Goal: Task Accomplishment & Management: Use online tool/utility

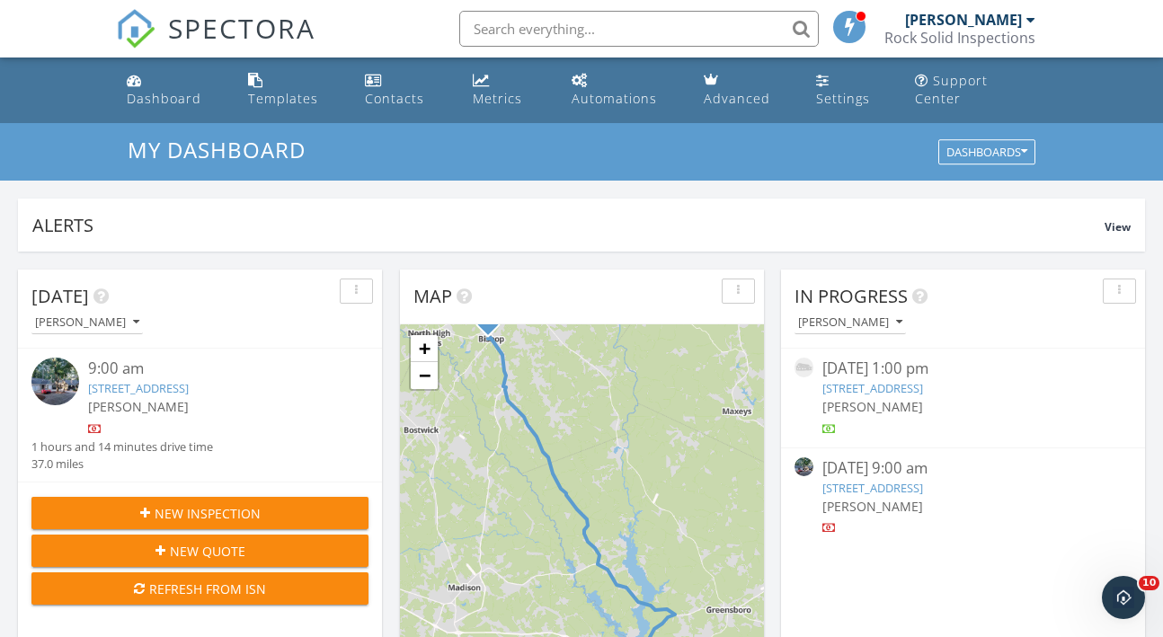
click at [923, 485] on link "1320 Dogwood Dr, Greensboro, GA 30642" at bounding box center [872, 488] width 101 height 16
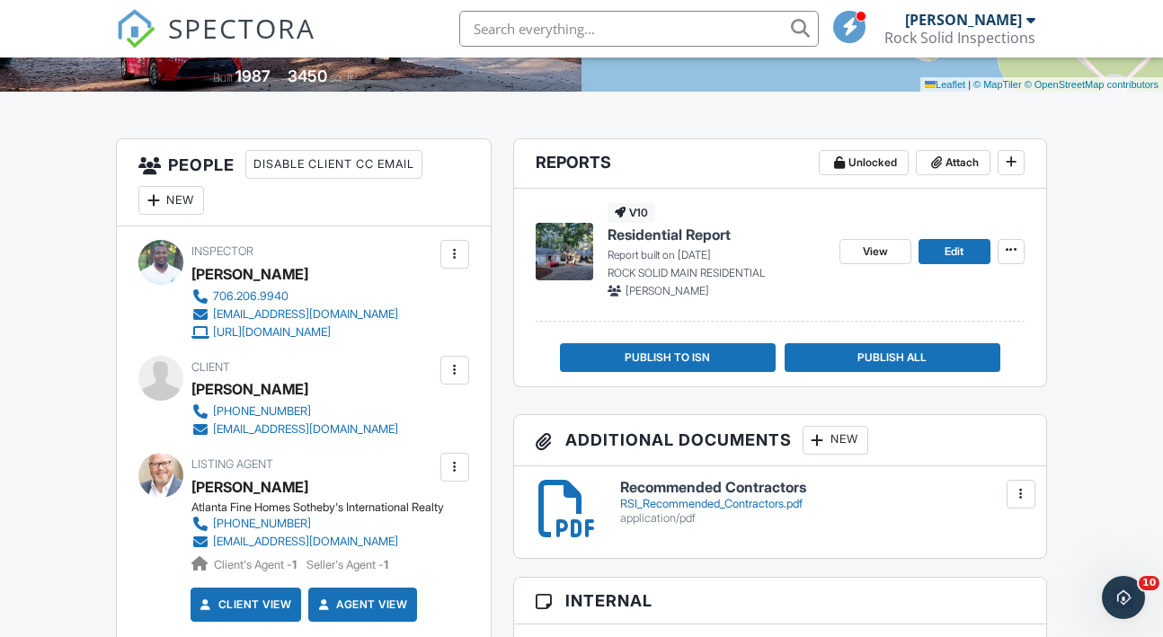
scroll to position [385, 0]
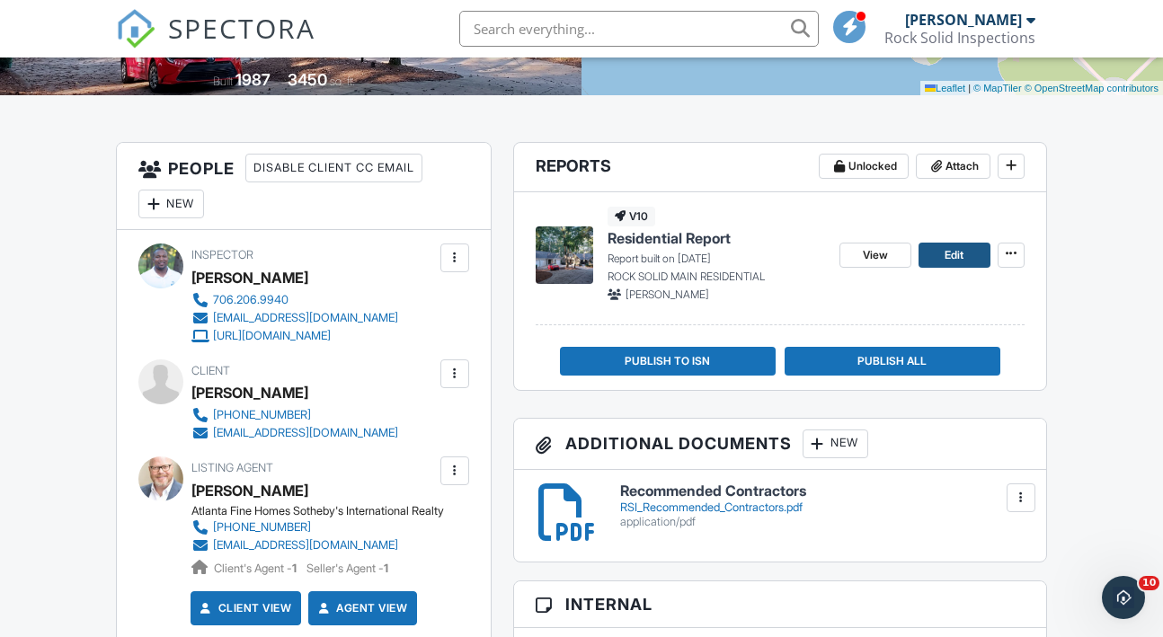
click at [934, 268] on link "Edit" at bounding box center [954, 255] width 72 height 25
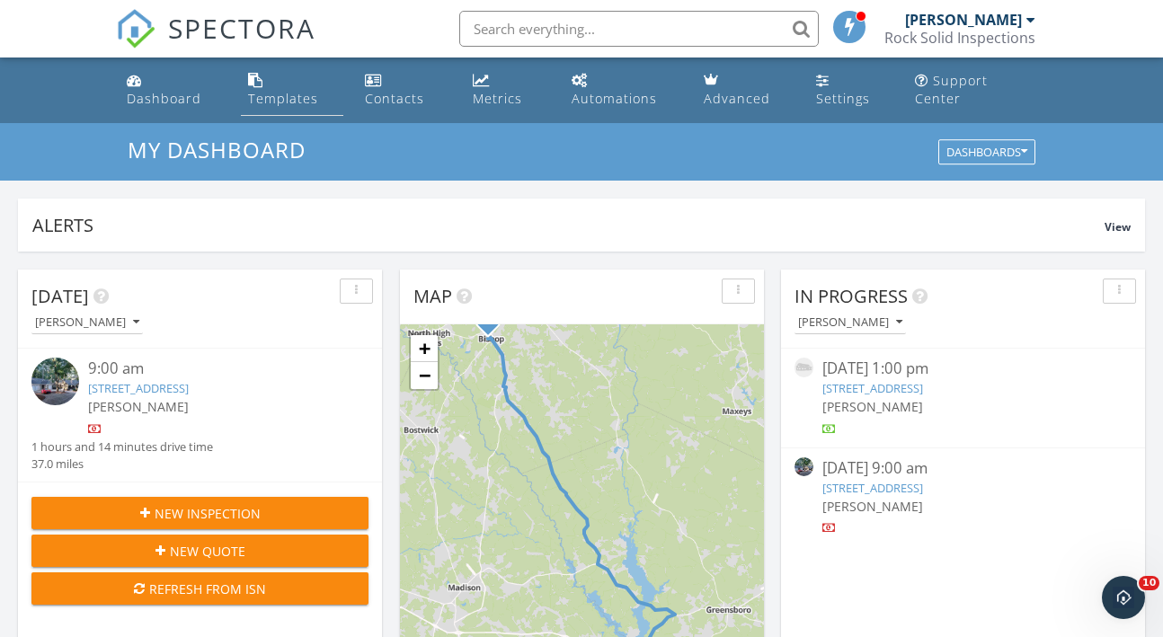
click at [306, 98] on div "Templates" at bounding box center [283, 98] width 70 height 17
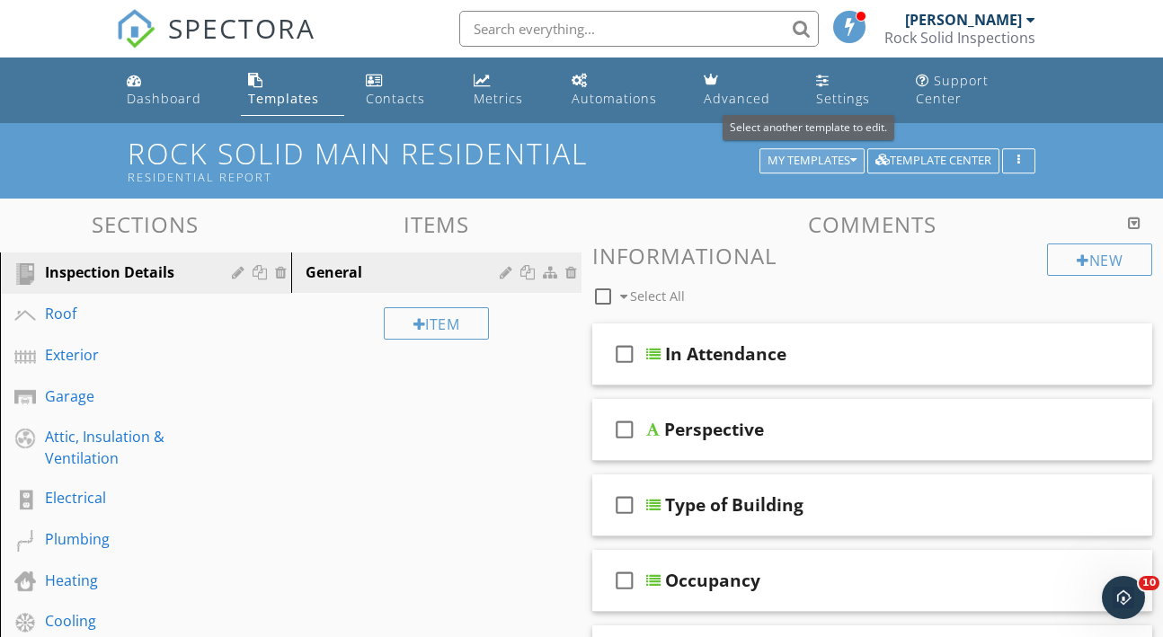
click at [855, 158] on icon "button" at bounding box center [853, 161] width 6 height 13
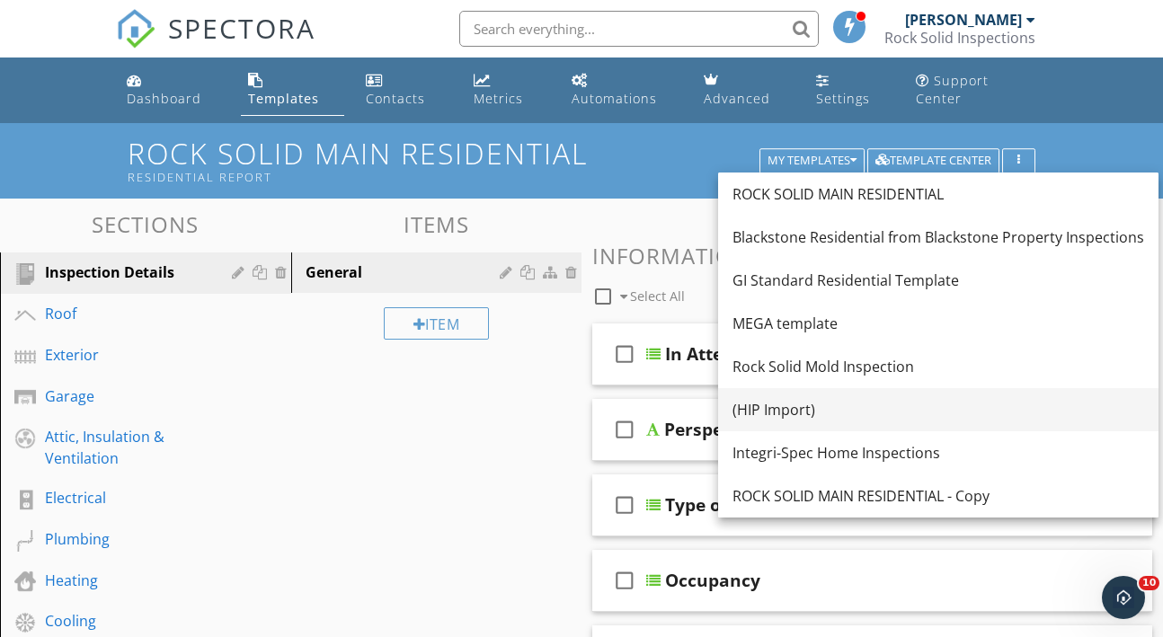
click at [778, 399] on div "(HIP Import)" at bounding box center [938, 410] width 412 height 22
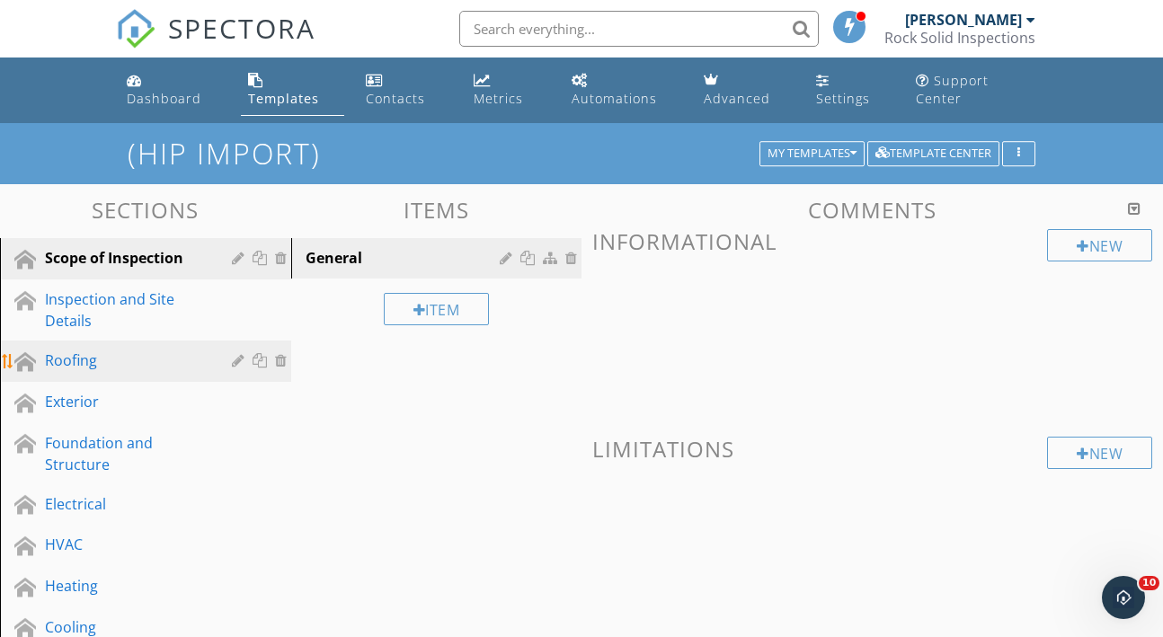
click at [108, 360] on div "Roofing" at bounding box center [125, 361] width 161 height 22
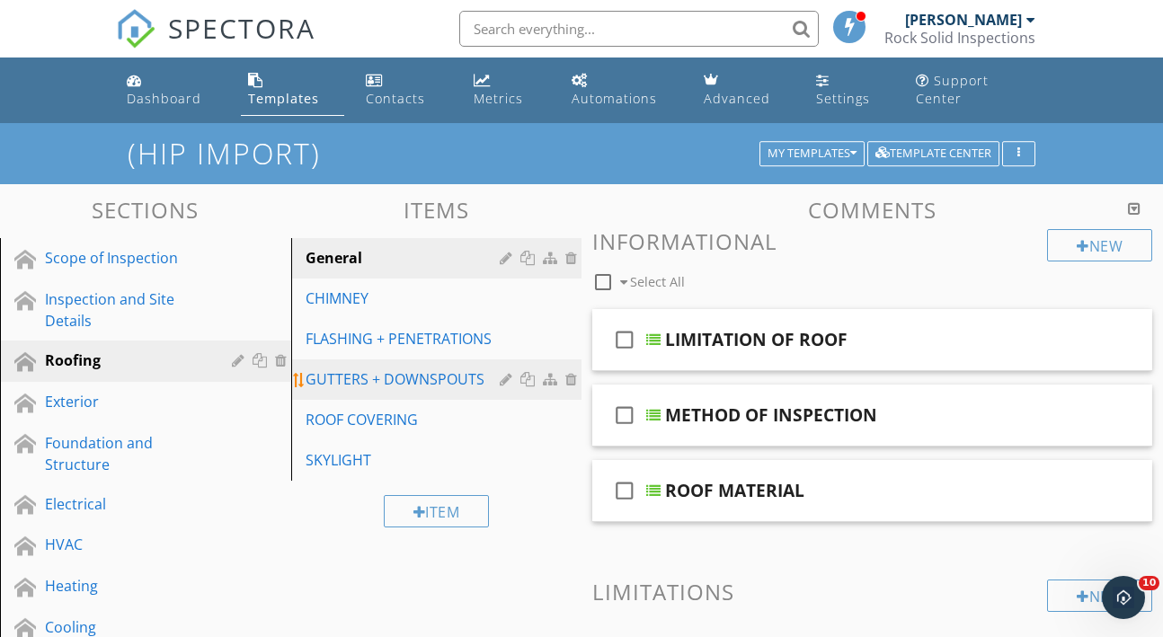
click at [408, 376] on div "GUTTERS + DOWNSPOUTS" at bounding box center [406, 379] width 200 height 22
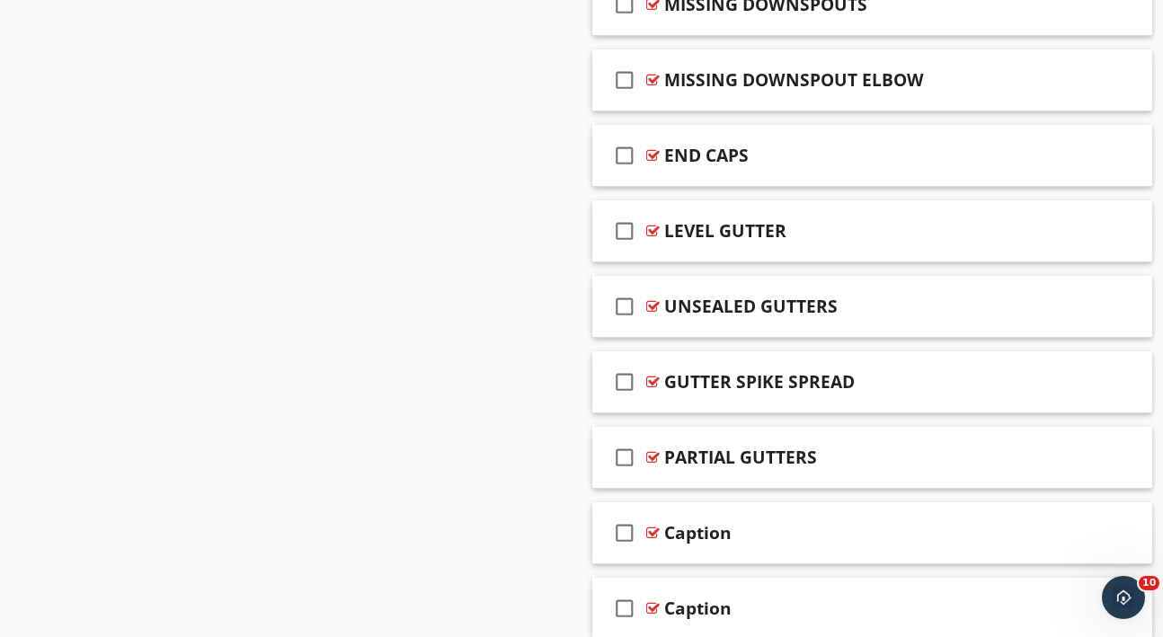
scroll to position [1867, 0]
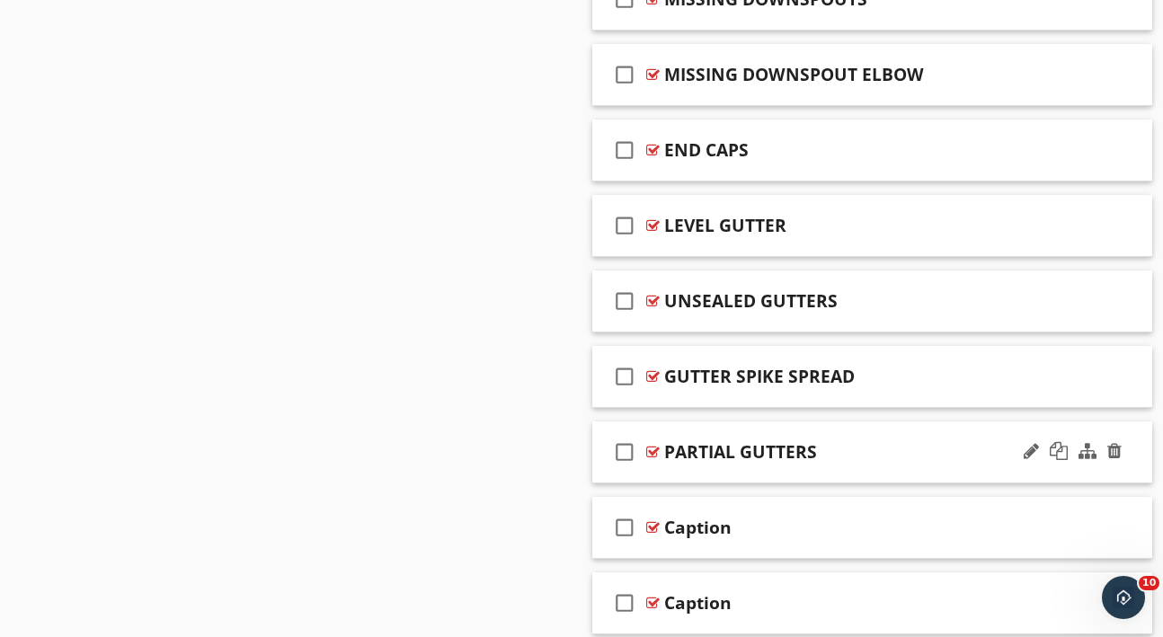
click at [893, 471] on div "check_box_outline_blank PARTIAL GUTTERS" at bounding box center [872, 452] width 560 height 62
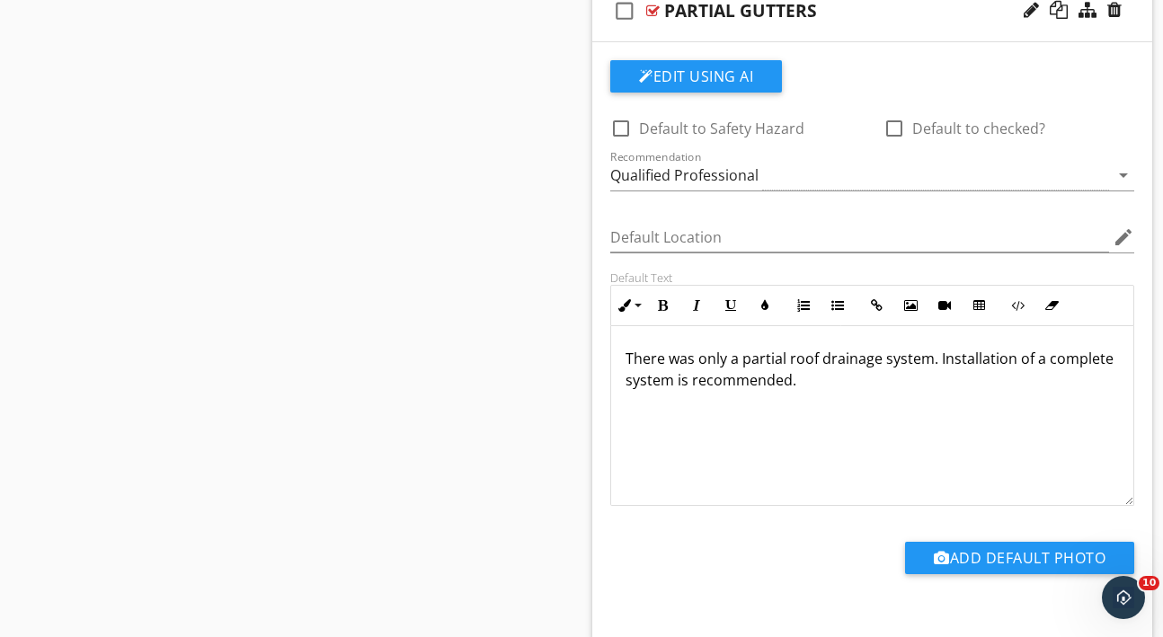
scroll to position [2315, 0]
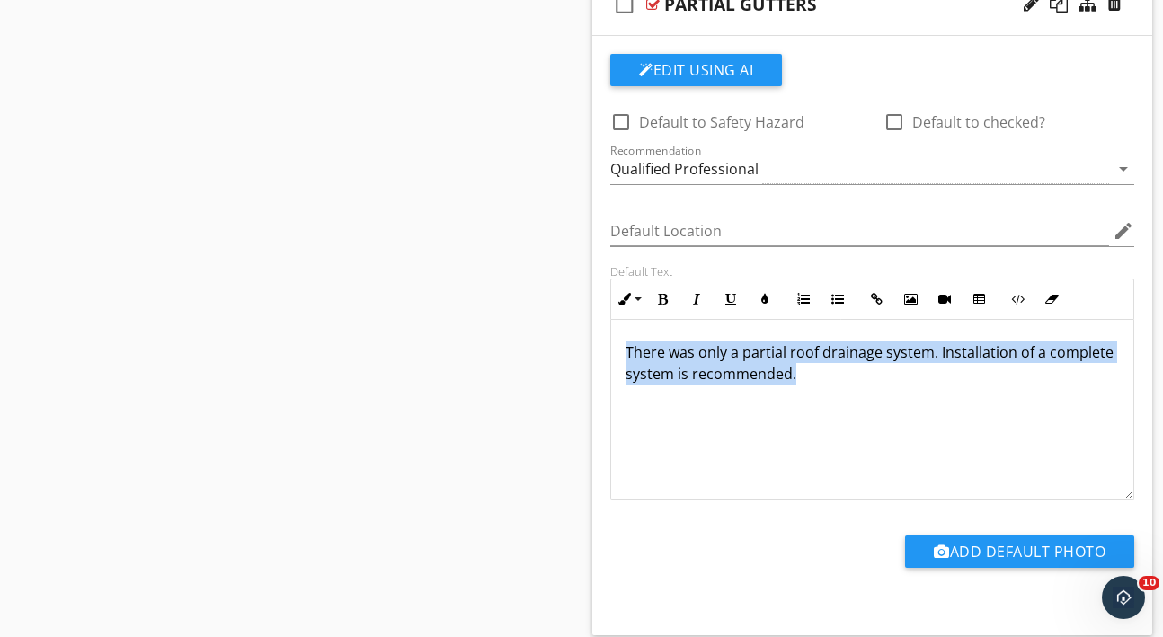
drag, startPoint x: 622, startPoint y: 346, endPoint x: 622, endPoint y: 391, distance: 44.9
click at [622, 391] on div "There was only a partial roof drainage system. Installation of a complete syste…" at bounding box center [872, 410] width 522 height 180
copy p "There was only a partial roof drainage system. Installation of a complete syste…"
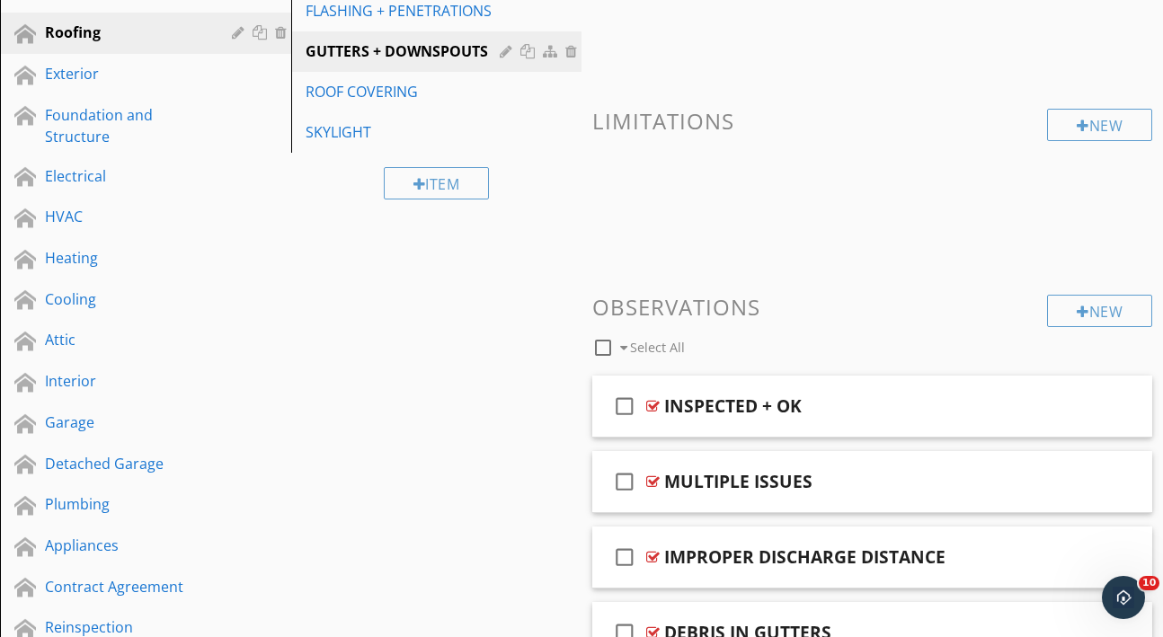
scroll to position [49, 0]
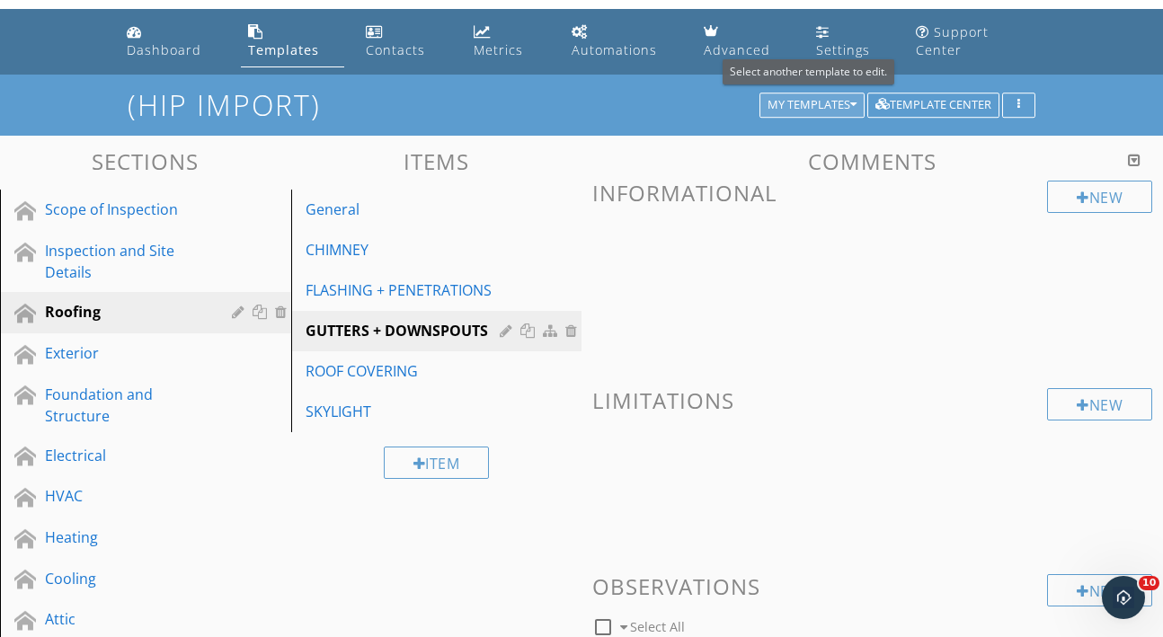
click at [856, 108] on icon "button" at bounding box center [853, 105] width 6 height 13
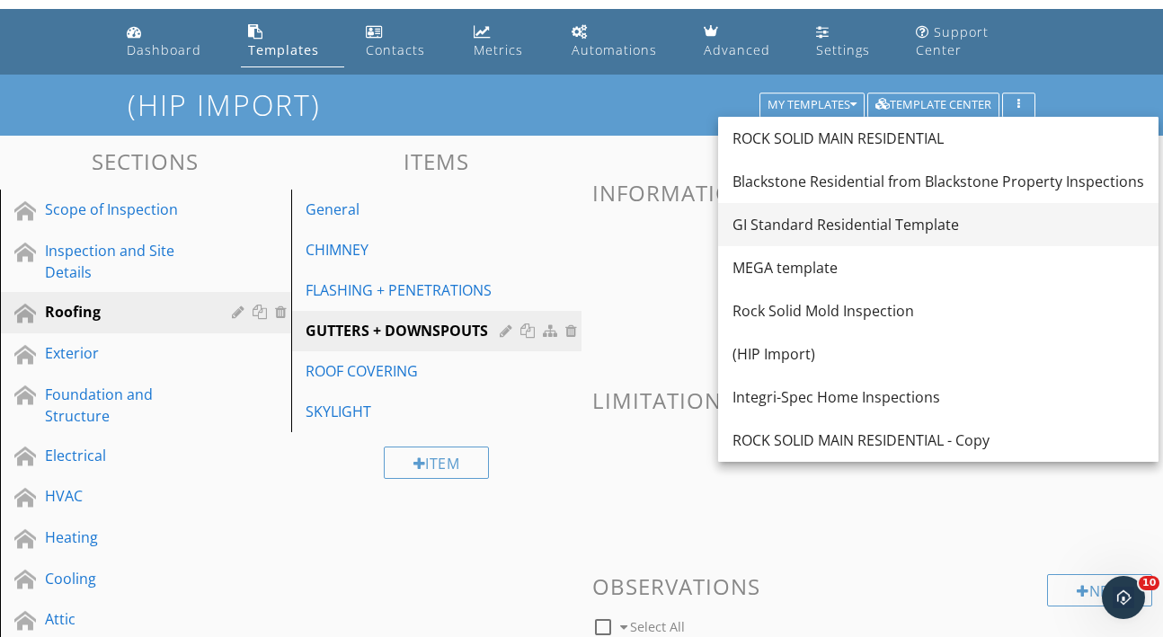
click at [845, 223] on div "GI Standard Residential Template" at bounding box center [938, 225] width 412 height 22
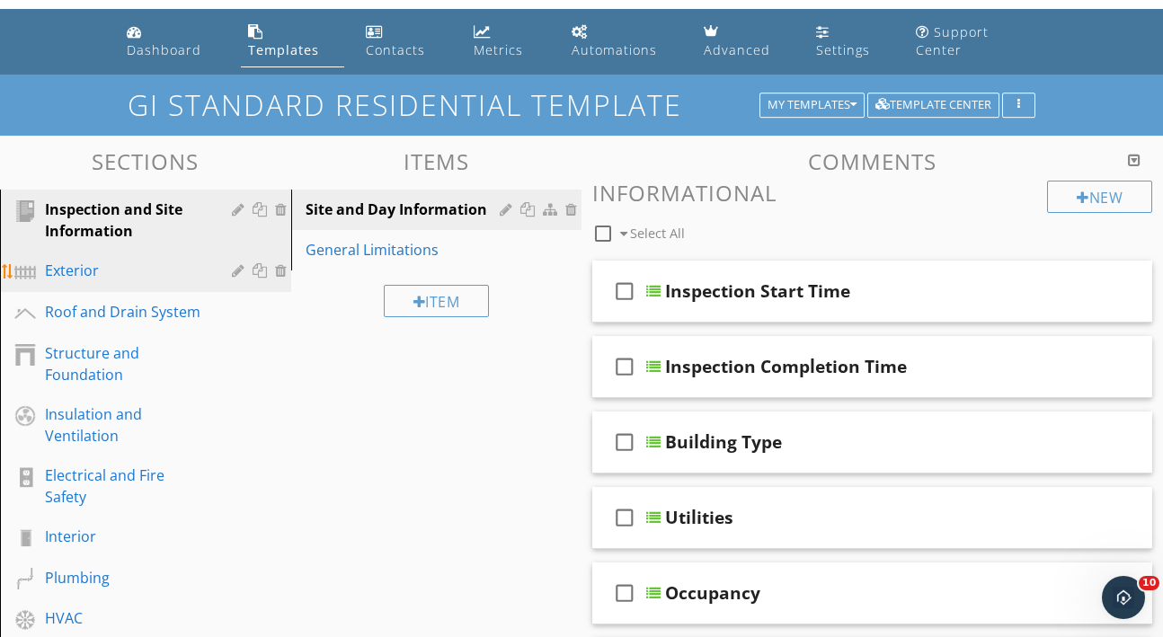
click at [106, 265] on div "Exterior" at bounding box center [125, 271] width 161 height 22
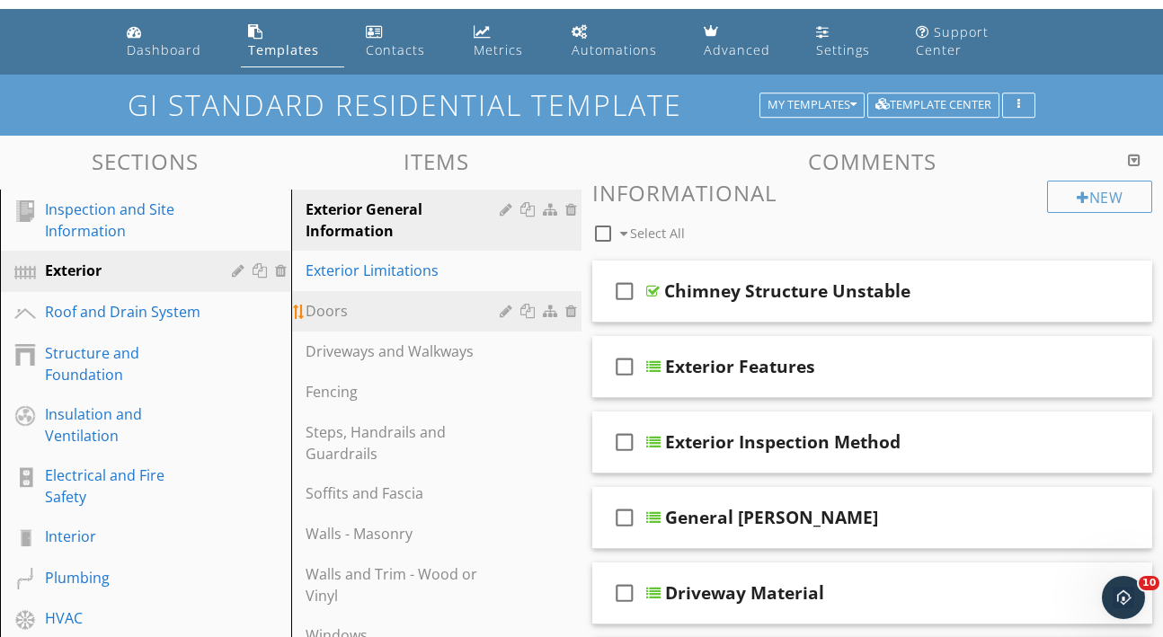
click at [379, 320] on div "Doors" at bounding box center [406, 311] width 200 height 22
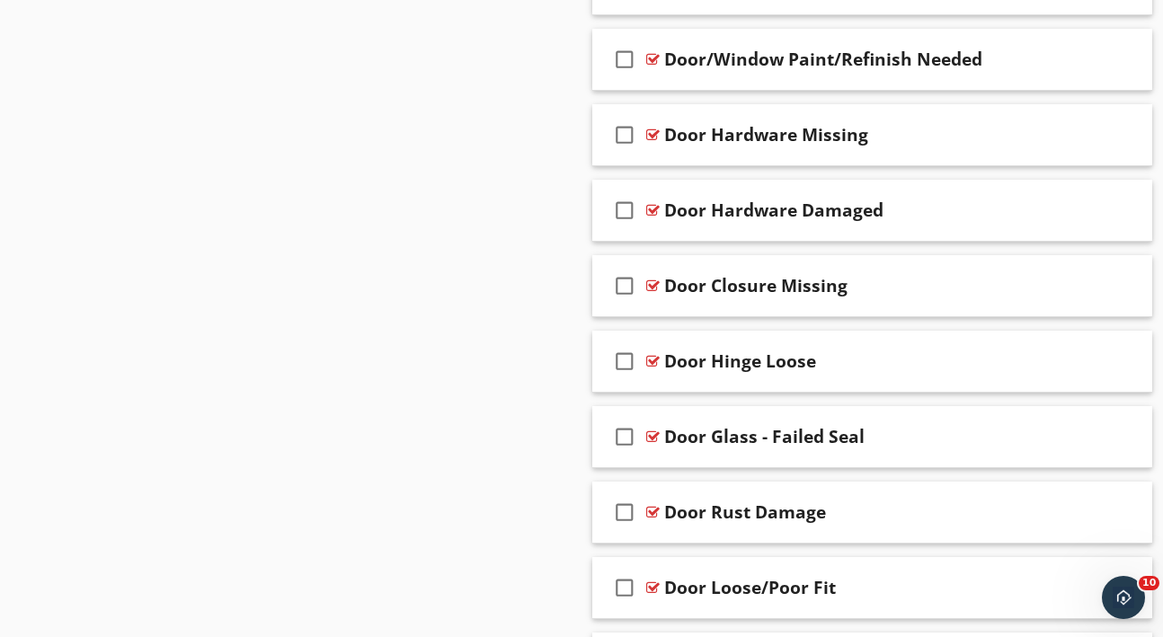
scroll to position [1331, 0]
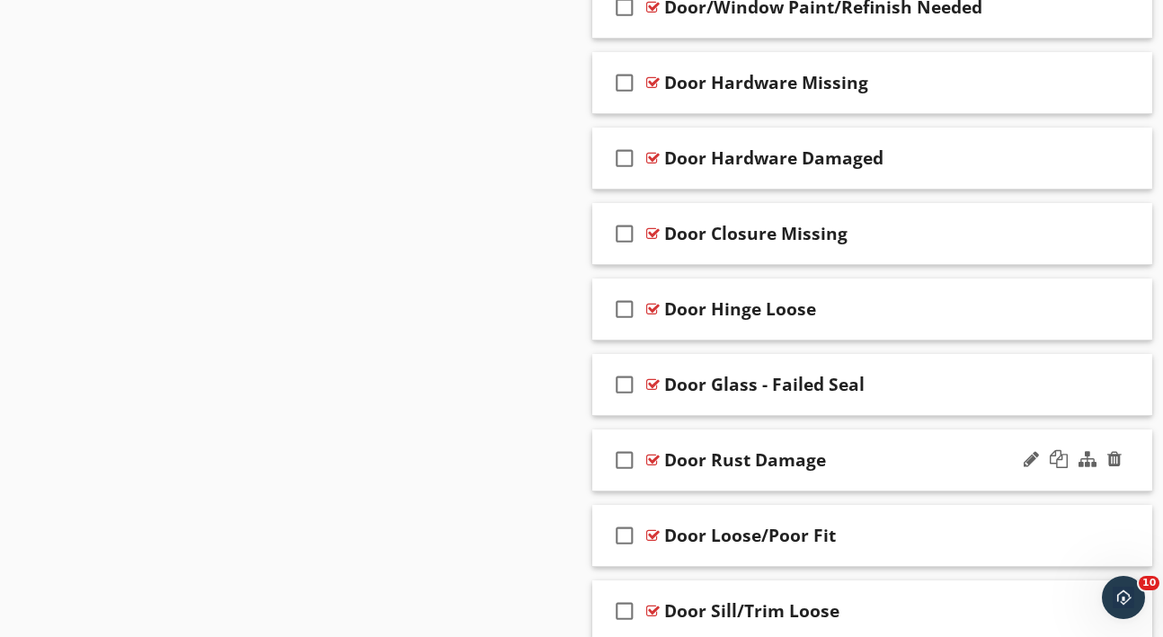
click at [924, 475] on div "check_box_outline_blank Door Rust Damage" at bounding box center [872, 461] width 560 height 62
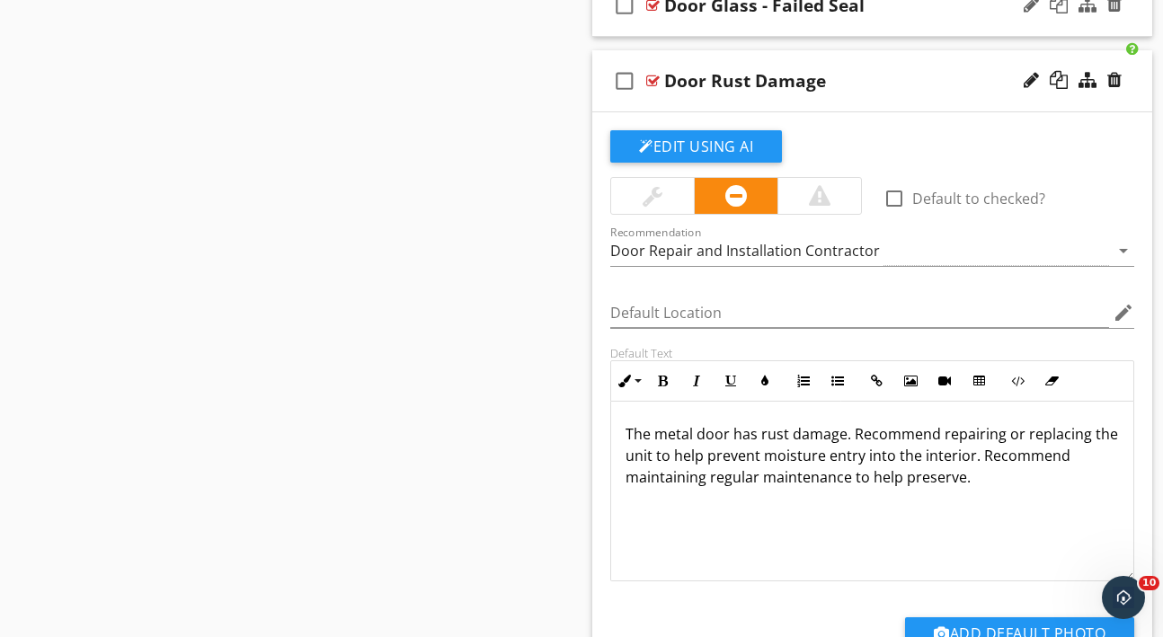
scroll to position [1715, 0]
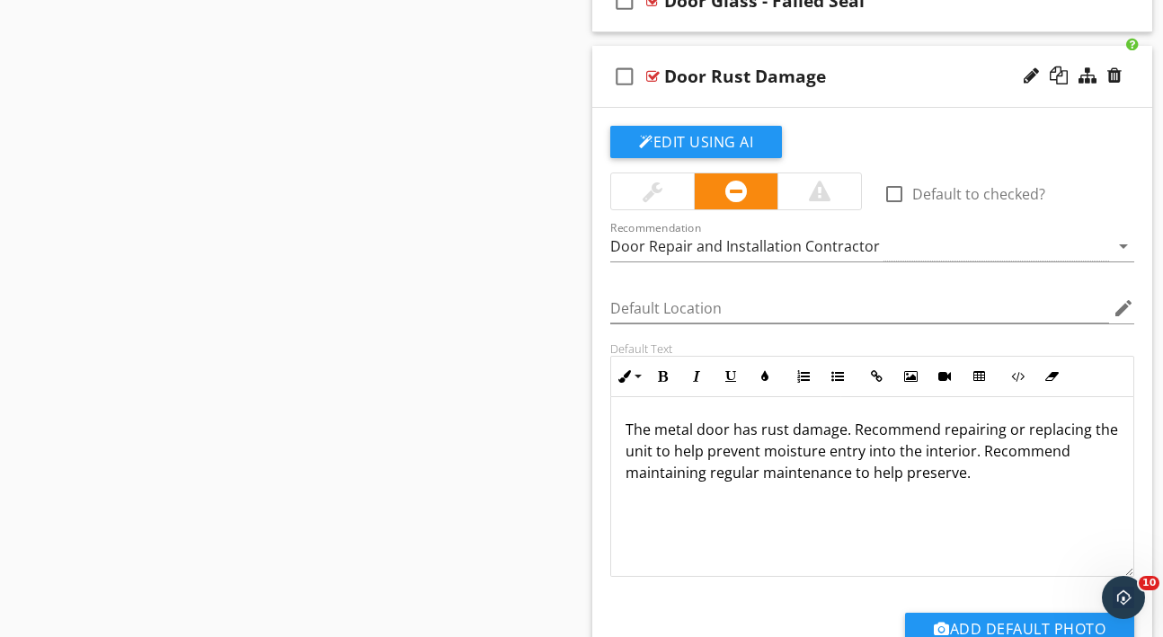
drag, startPoint x: 625, startPoint y: 421, endPoint x: 623, endPoint y: 499, distance: 78.2
click at [623, 499] on div "The metal door has rust damage. Recommend repairing or replacing the unit to he…" at bounding box center [872, 487] width 522 height 180
copy p "The metal door has rust damage. Recommend repairing or replacing the unit to he…"
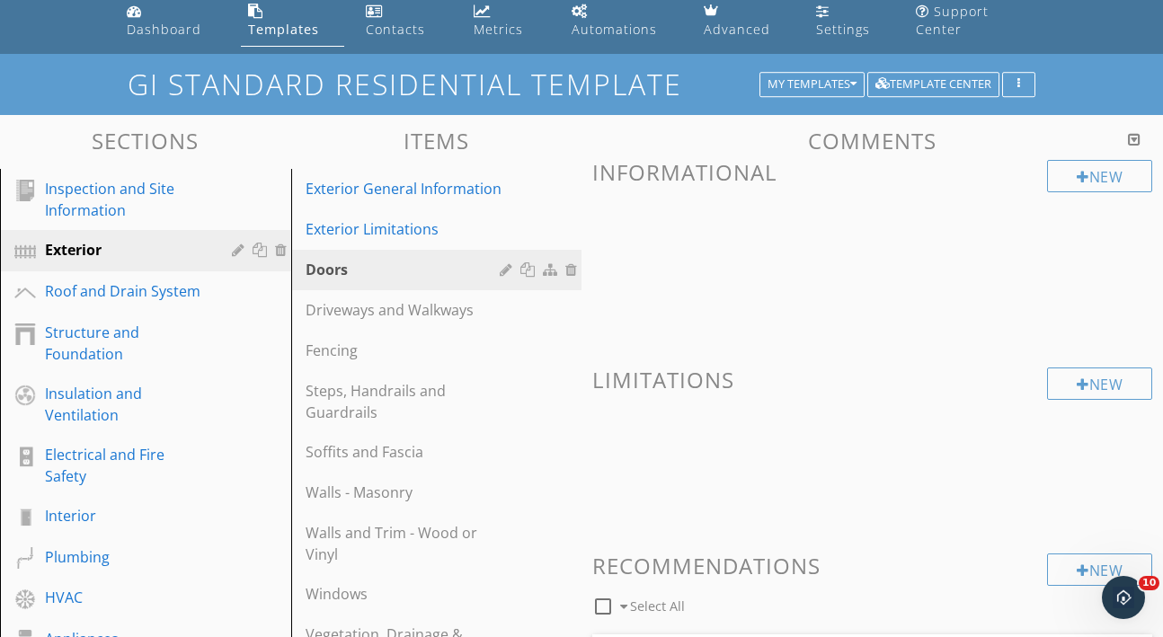
scroll to position [54, 0]
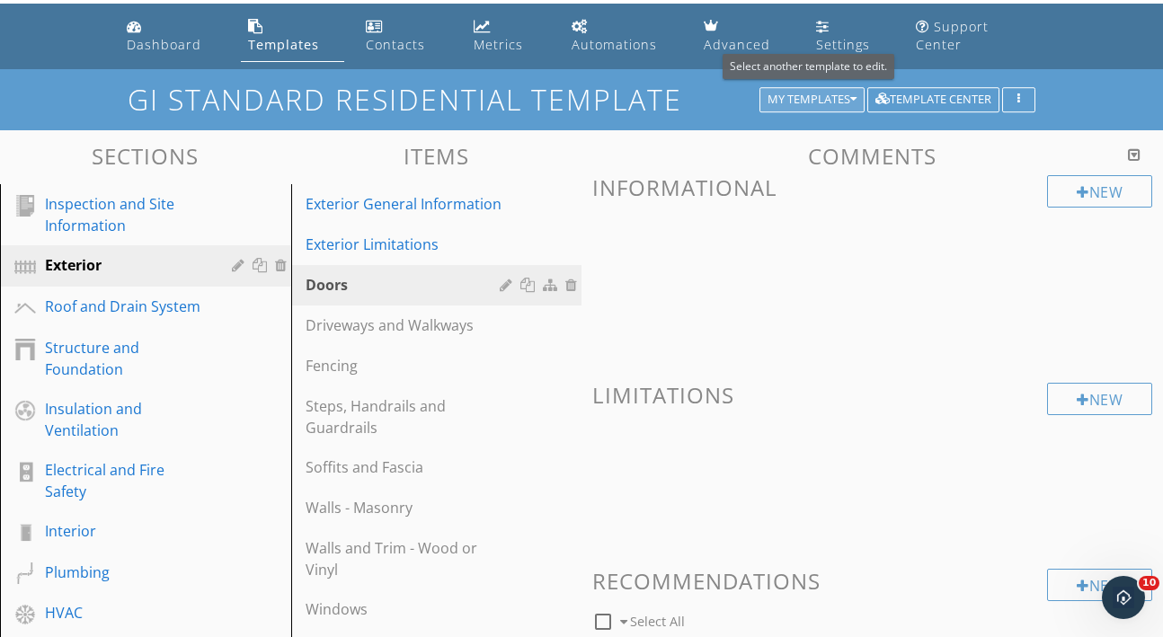
click at [855, 107] on button "My Templates" at bounding box center [811, 99] width 105 height 25
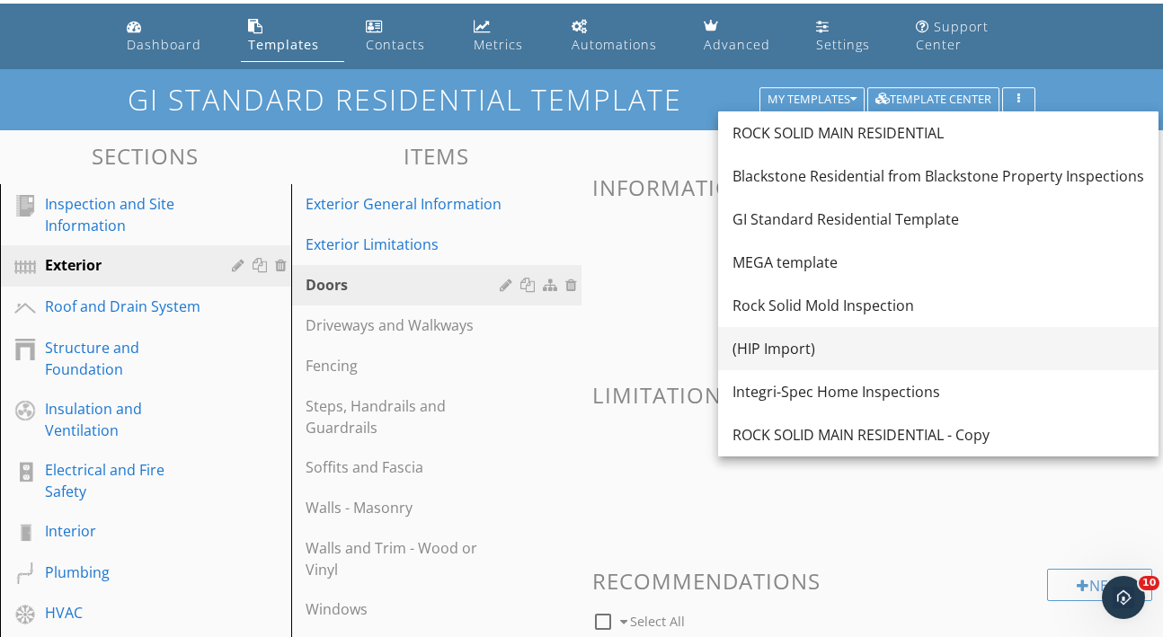
click at [797, 346] on div "(HIP Import)" at bounding box center [938, 349] width 412 height 22
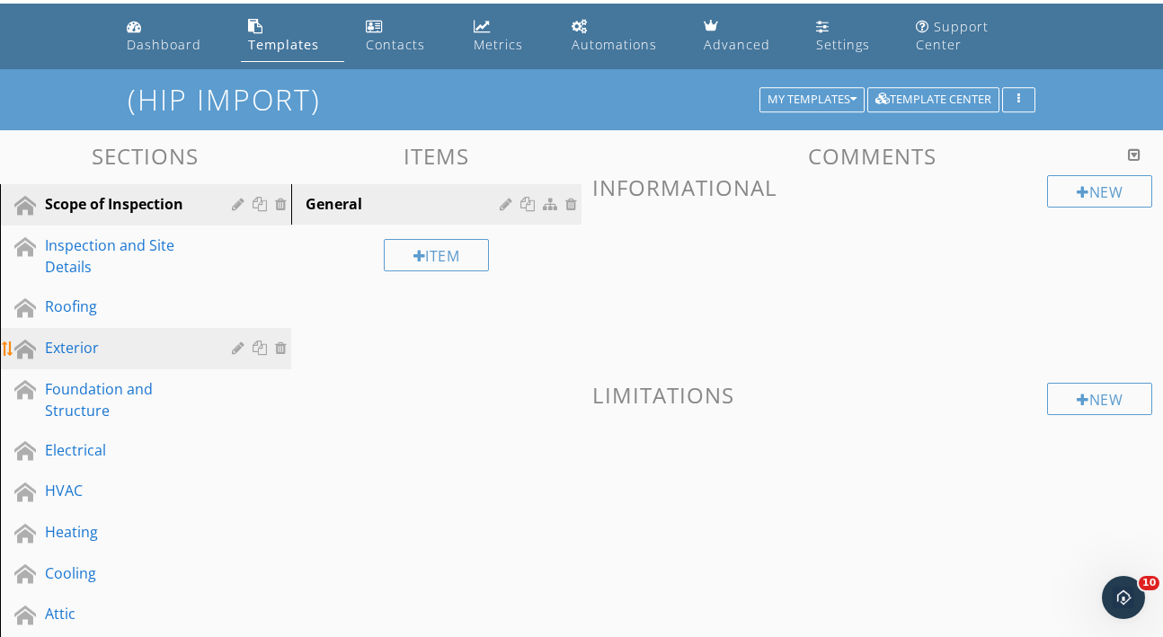
click at [149, 350] on div "Exterior" at bounding box center [125, 348] width 161 height 22
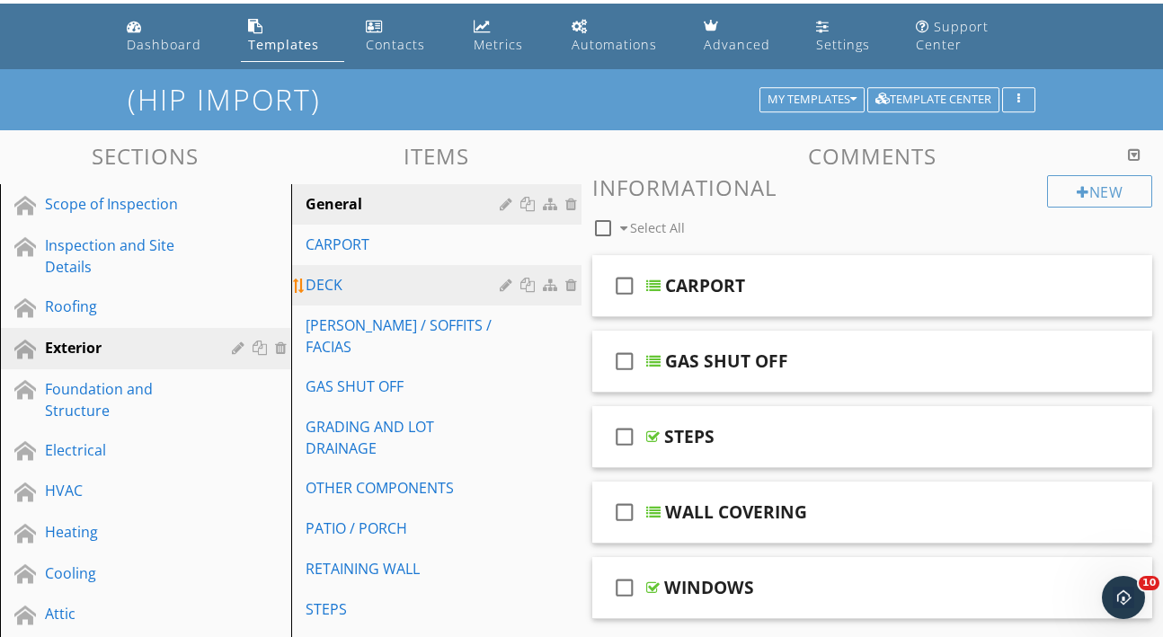
click at [392, 291] on div "DECK" at bounding box center [406, 285] width 200 height 22
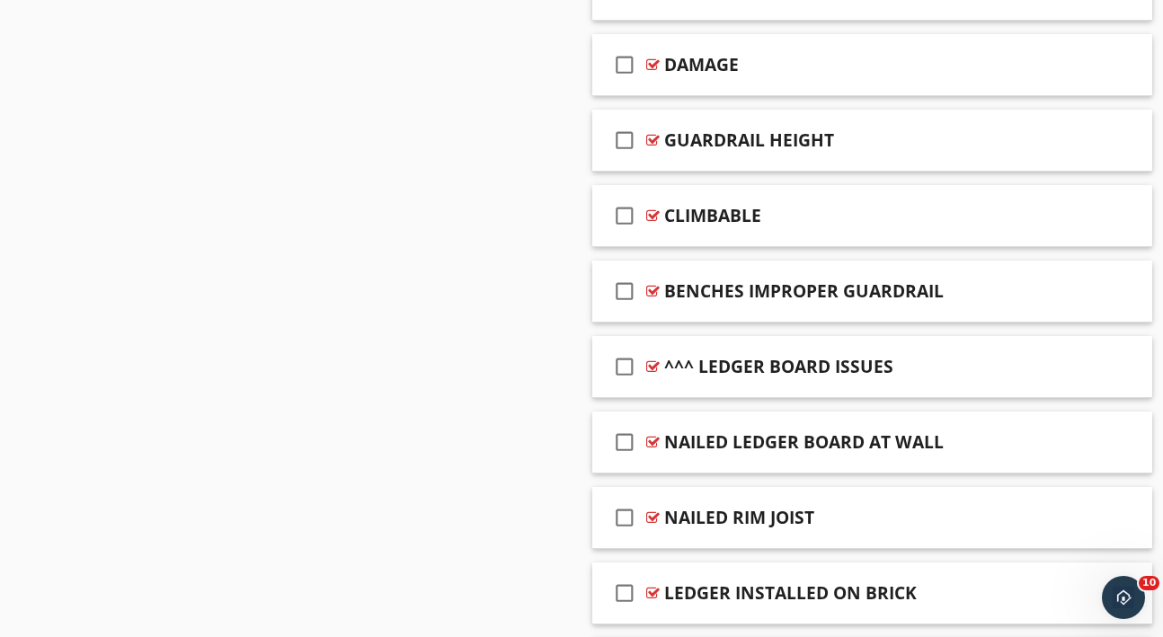
scroll to position [1432, 0]
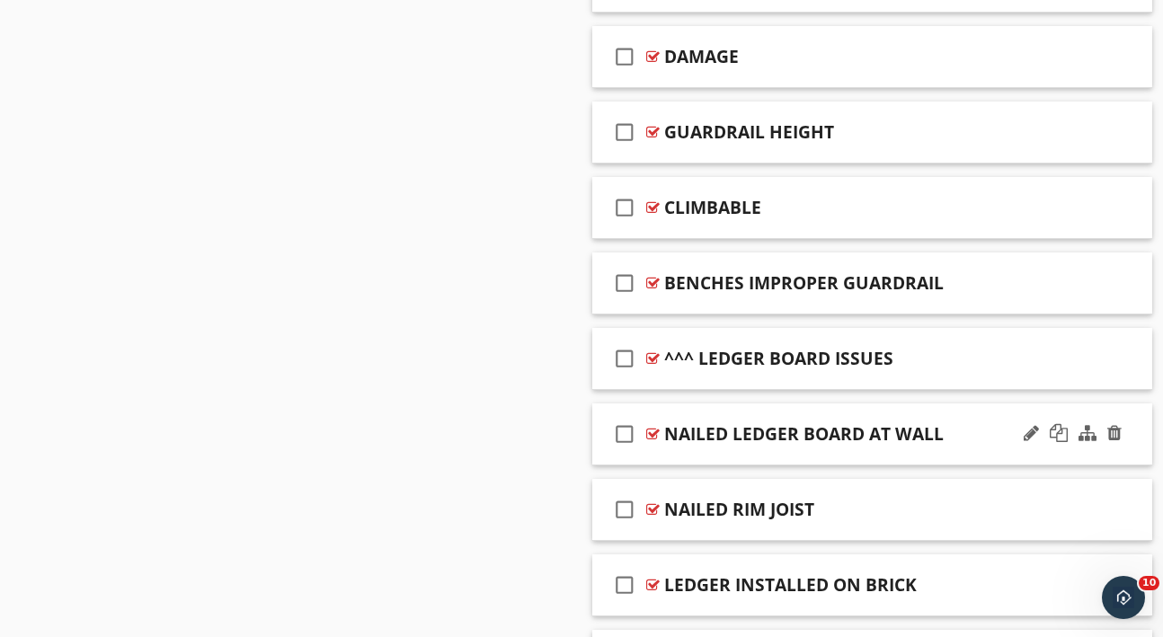
click at [881, 443] on div "NAILED LEDGER BOARD AT WALL" at bounding box center [803, 434] width 279 height 22
click at [1015, 461] on div "check_box_outline_blank NAILED LEDGER BOARD AT WALL" at bounding box center [872, 435] width 560 height 62
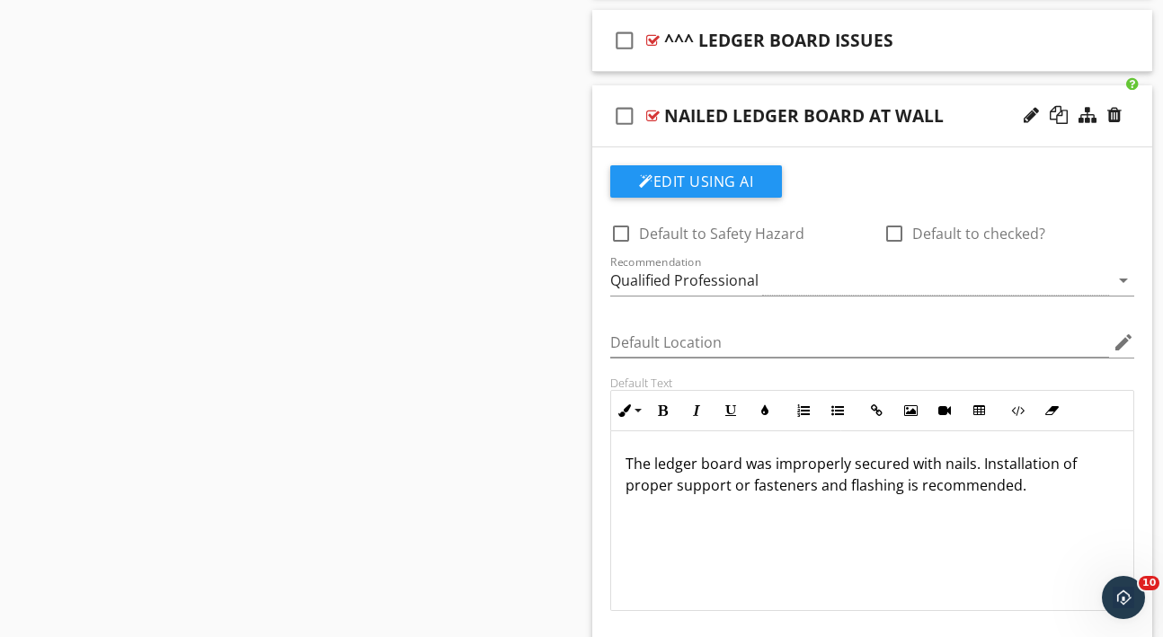
scroll to position [1831, 0]
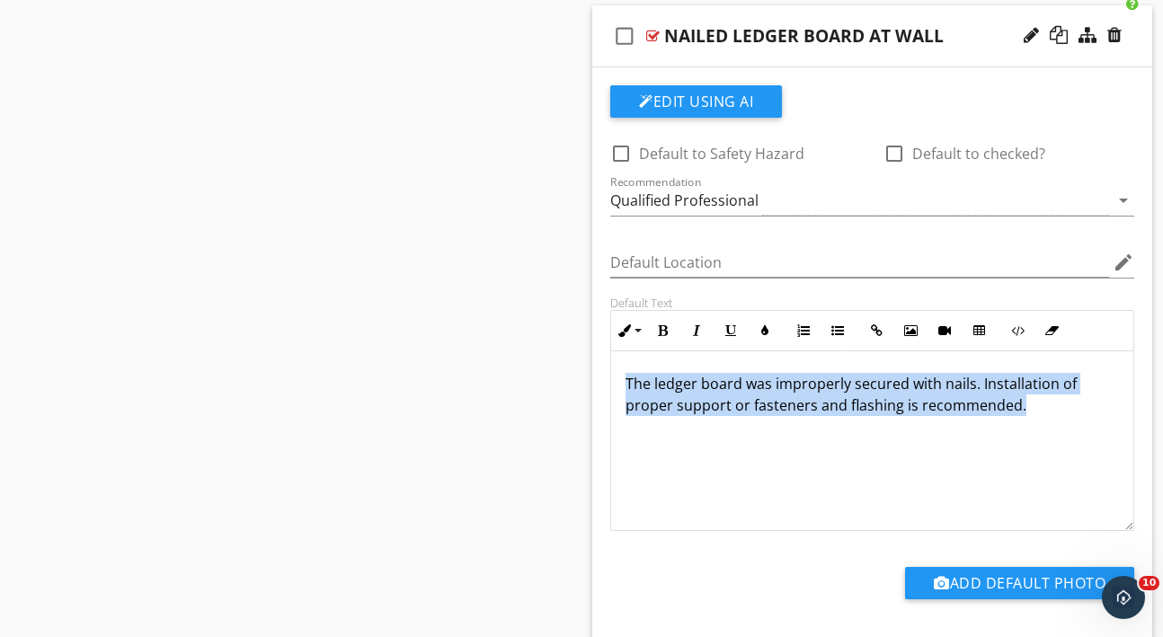
drag, startPoint x: 625, startPoint y: 374, endPoint x: 618, endPoint y: 439, distance: 65.0
click at [618, 439] on div "The ledger board was improperly secured with nails. Installation of proper supp…" at bounding box center [872, 441] width 522 height 180
copy p "The ledger board was improperly secured with nails. Installation of proper supp…"
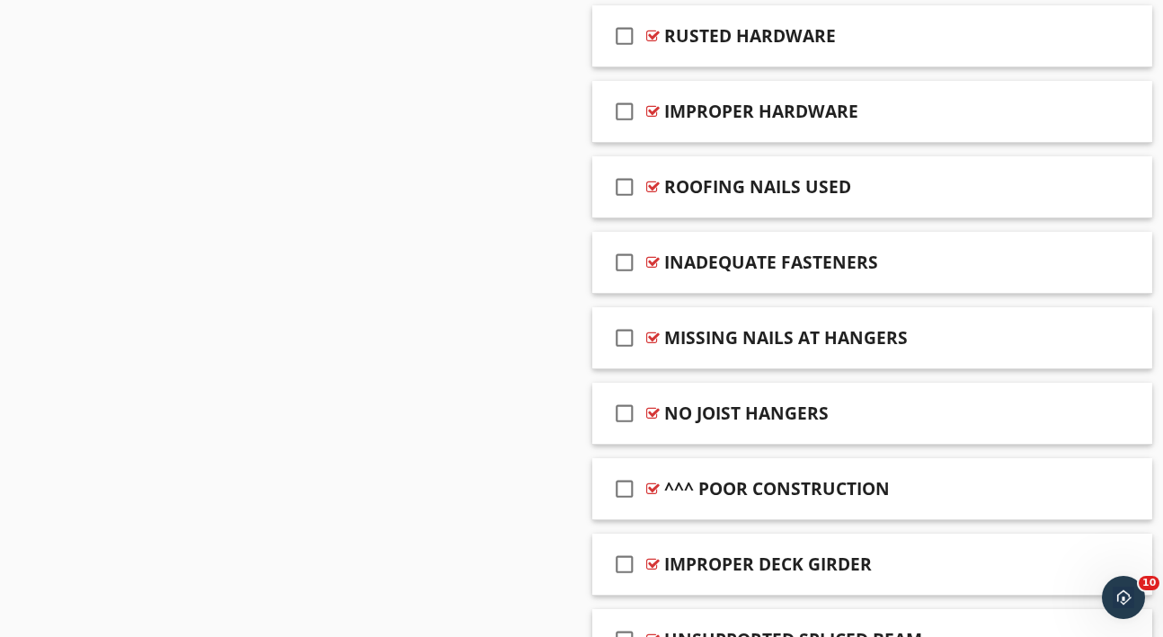
scroll to position [2900, 0]
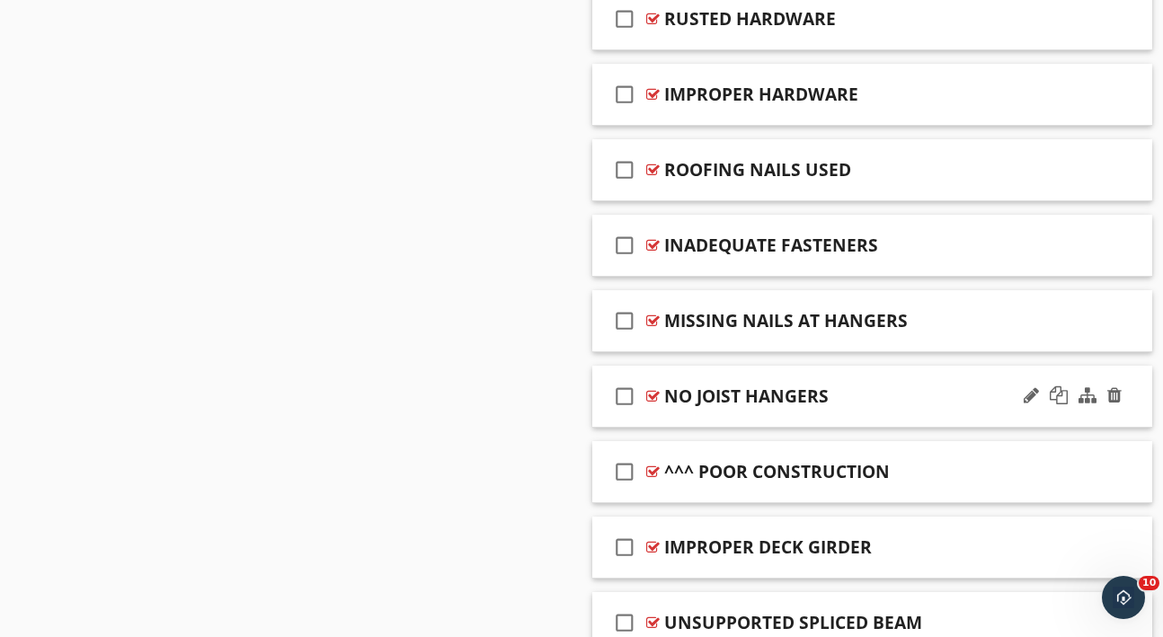
click at [940, 404] on div "NO JOIST HANGERS" at bounding box center [860, 397] width 393 height 22
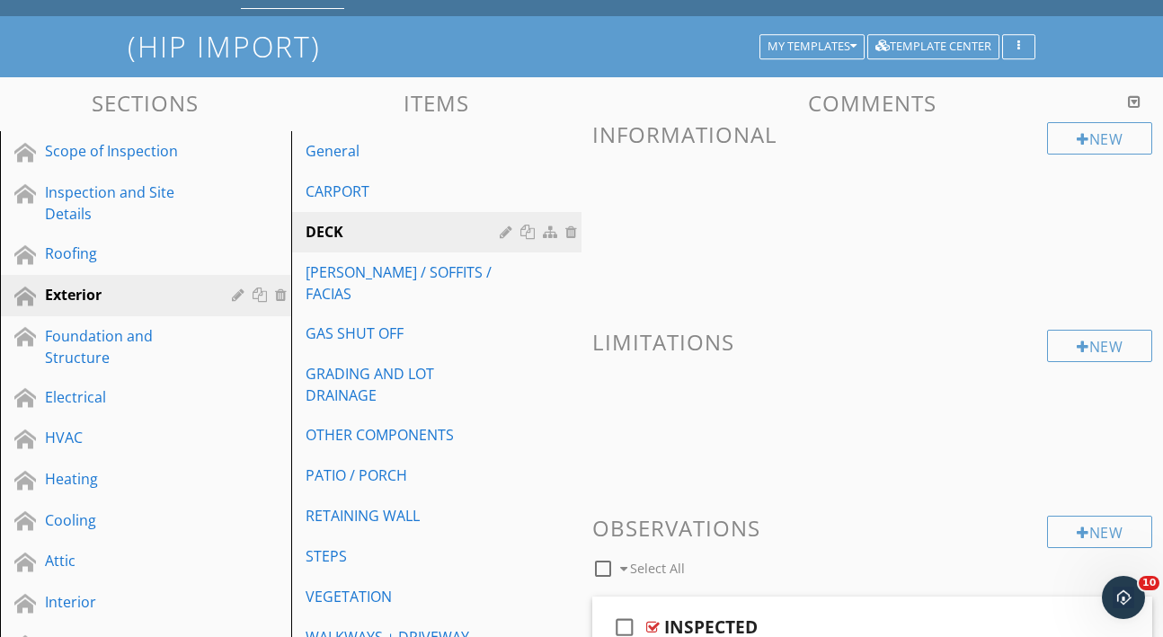
scroll to position [0, 0]
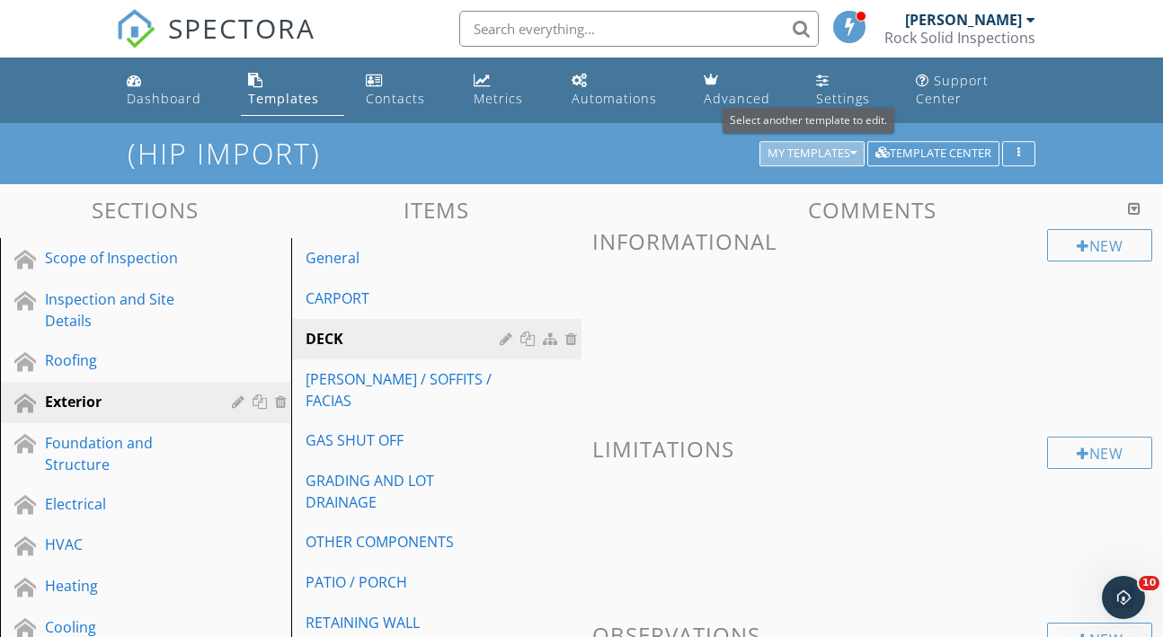
click at [851, 156] on icon "button" at bounding box center [853, 153] width 6 height 13
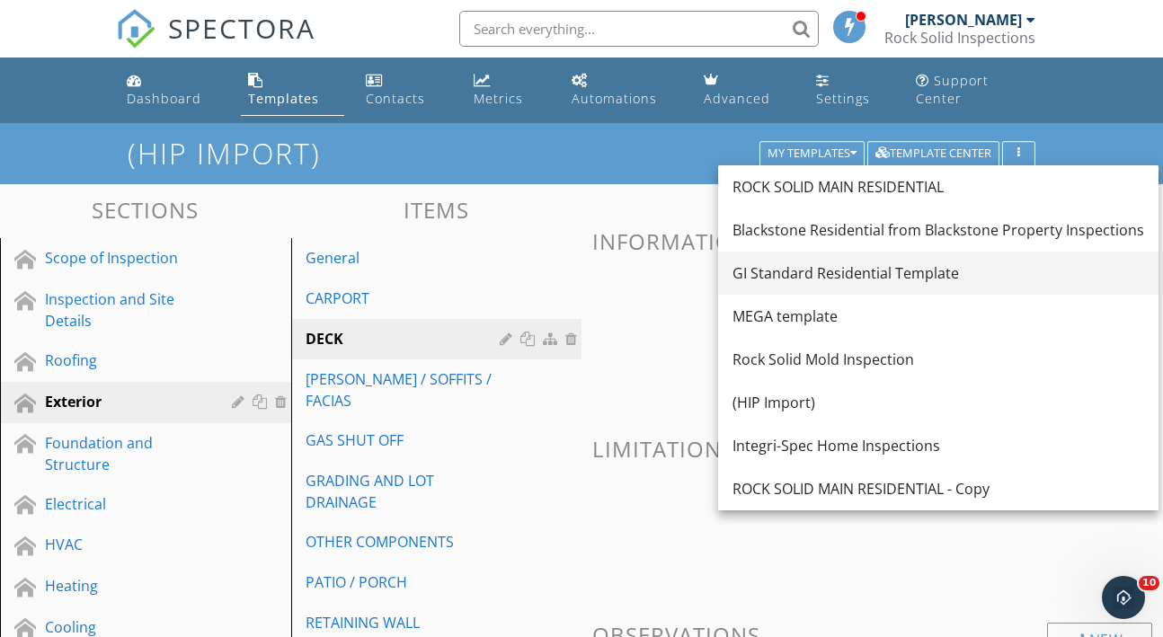
click at [822, 273] on div "GI Standard Residential Template" at bounding box center [938, 273] width 412 height 22
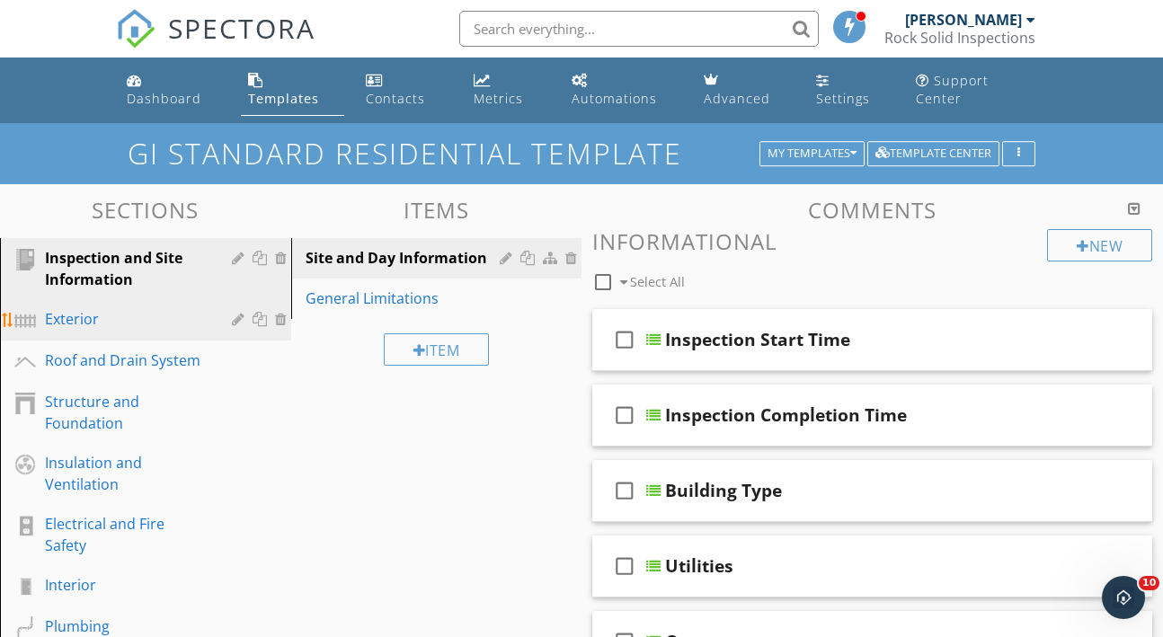
click at [158, 326] on div "Exterior" at bounding box center [125, 319] width 161 height 22
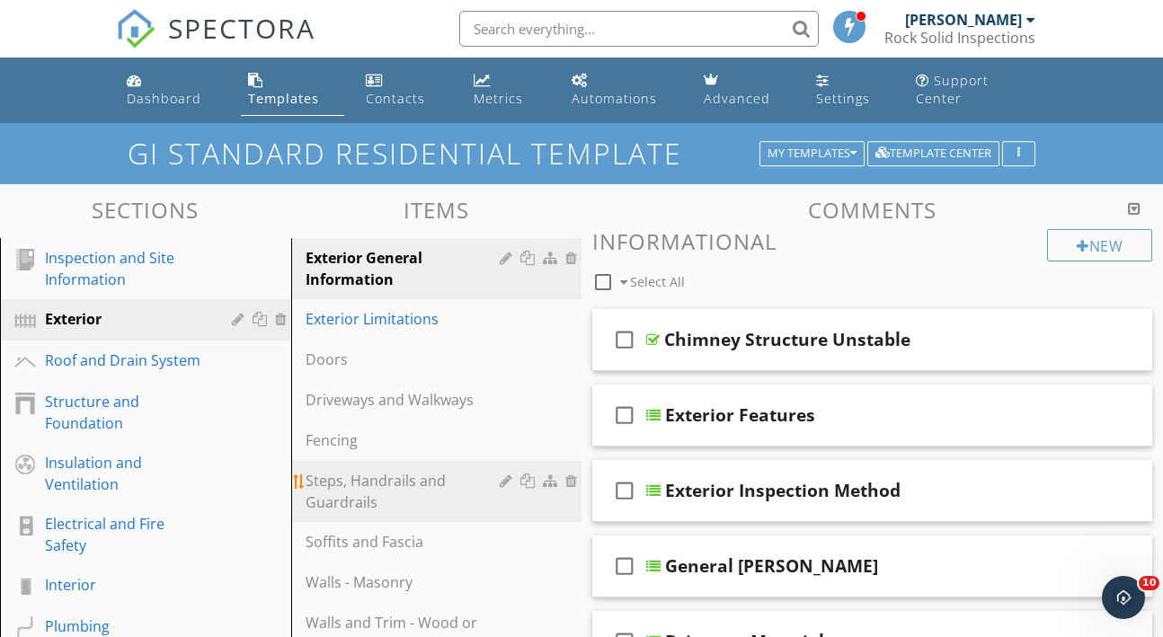
click at [419, 492] on div "Steps, Handrails and Guardrails" at bounding box center [406, 491] width 200 height 43
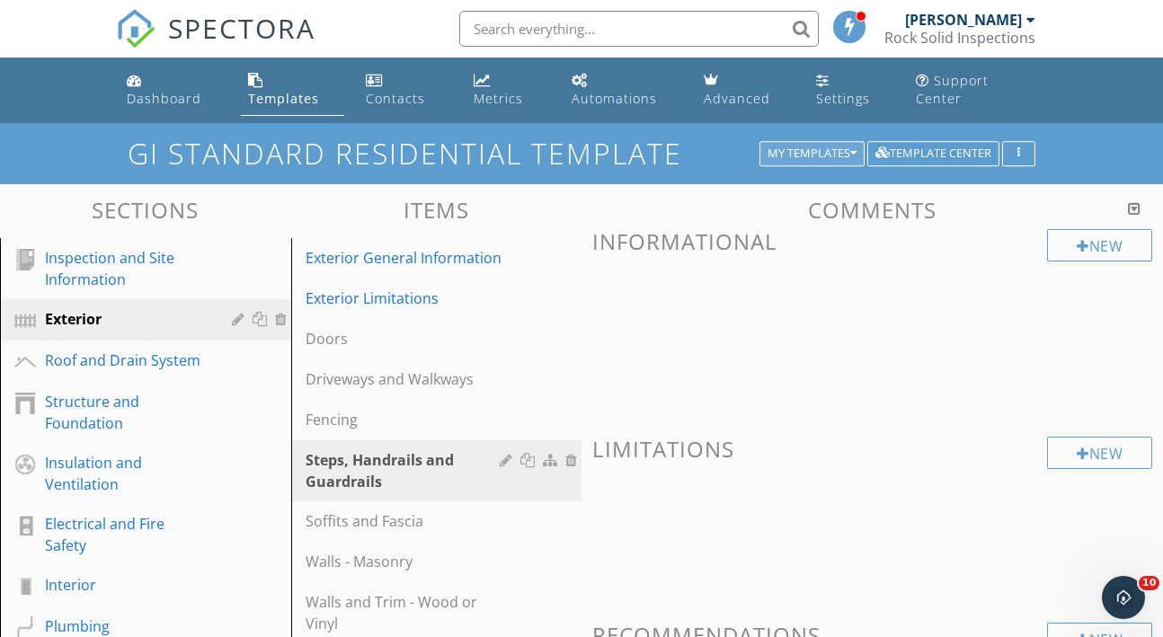
click at [852, 149] on icon "button" at bounding box center [853, 153] width 6 height 13
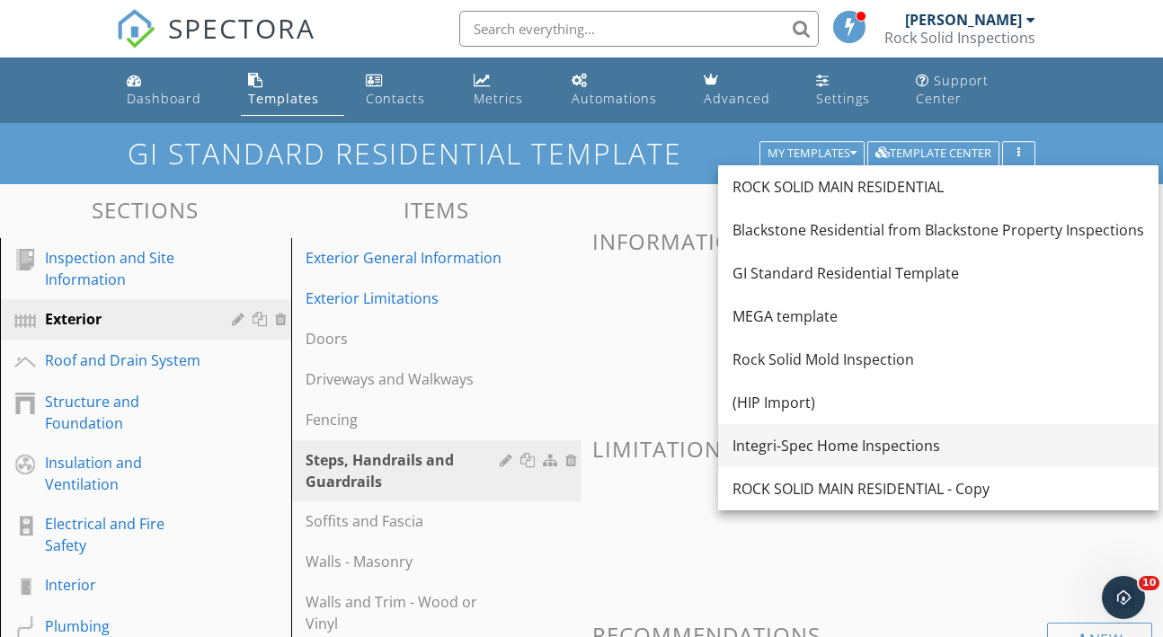
click at [794, 444] on div "Integri-Spec Home Inspections" at bounding box center [938, 446] width 412 height 22
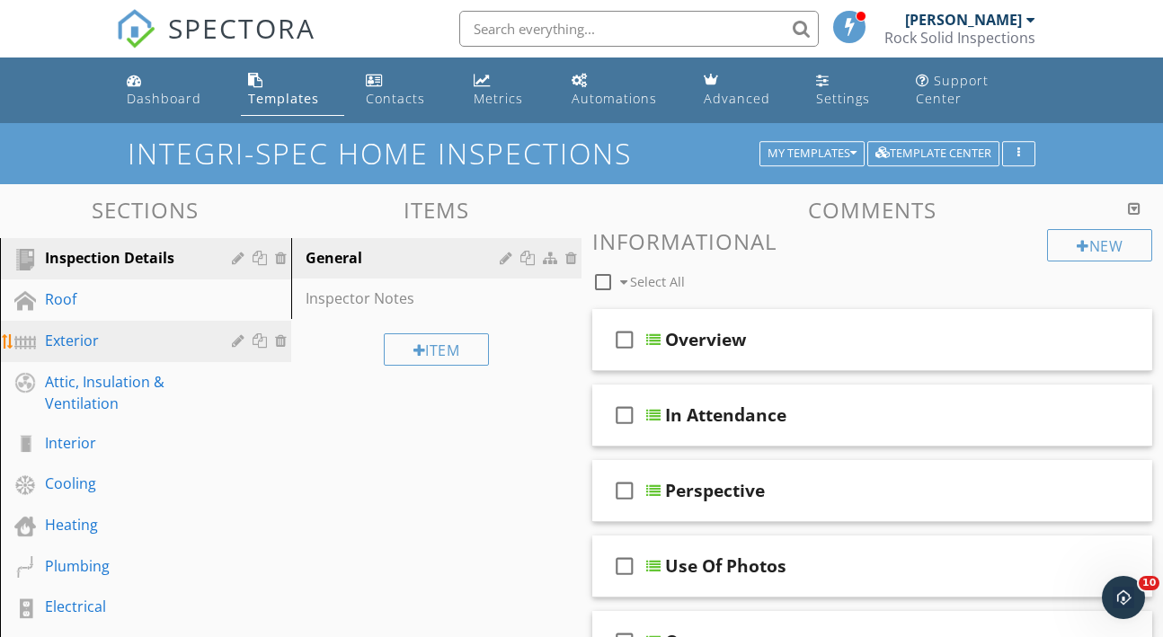
click at [123, 325] on link "Exterior" at bounding box center [148, 341] width 286 height 41
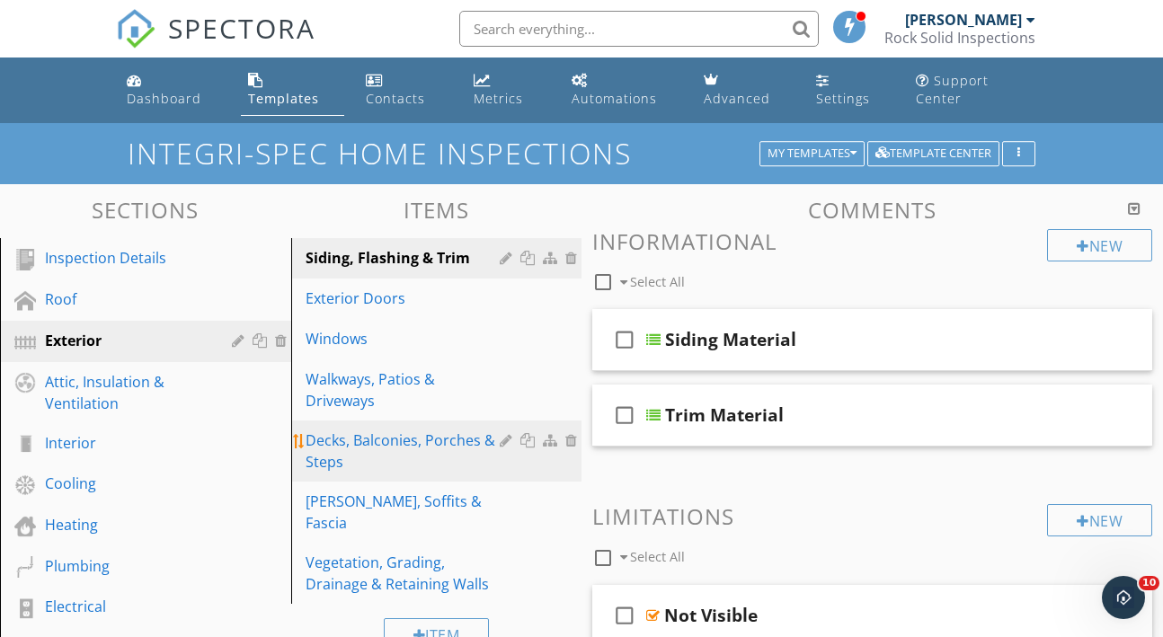
click at [407, 438] on div "Decks, Balconies, Porches & Steps" at bounding box center [406, 451] width 200 height 43
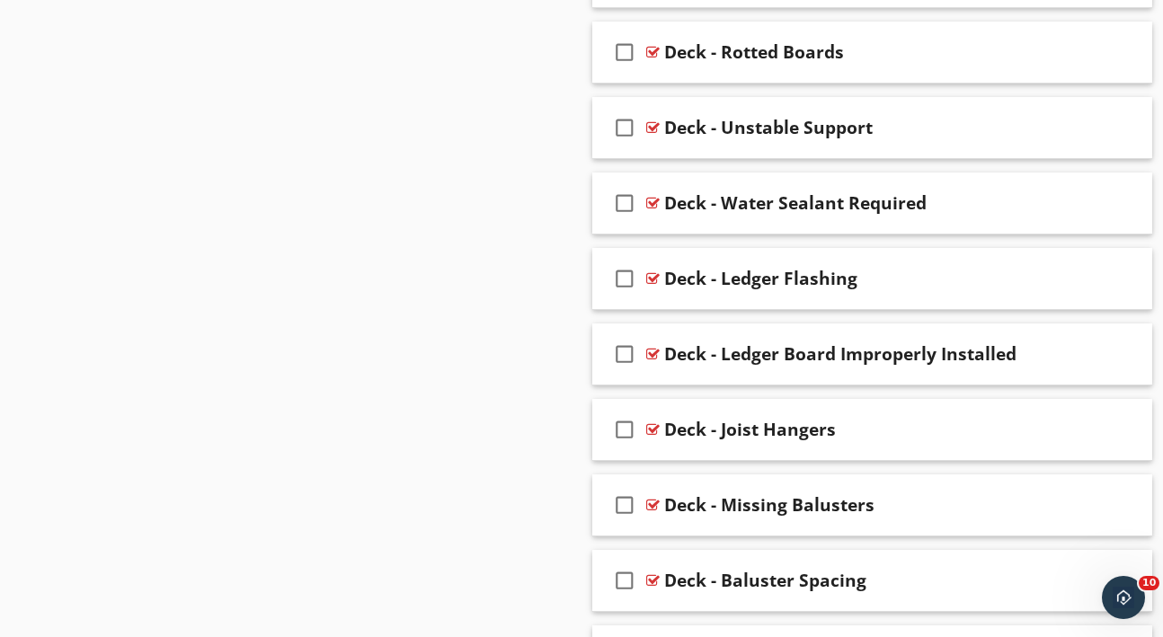
scroll to position [1220, 0]
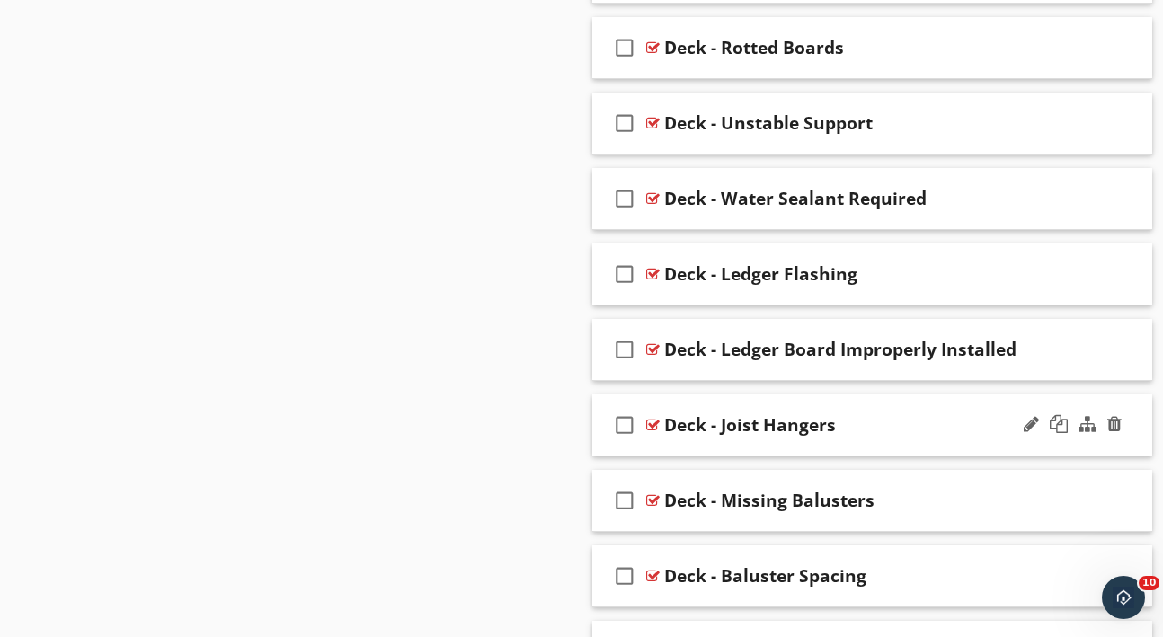
click at [939, 430] on div "Deck - Joist Hangers" at bounding box center [860, 425] width 393 height 22
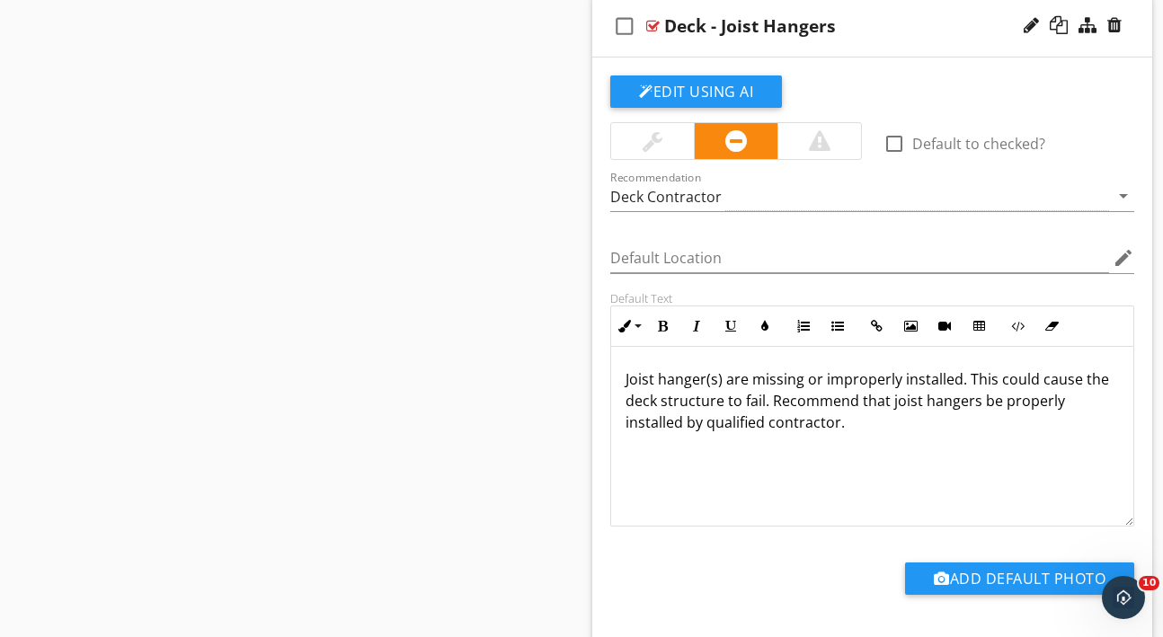
scroll to position [1614, 0]
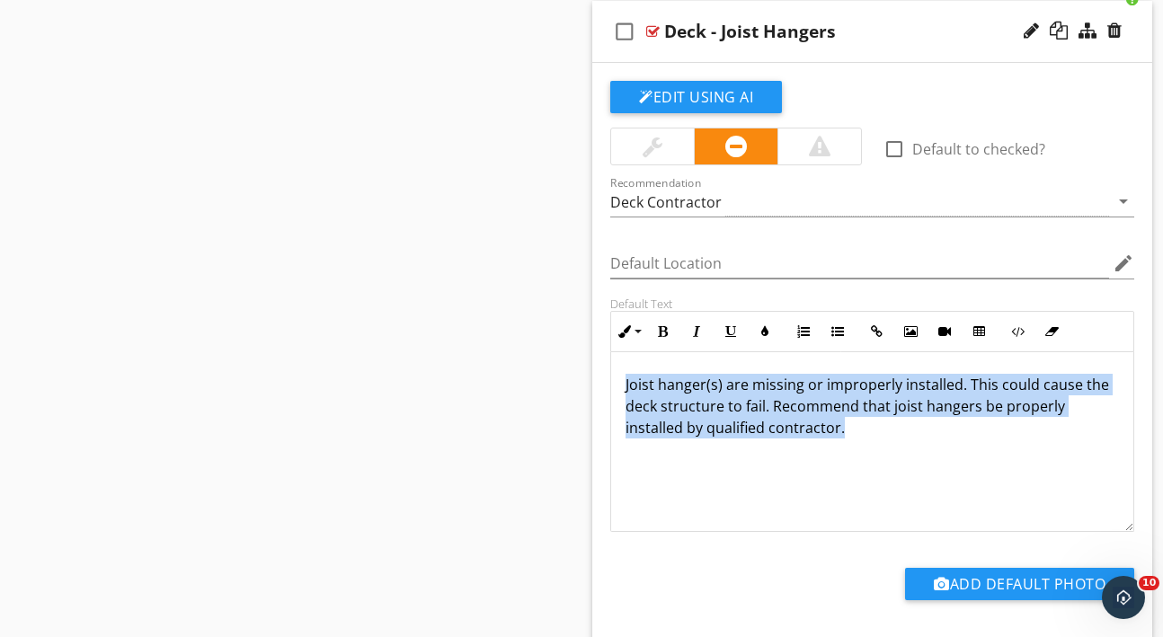
drag, startPoint x: 620, startPoint y: 375, endPoint x: 616, endPoint y: 451, distance: 76.5
click at [616, 451] on div "Joist hanger(s) are missing or improperly installed. This could cause the deck …" at bounding box center [872, 442] width 522 height 180
copy p "Joist hanger(s) are missing or improperly installed. This could cause the deck …"
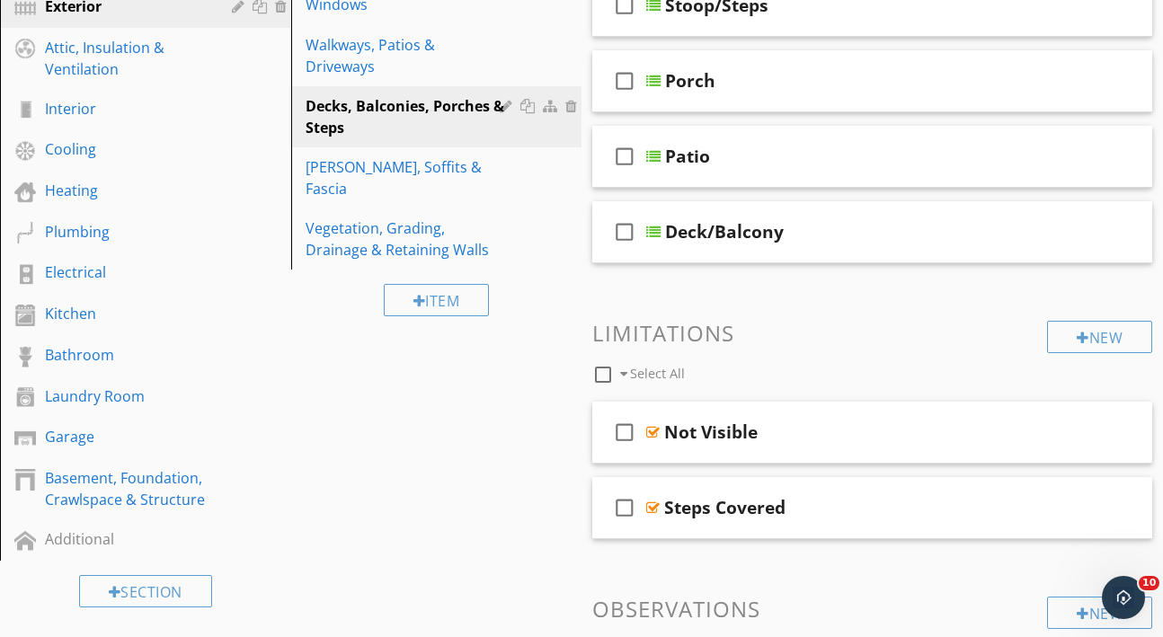
scroll to position [300, 0]
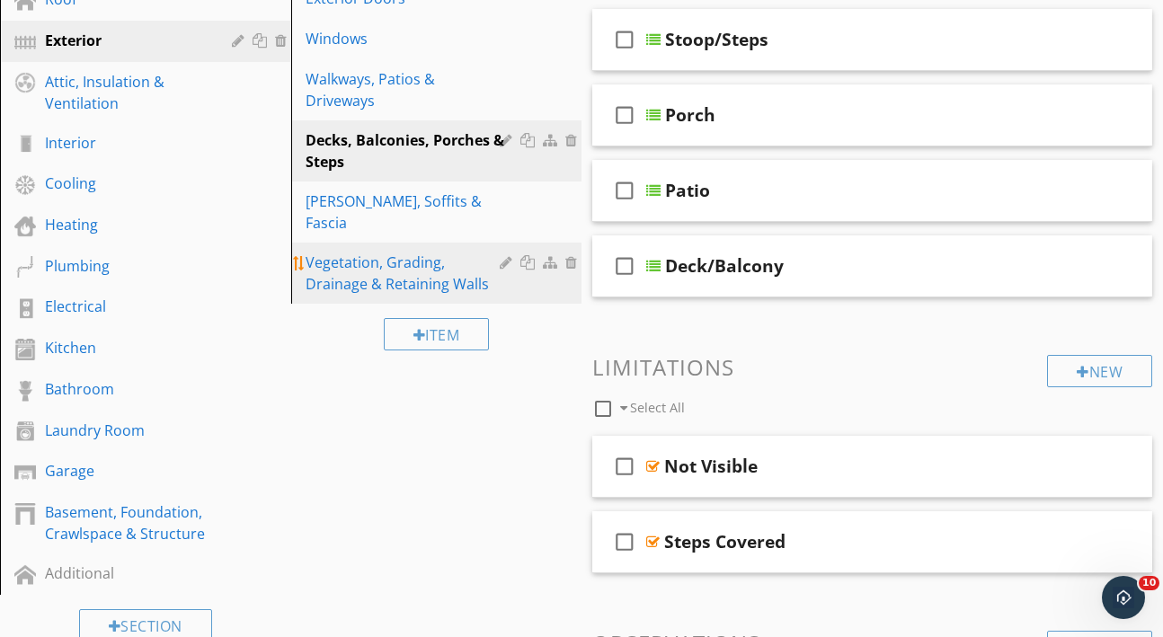
click at [381, 254] on div "Vegetation, Grading, Drainage & Retaining Walls" at bounding box center [406, 273] width 200 height 43
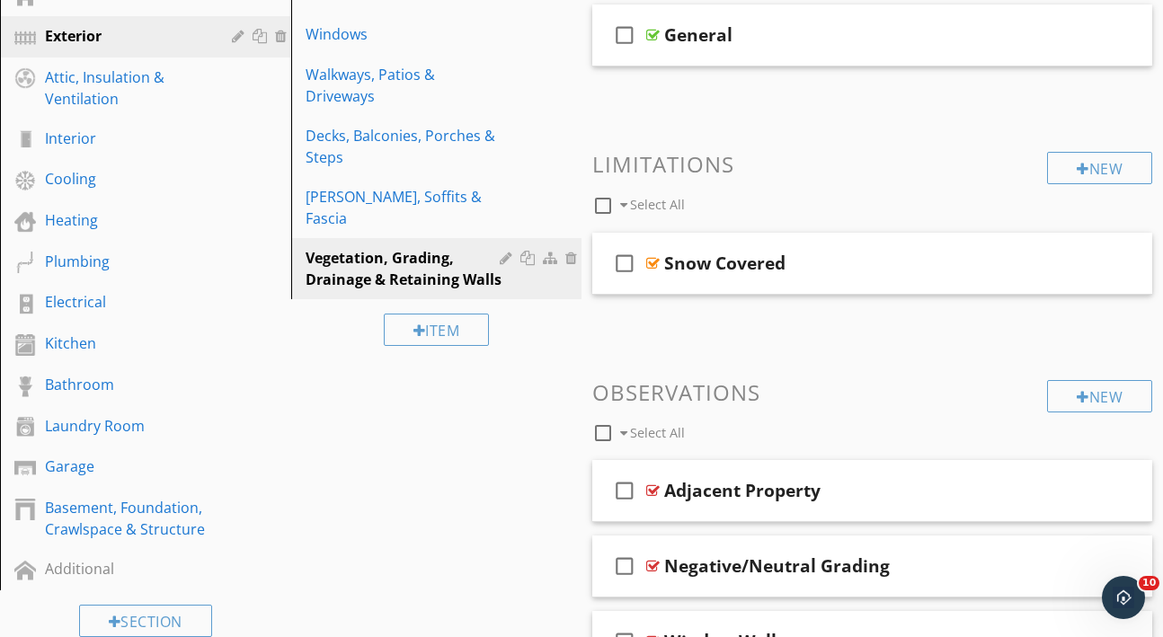
scroll to position [292, 0]
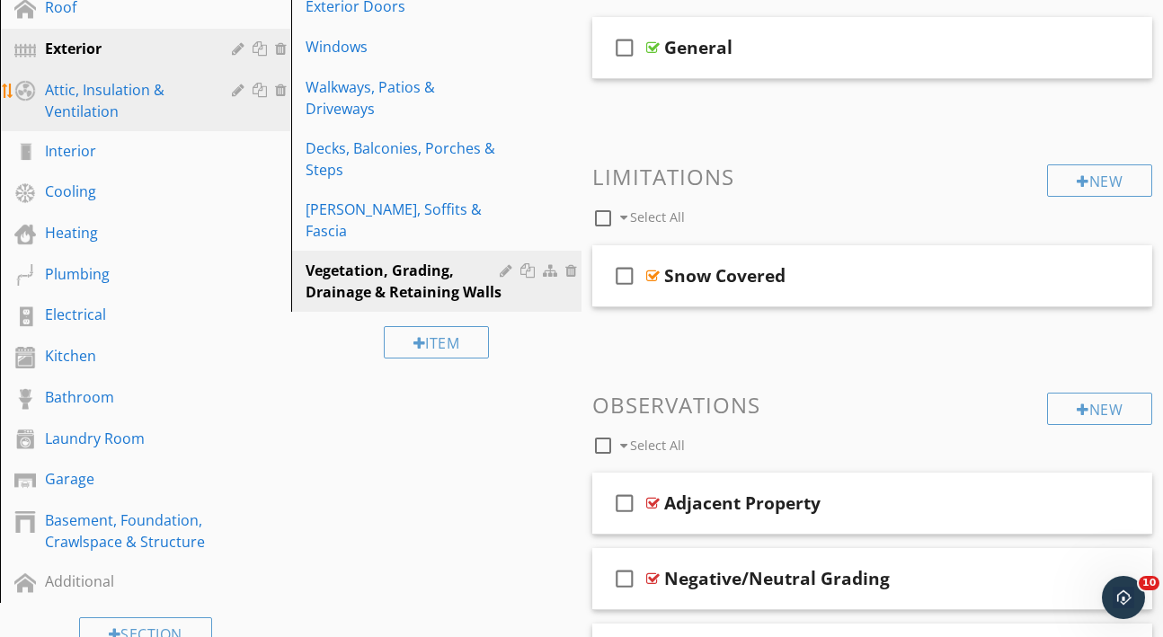
click at [79, 93] on div "Attic, Insulation & Ventilation" at bounding box center [125, 100] width 161 height 43
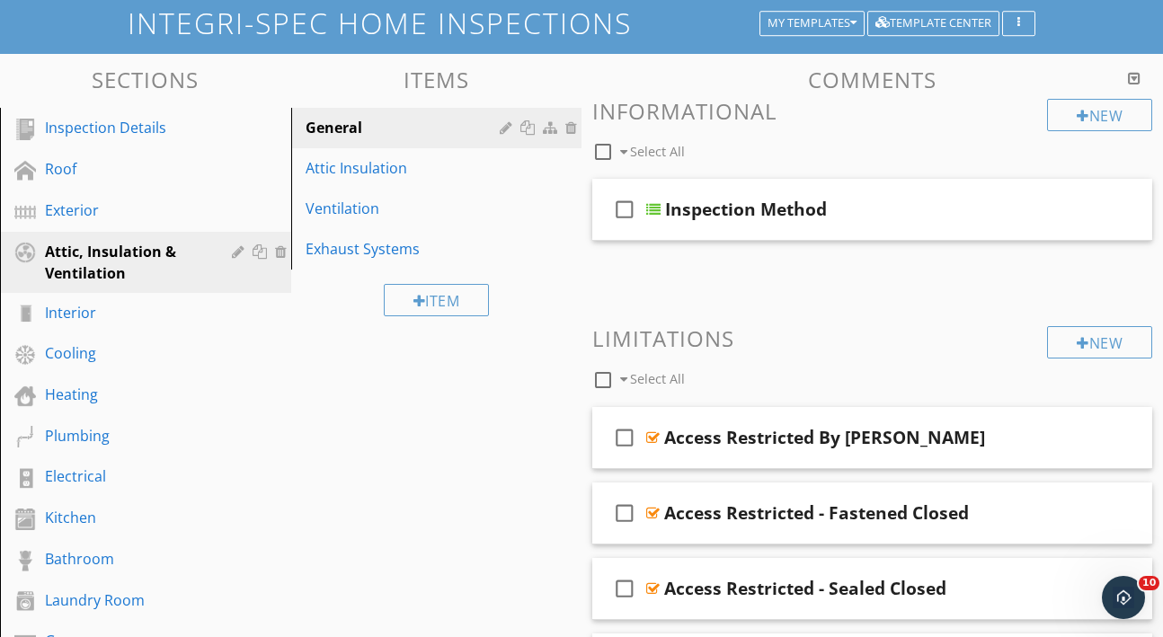
scroll to position [101, 0]
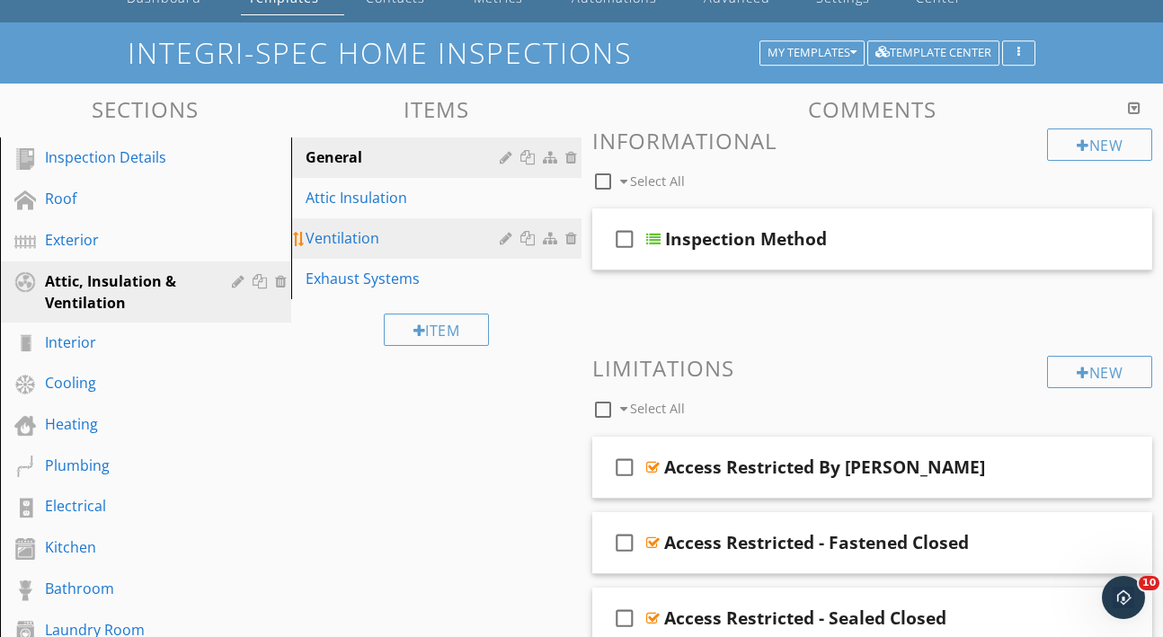
click at [379, 222] on link "Ventilation" at bounding box center [440, 238] width 286 height 40
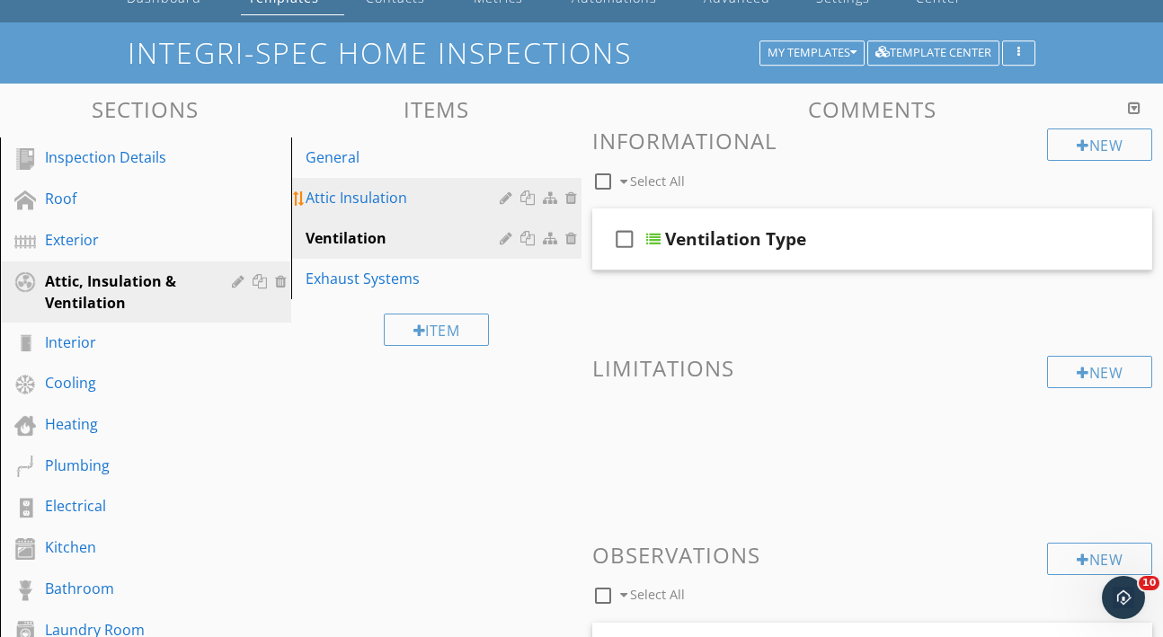
click at [379, 201] on div "Attic Insulation" at bounding box center [406, 198] width 200 height 22
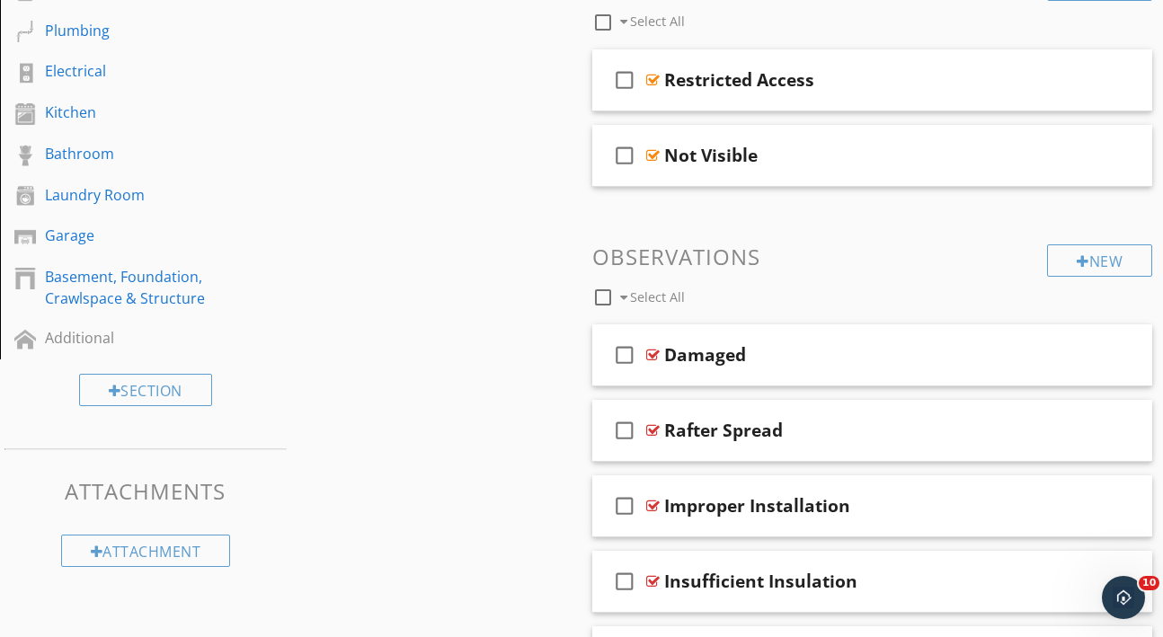
scroll to position [492, 0]
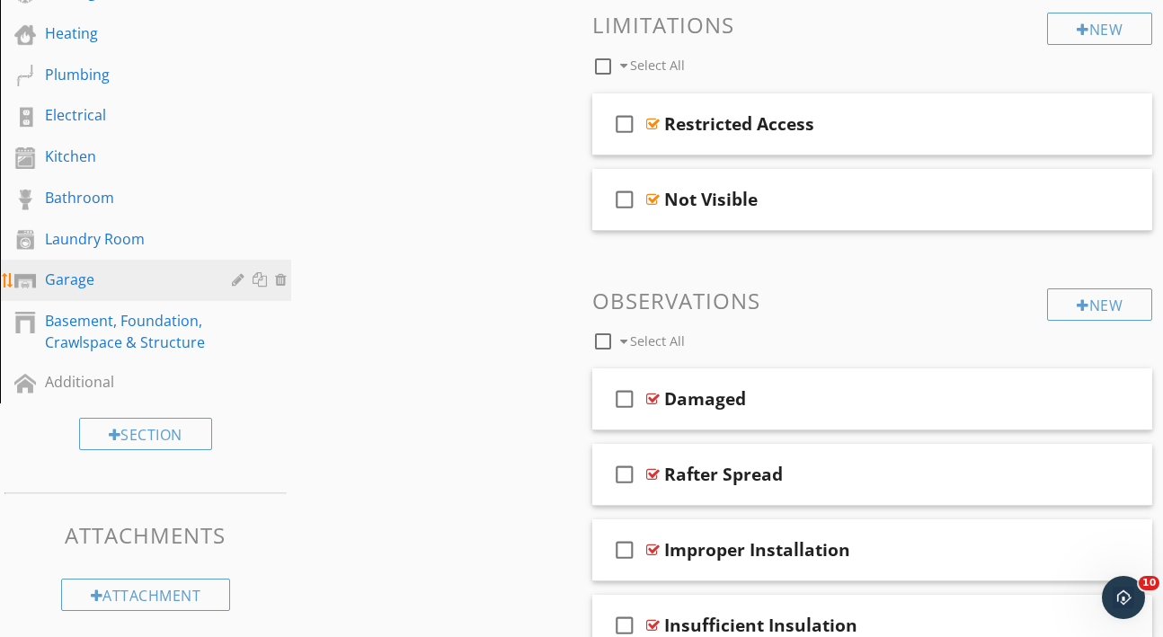
click at [110, 297] on link "Garage" at bounding box center [148, 280] width 286 height 41
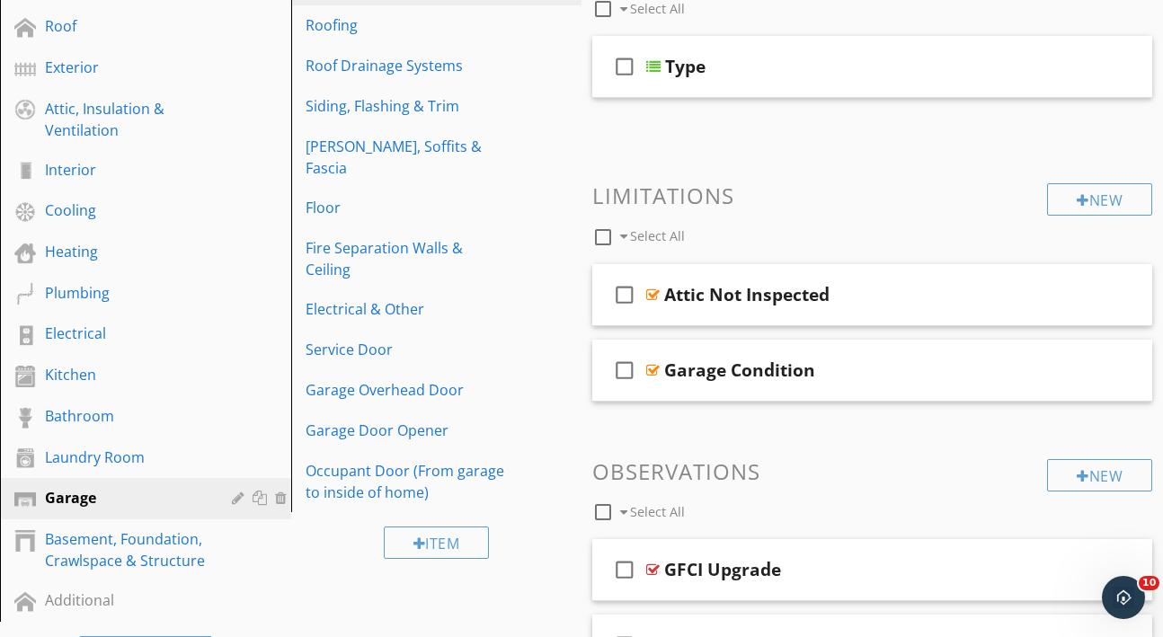
scroll to position [231, 0]
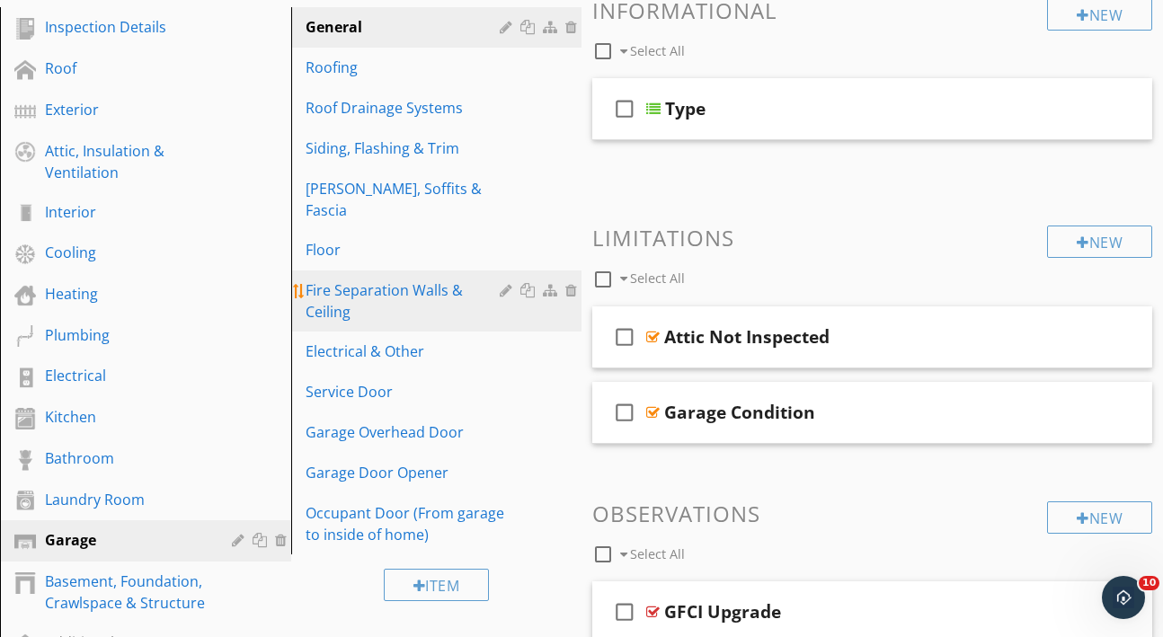
click at [337, 279] on div "Fire Separation Walls & Ceiling" at bounding box center [406, 300] width 200 height 43
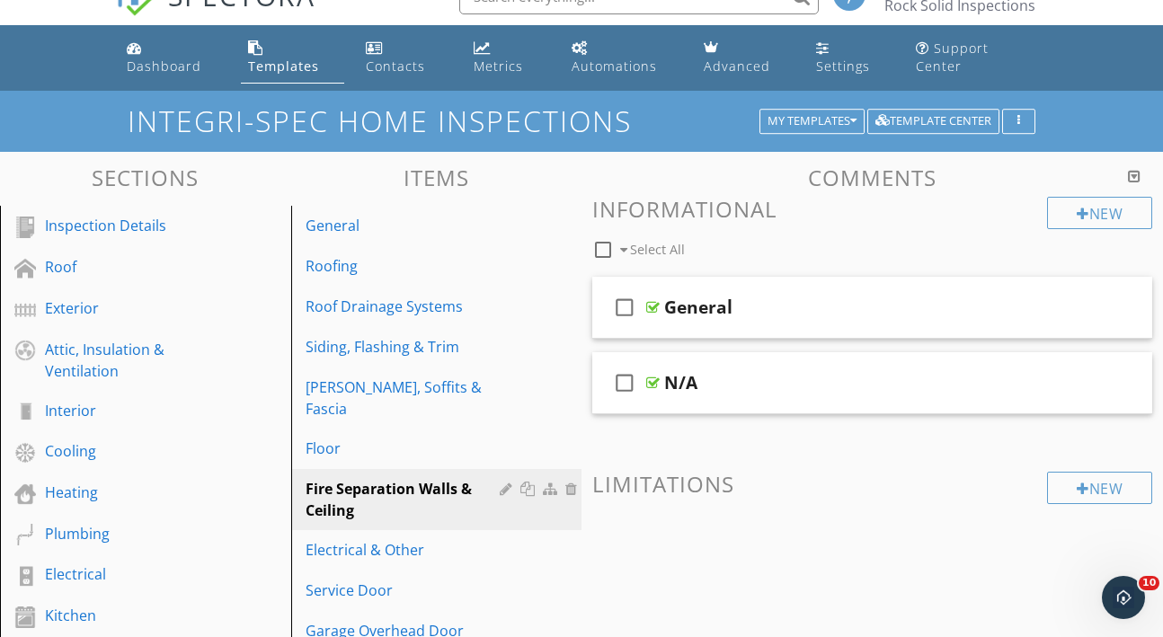
scroll to position [31, 0]
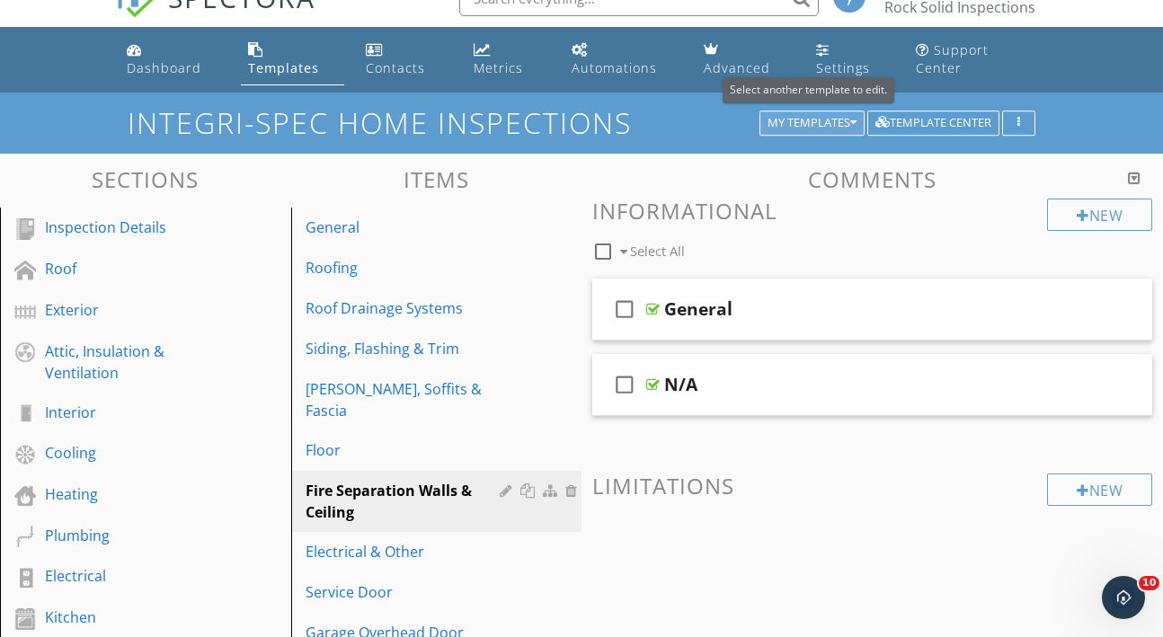
click at [852, 121] on icon "button" at bounding box center [853, 123] width 6 height 13
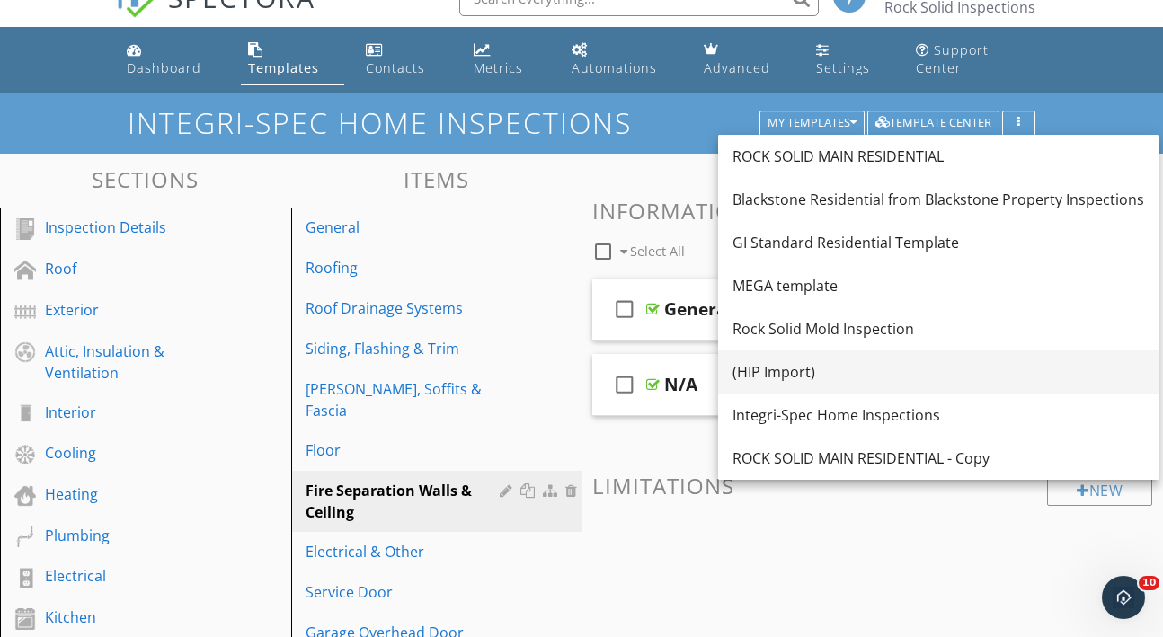
click at [756, 370] on div "(HIP Import)" at bounding box center [938, 372] width 412 height 22
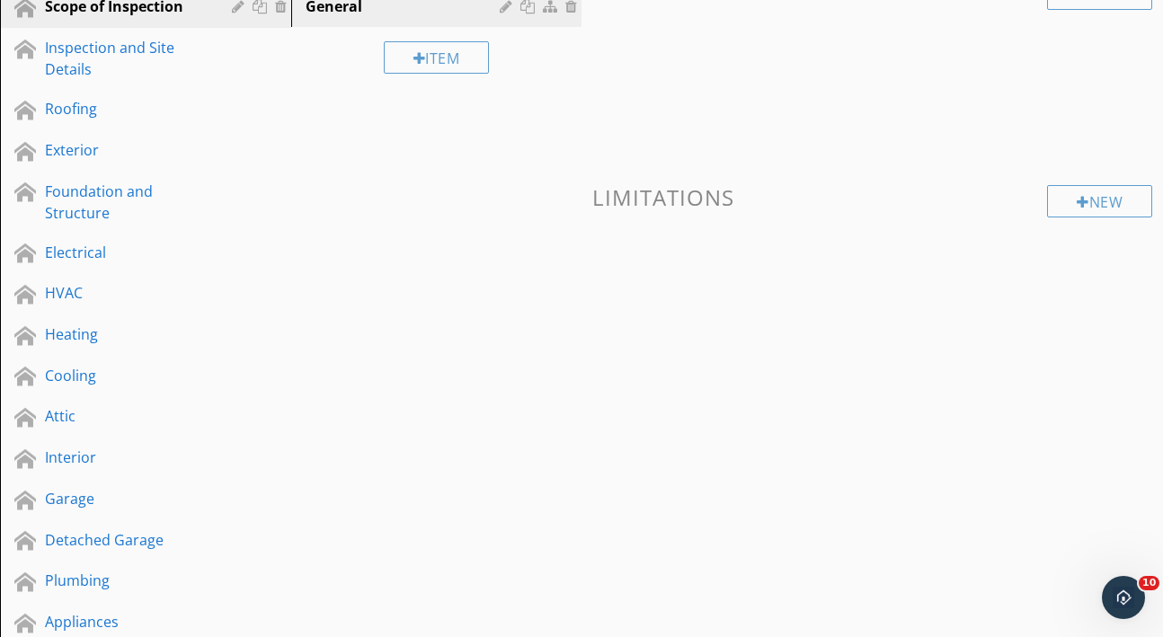
scroll to position [283, 0]
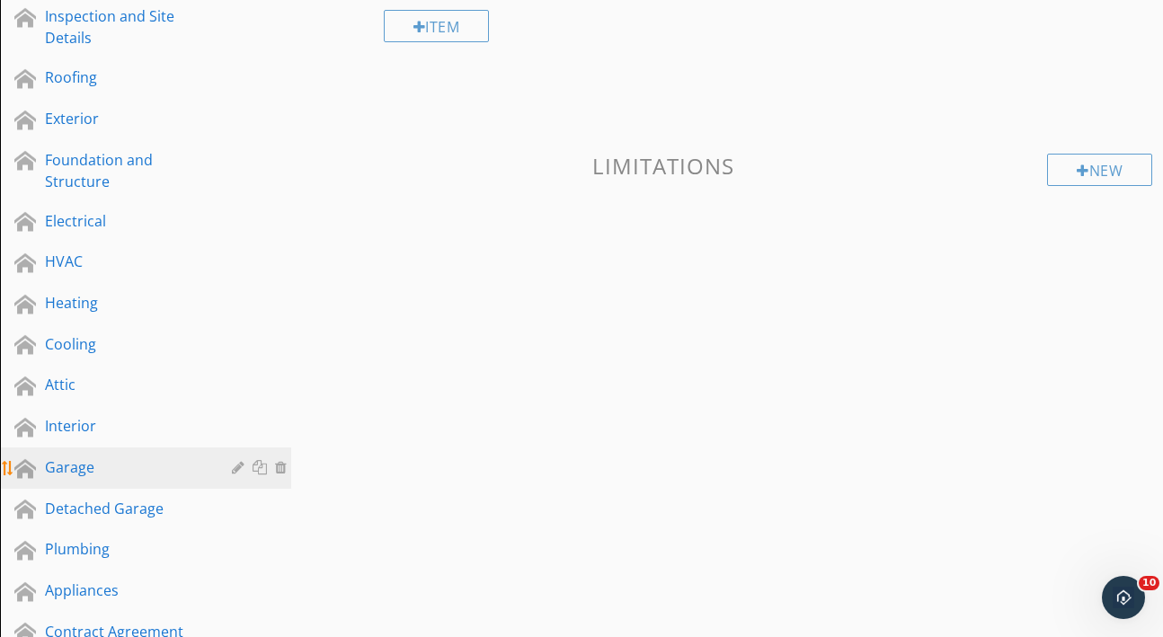
click at [136, 467] on div "Garage" at bounding box center [125, 468] width 161 height 22
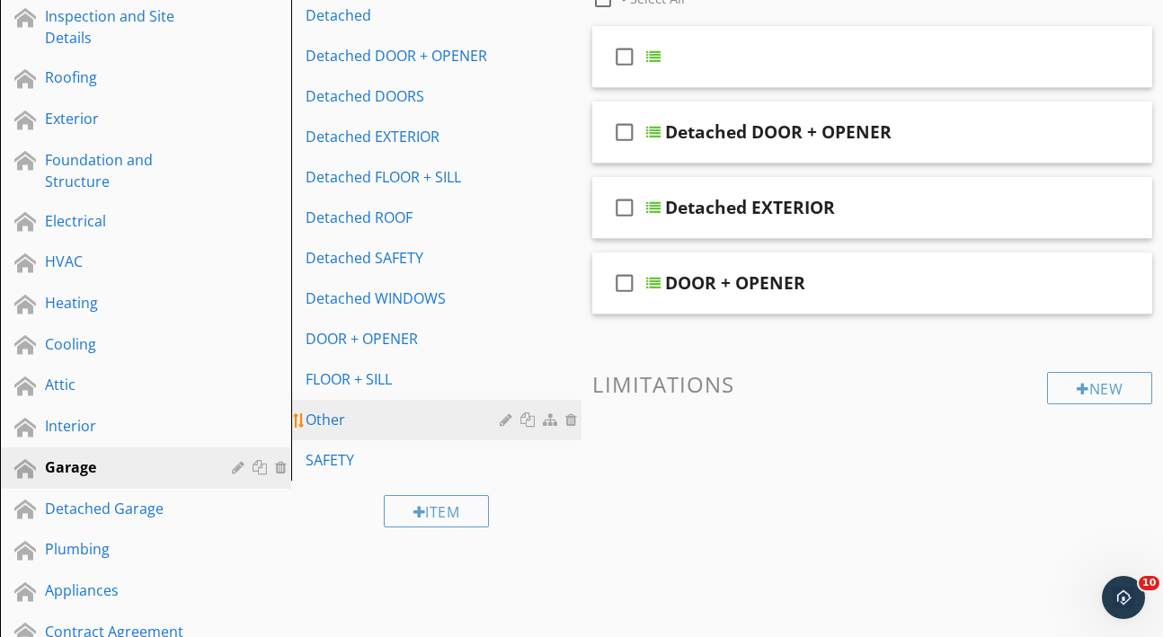
click at [343, 417] on div "Other" at bounding box center [406, 420] width 200 height 22
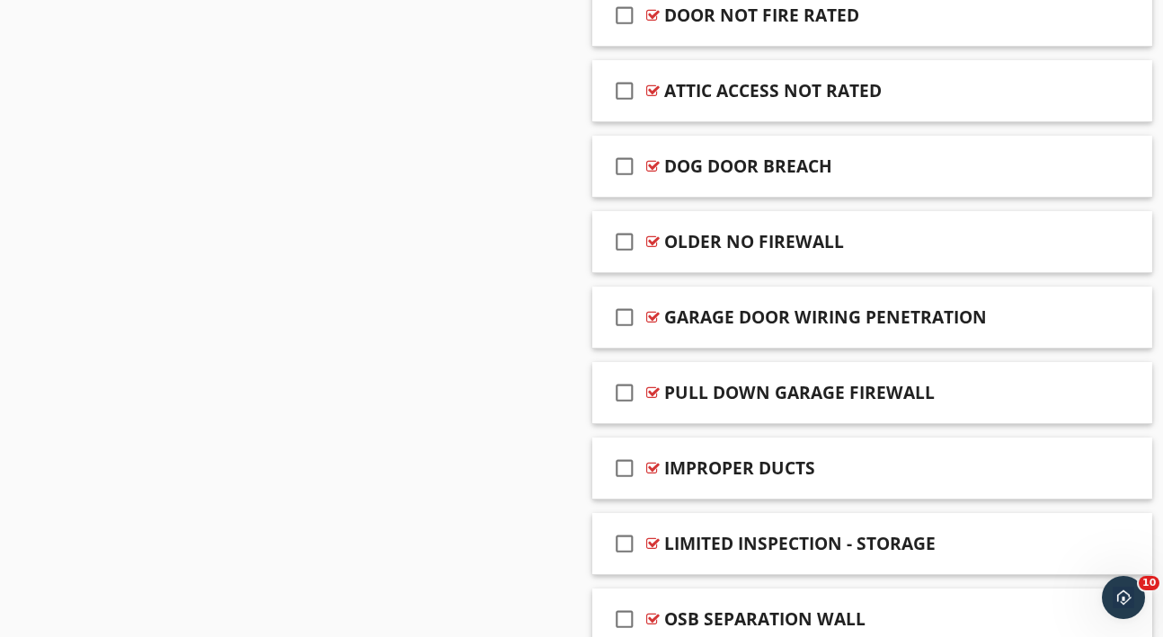
scroll to position [1706, 0]
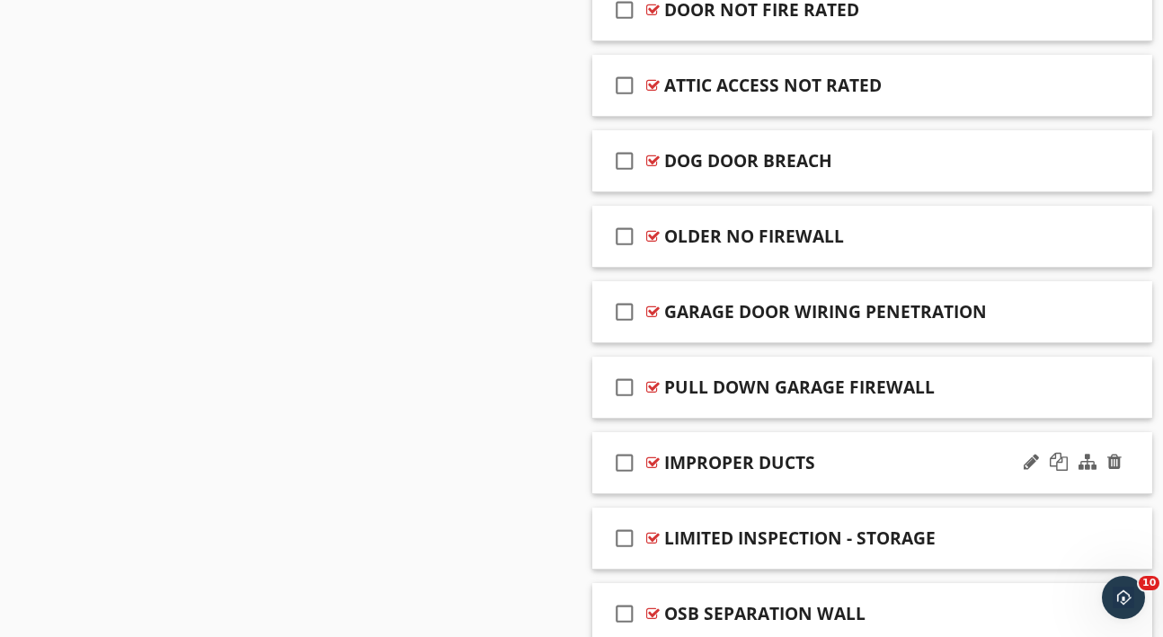
click at [884, 483] on div "check_box_outline_blank IMPROPER DUCTS" at bounding box center [872, 463] width 560 height 62
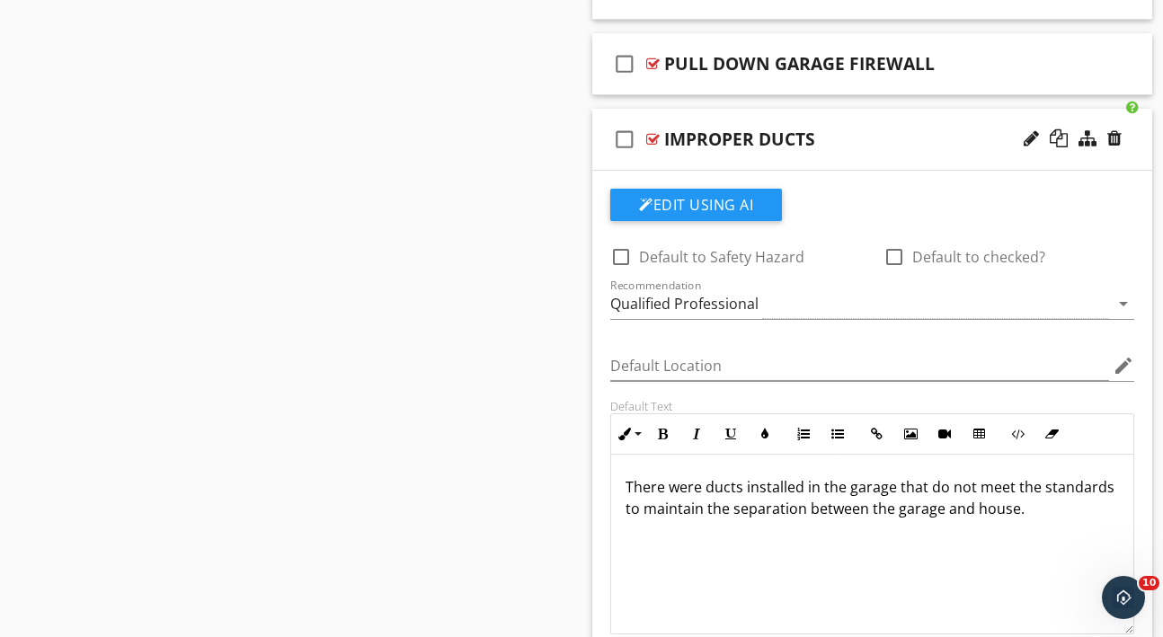
scroll to position [2036, 0]
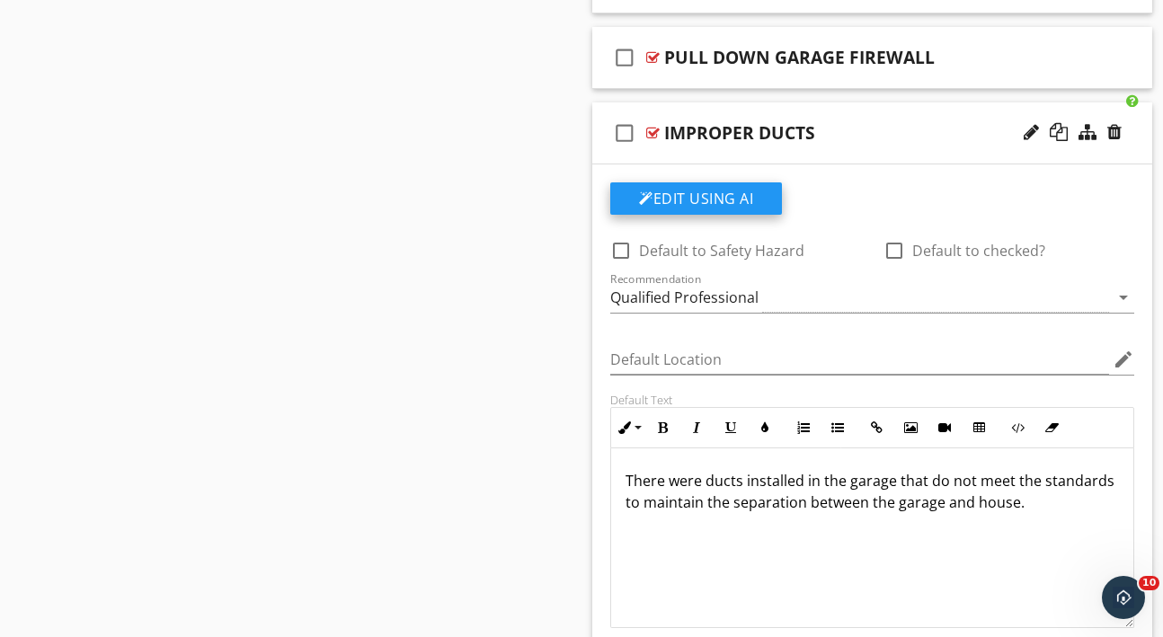
click at [705, 207] on button "Edit Using AI" at bounding box center [696, 198] width 172 height 32
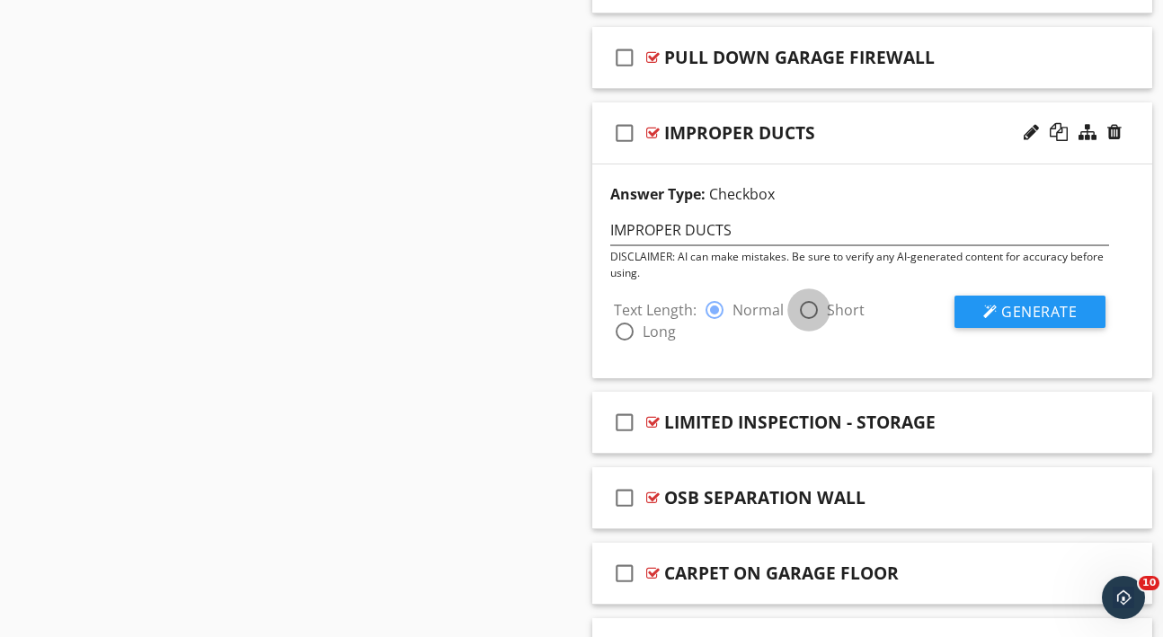
click at [807, 306] on div at bounding box center [809, 310] width 31 height 31
radio input "false"
radio input "true"
click at [959, 306] on button "Generate" at bounding box center [1029, 312] width 151 height 32
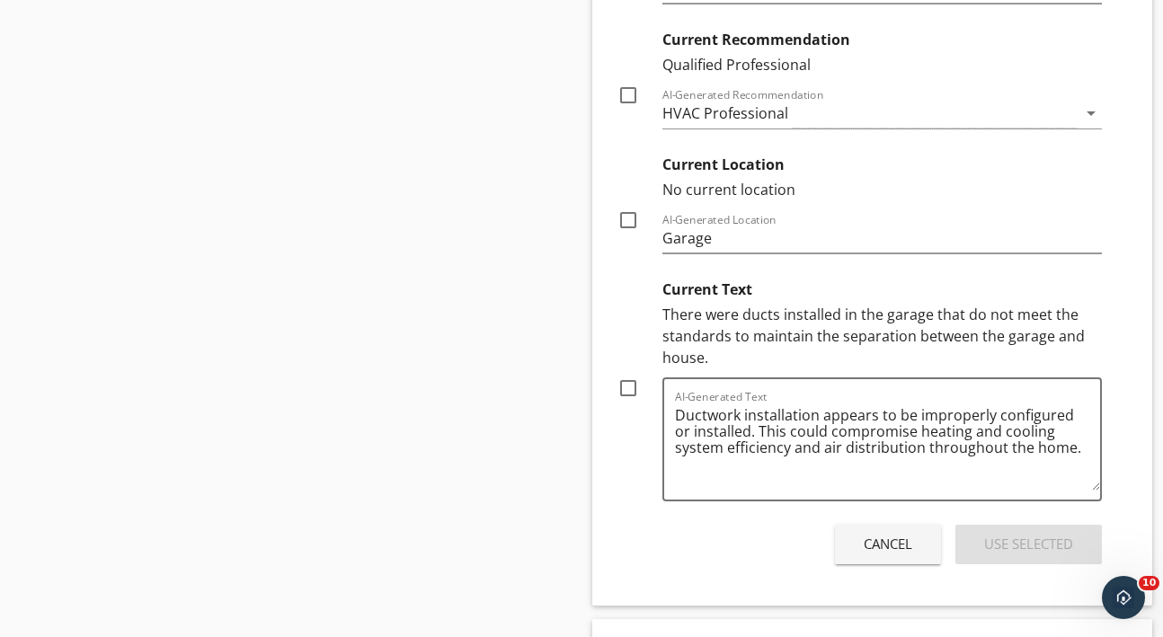
scroll to position [2538, 0]
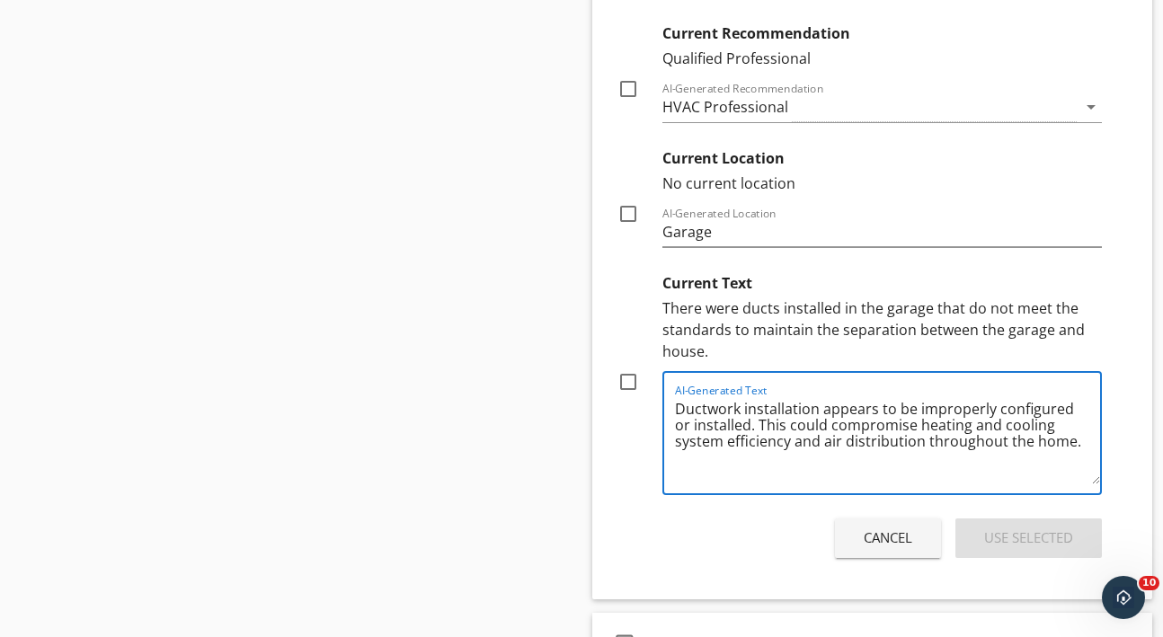
drag, startPoint x: 675, startPoint y: 404, endPoint x: 674, endPoint y: 456, distance: 52.1
click at [674, 456] on div "AI-Generated Text Ductwork installation appears to be improperly configured or …" at bounding box center [881, 433] width 439 height 124
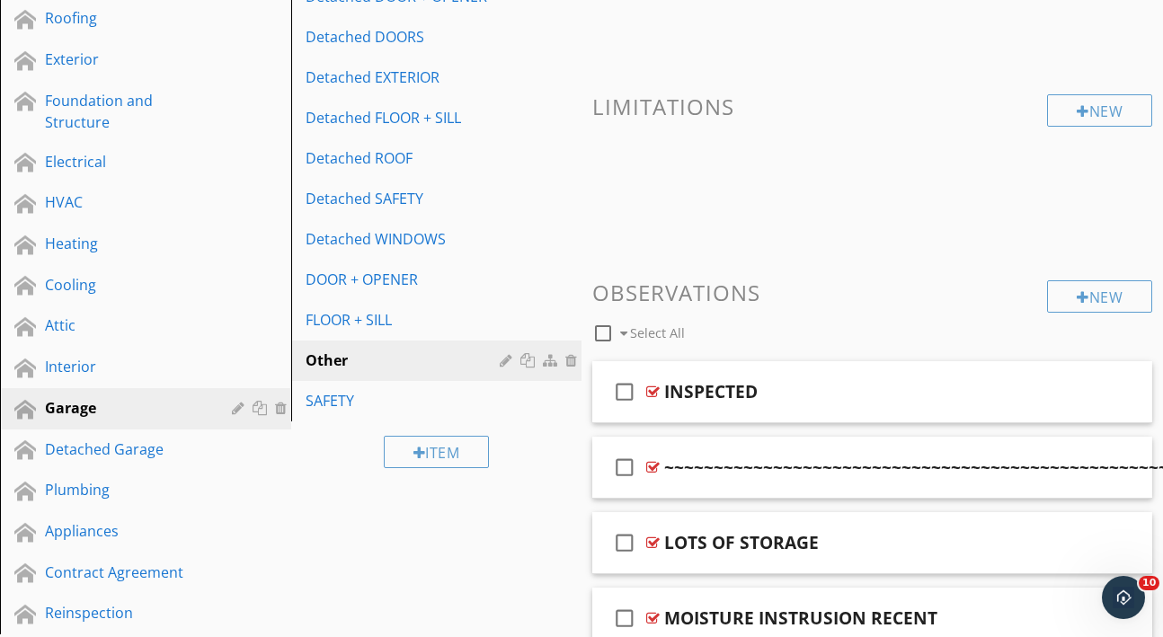
scroll to position [336, 0]
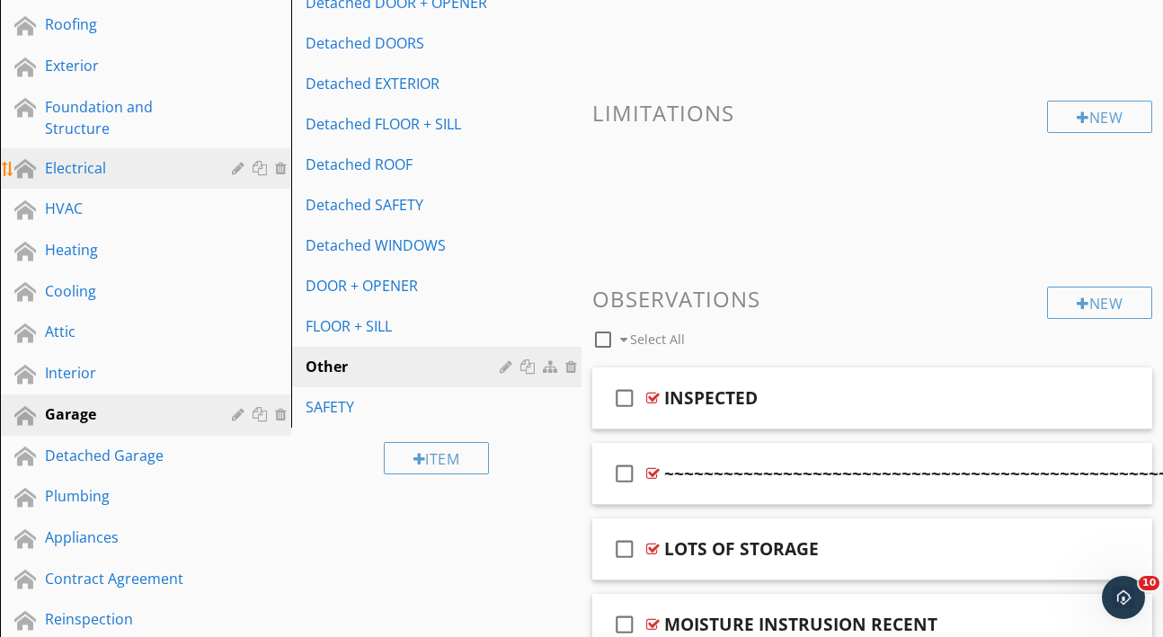
click at [109, 173] on div "Electrical" at bounding box center [125, 168] width 161 height 22
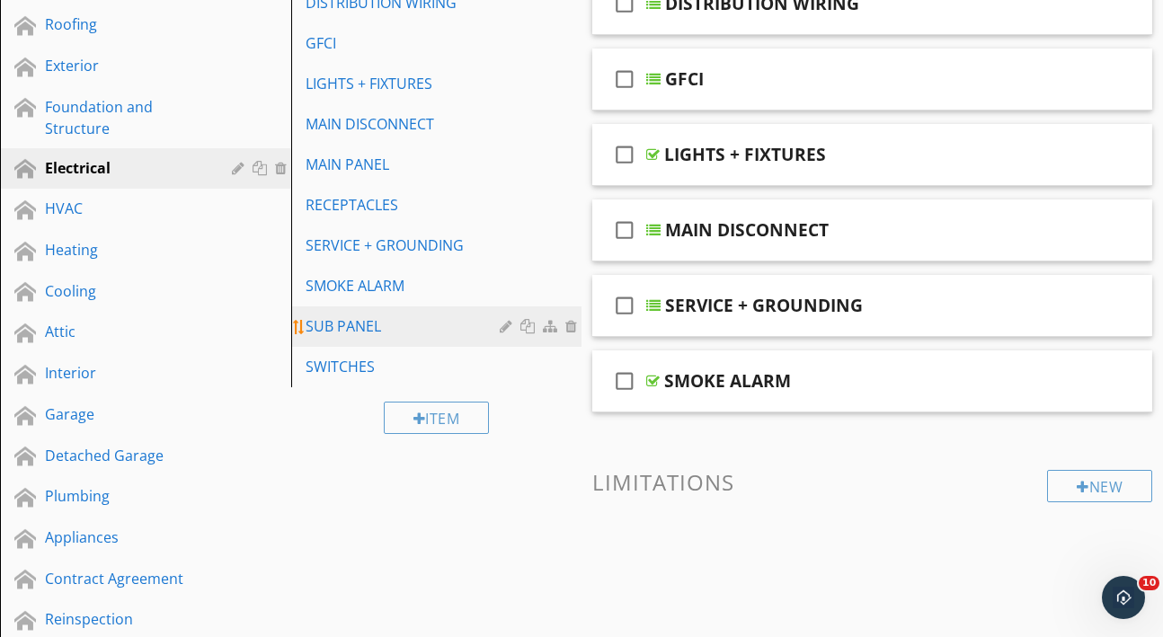
click at [374, 319] on div "SUB PANEL" at bounding box center [406, 326] width 200 height 22
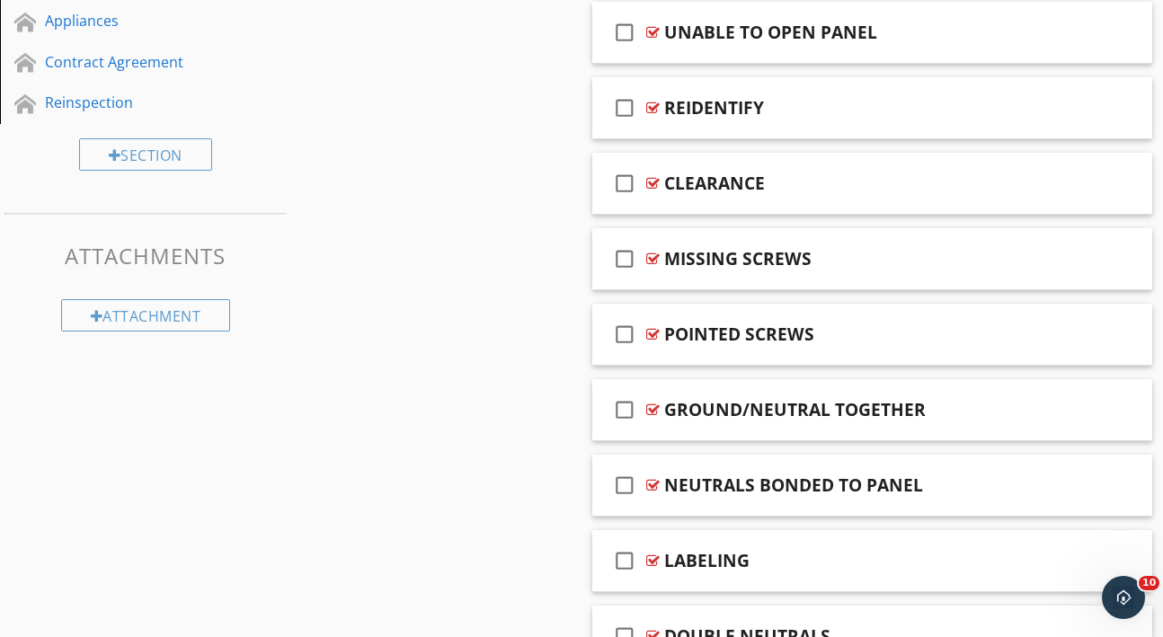
scroll to position [874, 0]
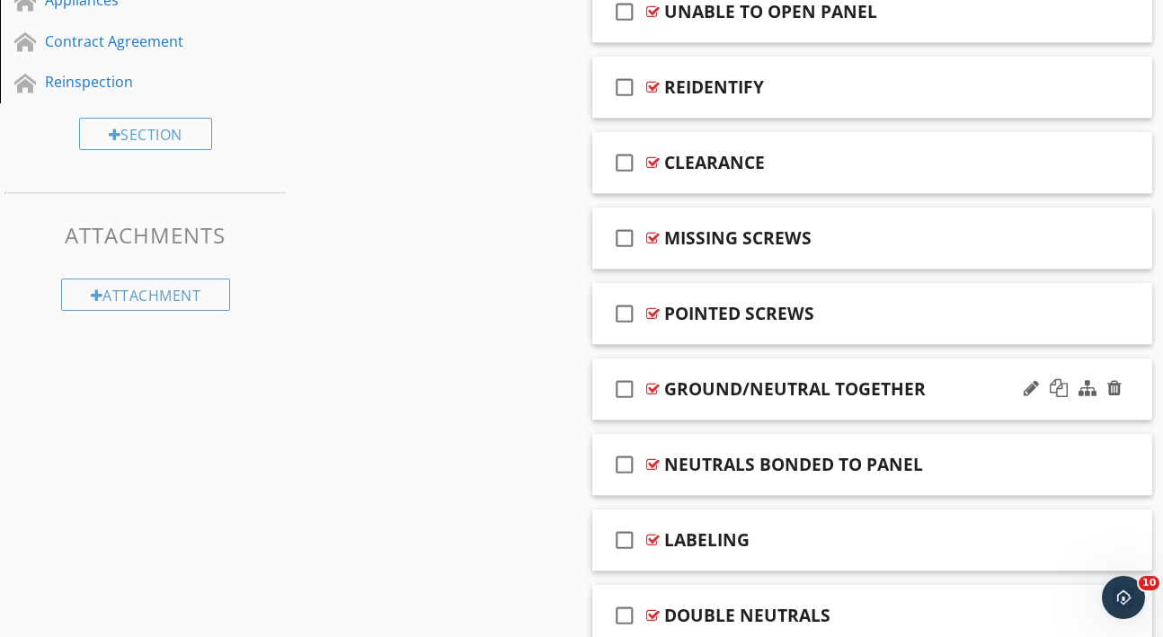
click at [893, 409] on div "check_box_outline_blank GROUND/NEUTRAL TOGETHER" at bounding box center [872, 390] width 560 height 62
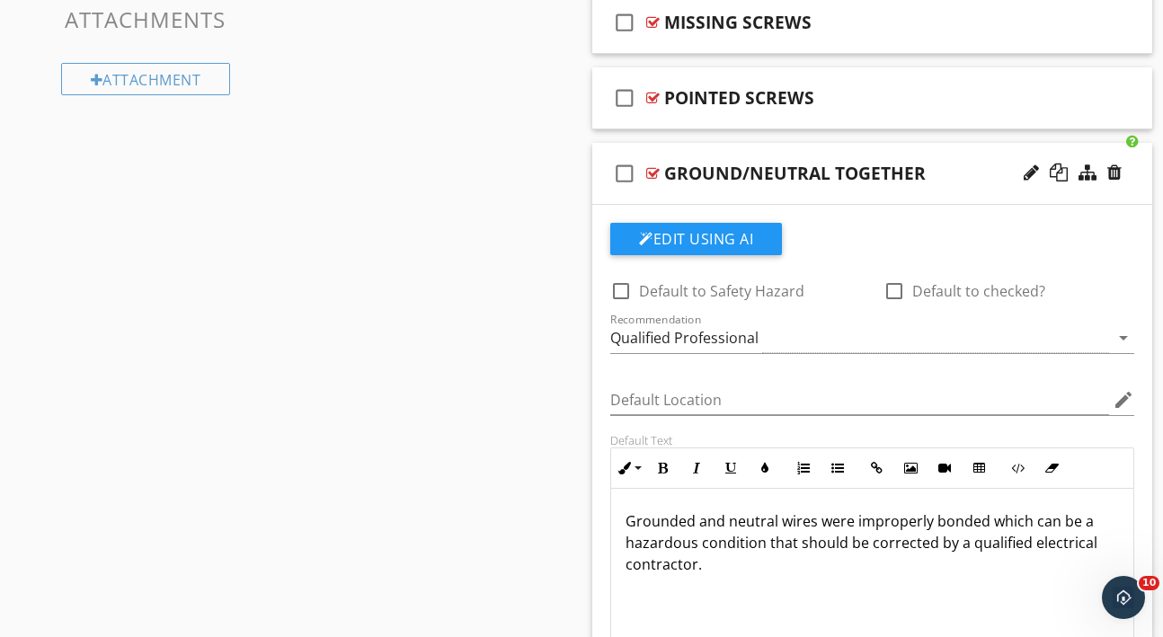
scroll to position [1097, 0]
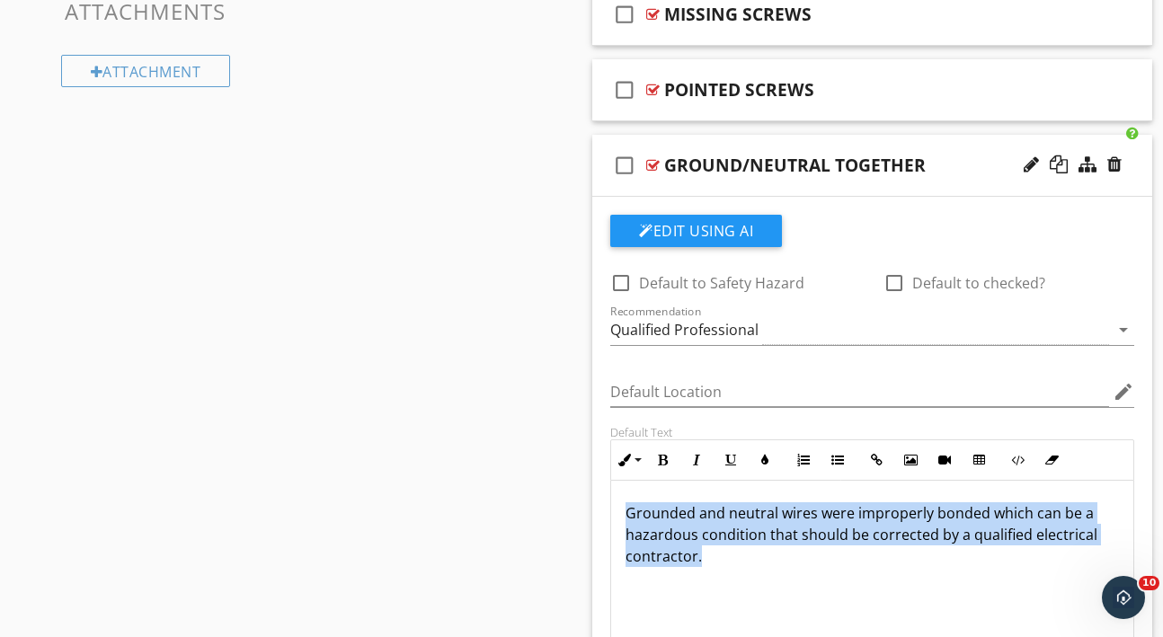
drag, startPoint x: 626, startPoint y: 507, endPoint x: 627, endPoint y: 572, distance: 64.7
click at [627, 572] on div "Grounded and neutral wires were improperly bonded which can be a hazardous cond…" at bounding box center [872, 571] width 522 height 180
copy p "Grounded and neutral wires were improperly bonded which can be a hazardous cond…"
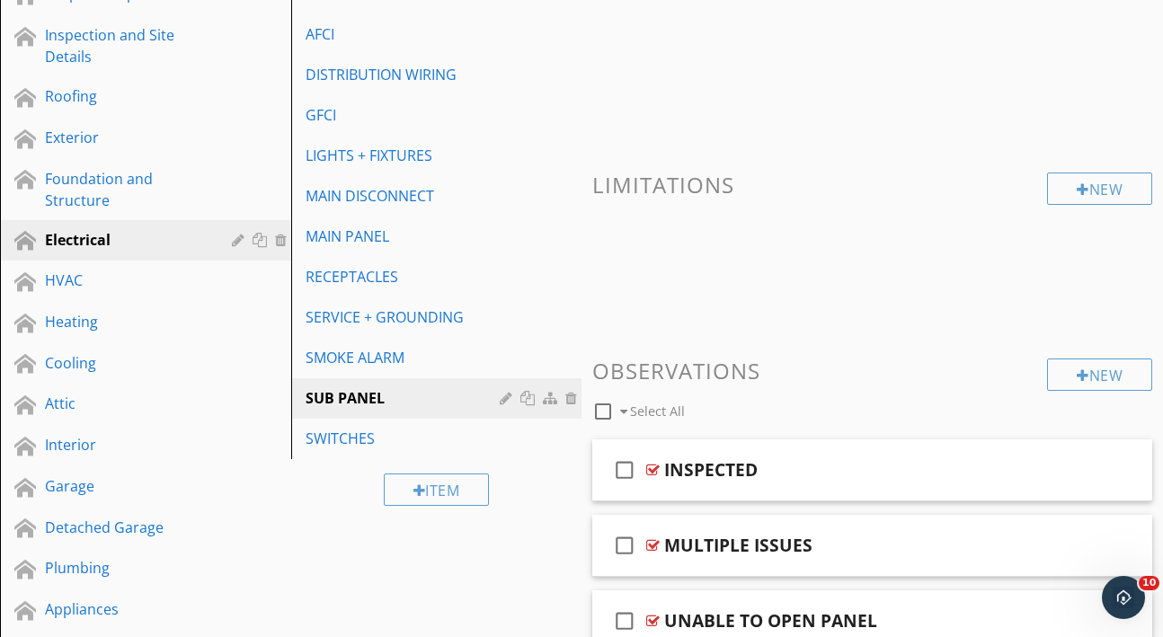
scroll to position [0, 0]
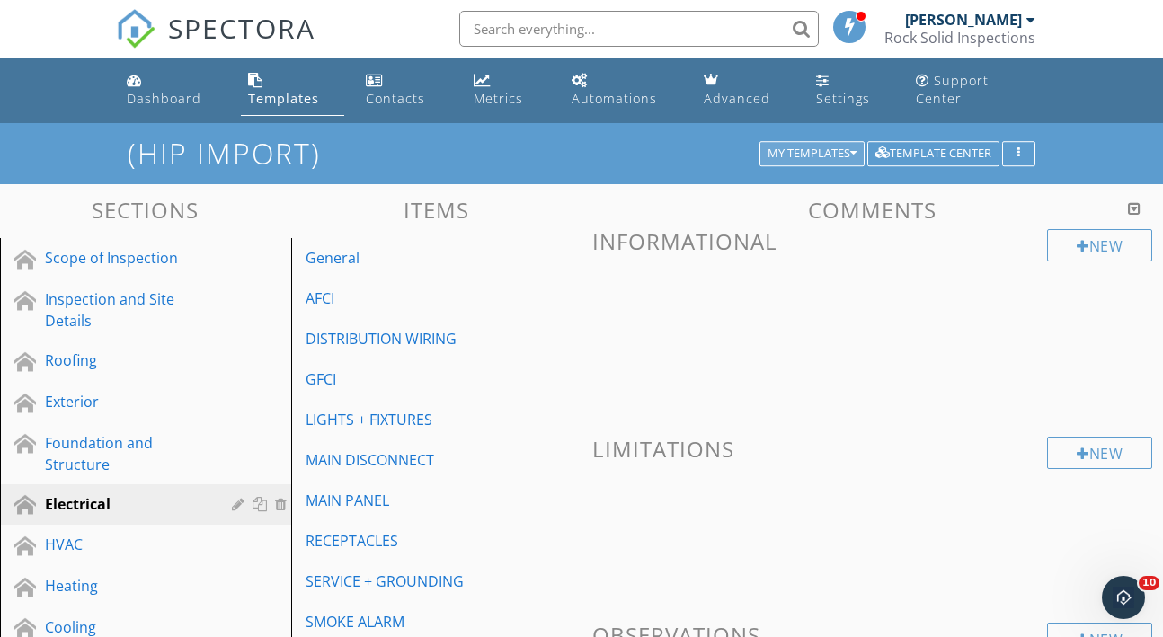
click at [853, 150] on icon "button" at bounding box center [853, 153] width 6 height 13
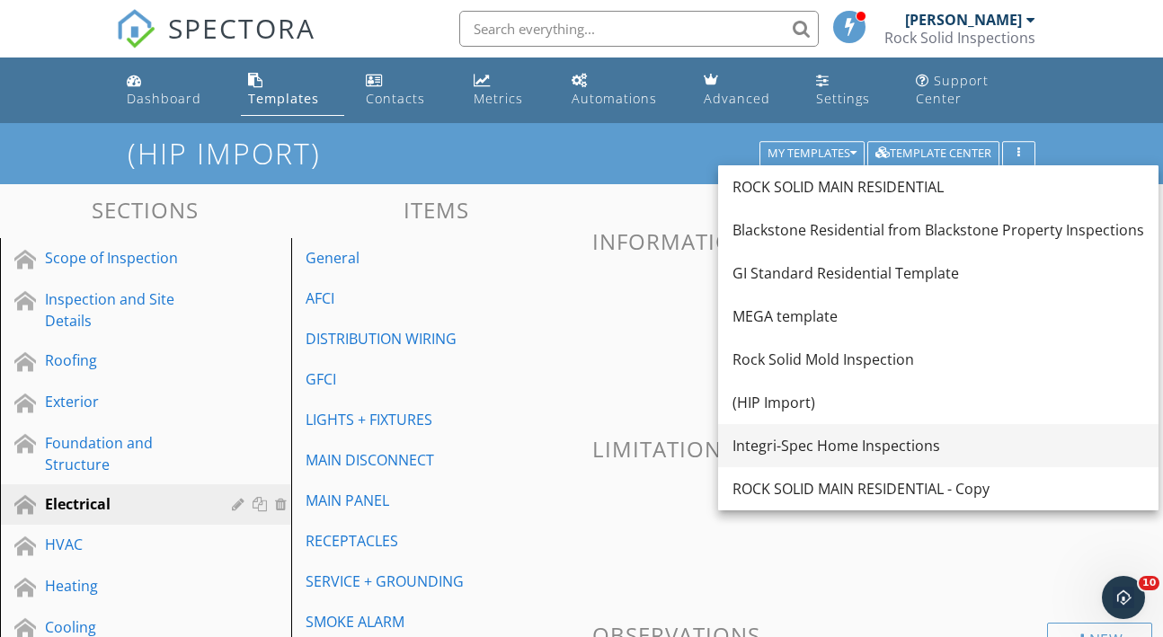
click at [783, 448] on div "Integri-Spec Home Inspections" at bounding box center [938, 446] width 412 height 22
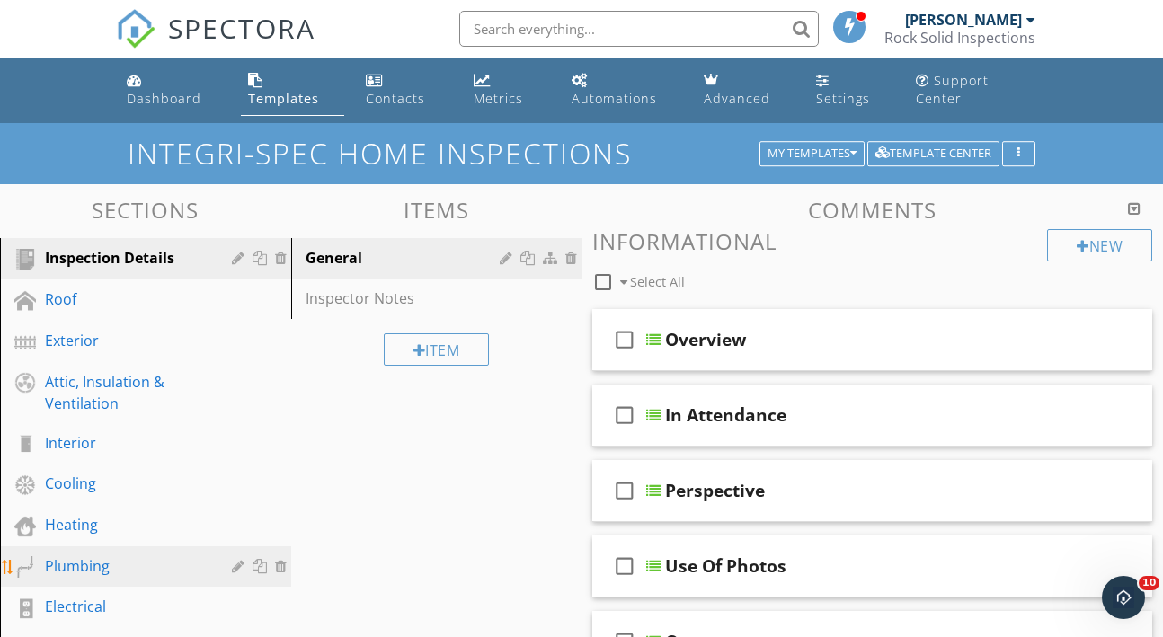
click at [120, 558] on div "Plumbing" at bounding box center [125, 566] width 161 height 22
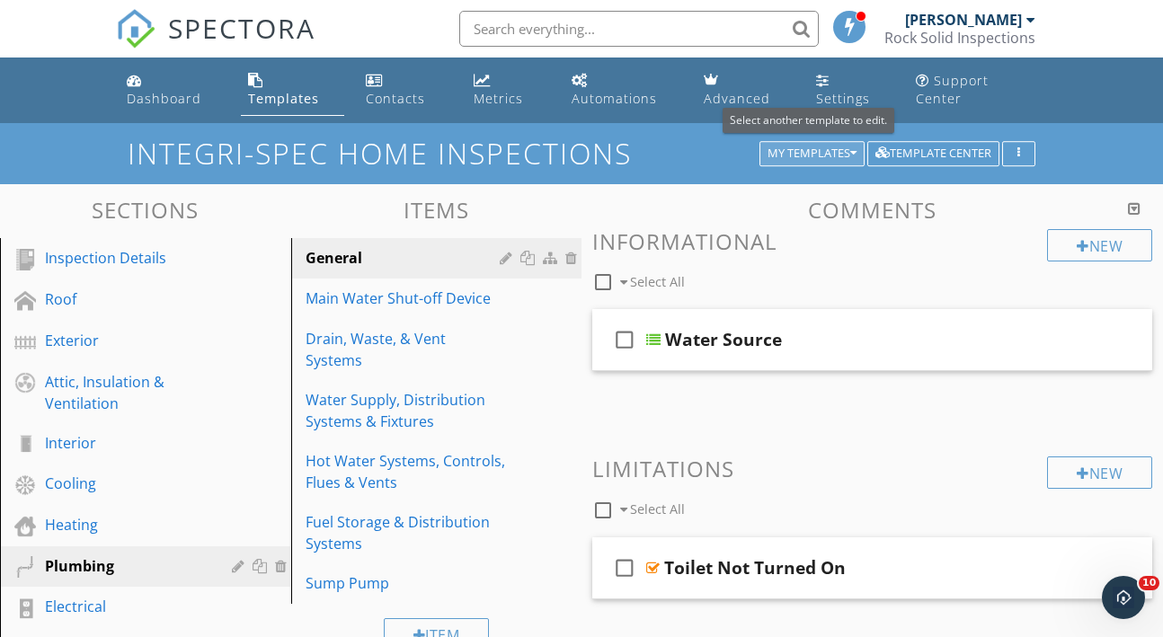
click at [850, 154] on icon "button" at bounding box center [853, 153] width 6 height 13
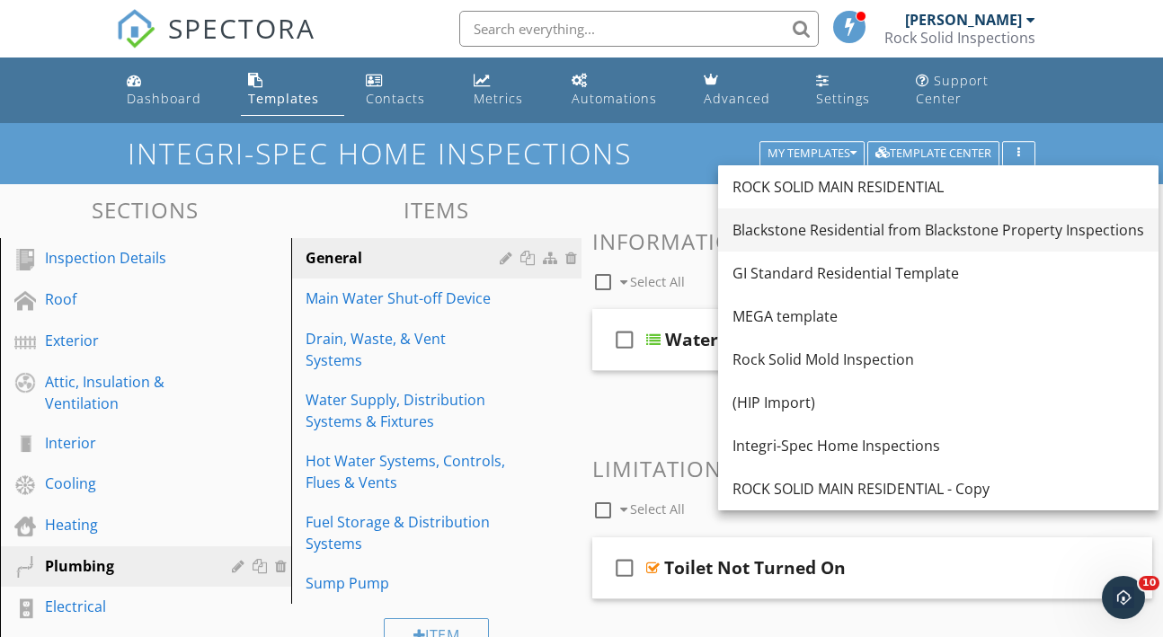
click at [798, 241] on link "Blackstone Residential from Blackstone Property Inspections" at bounding box center [938, 229] width 440 height 43
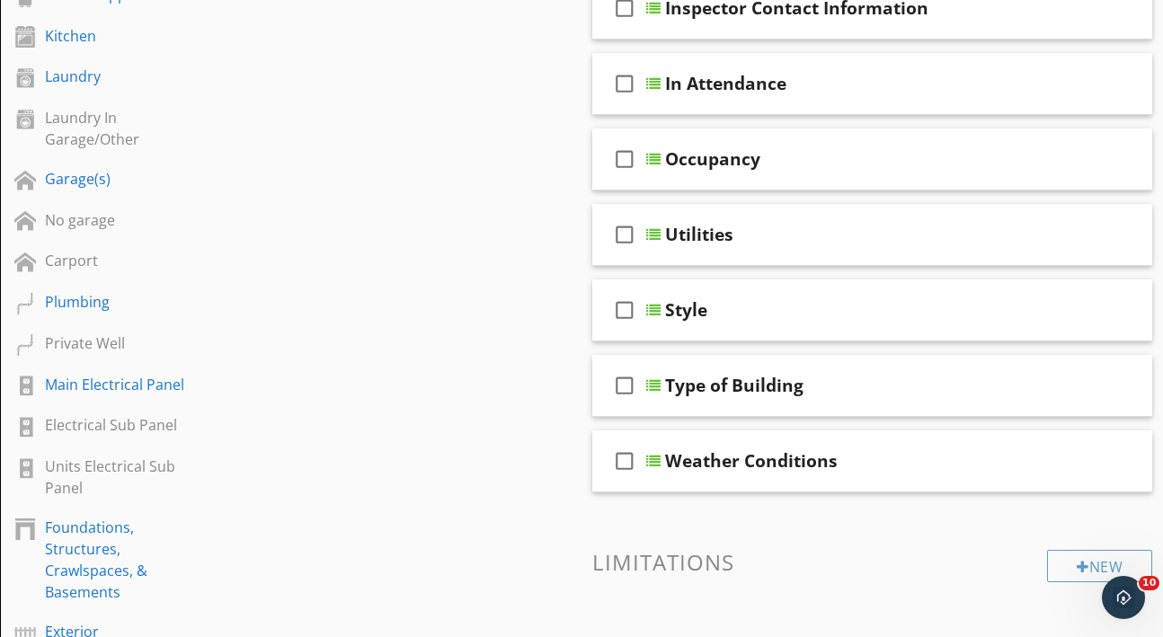
scroll to position [413, 0]
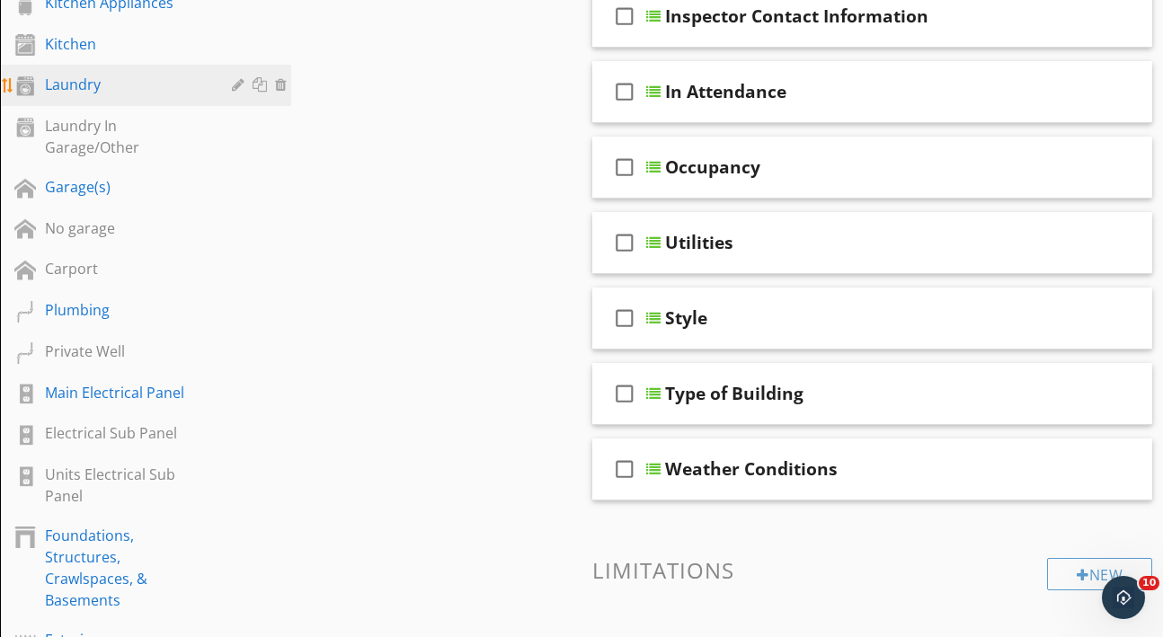
click at [119, 99] on link "Laundry" at bounding box center [148, 85] width 286 height 41
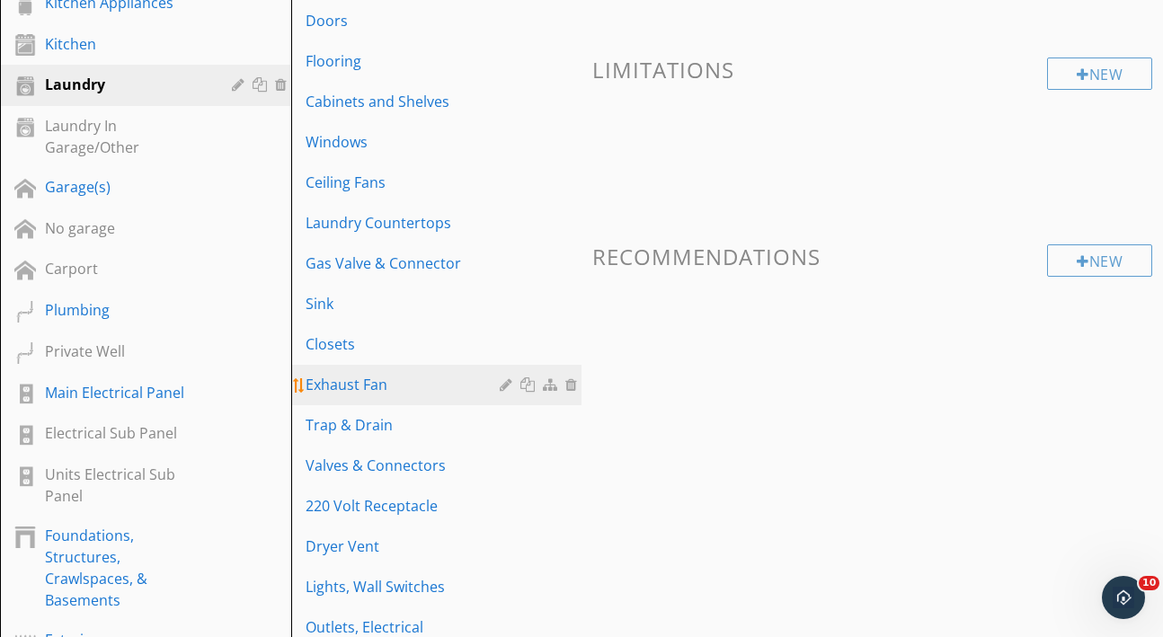
click at [329, 396] on link "Exhaust Fan" at bounding box center [440, 385] width 286 height 40
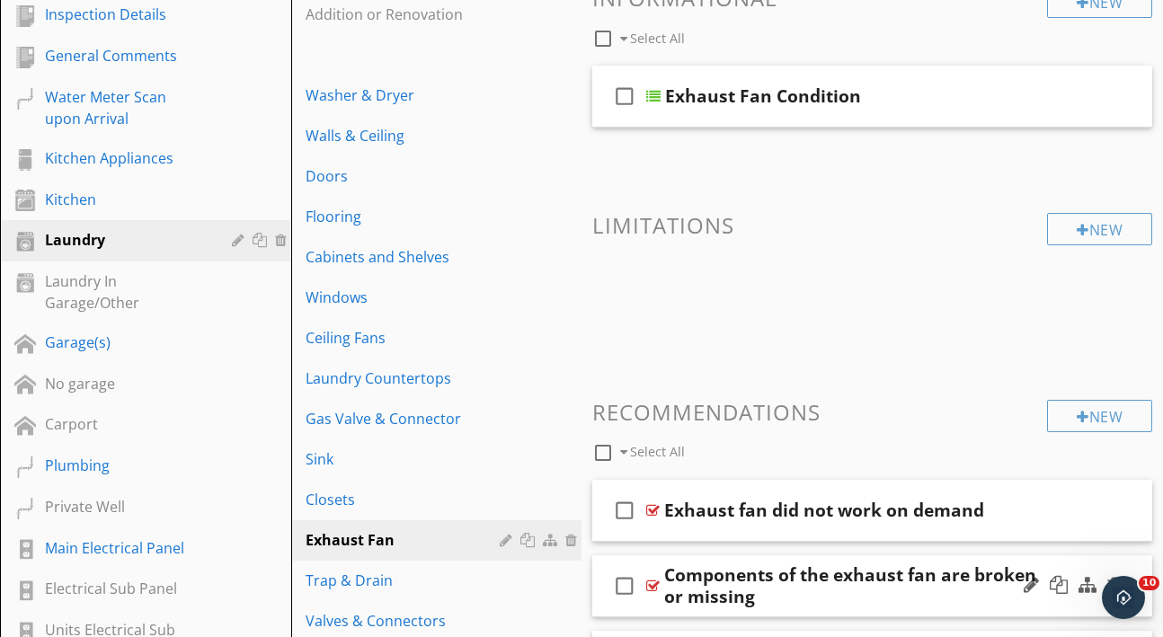
scroll to position [253, 0]
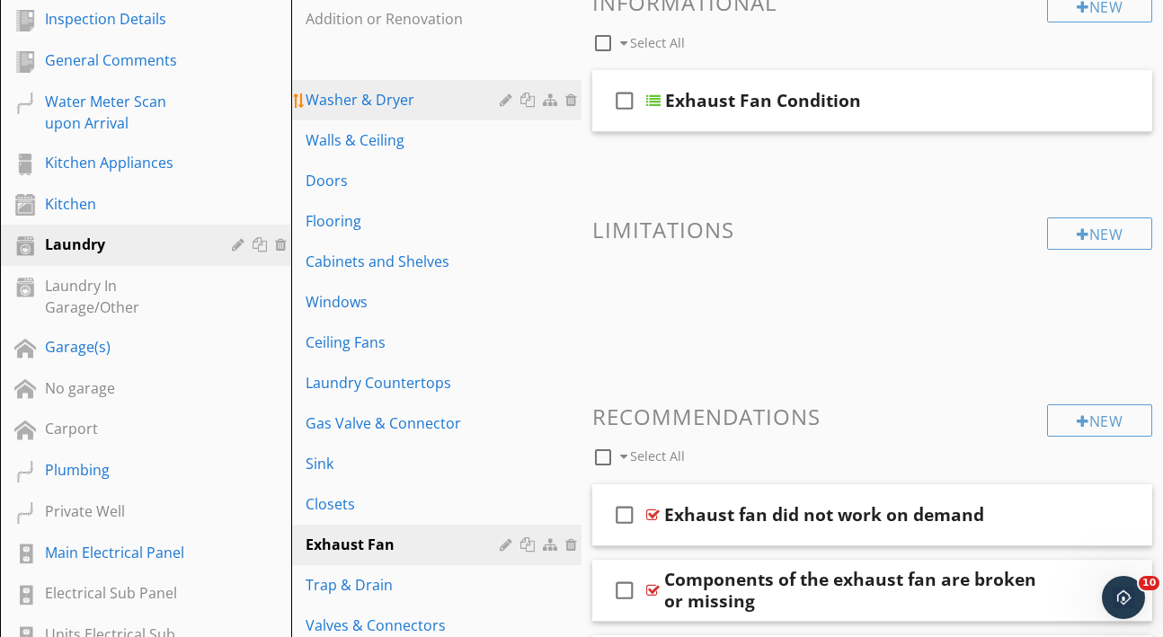
click at [391, 109] on div "Washer & Dryer" at bounding box center [406, 100] width 200 height 22
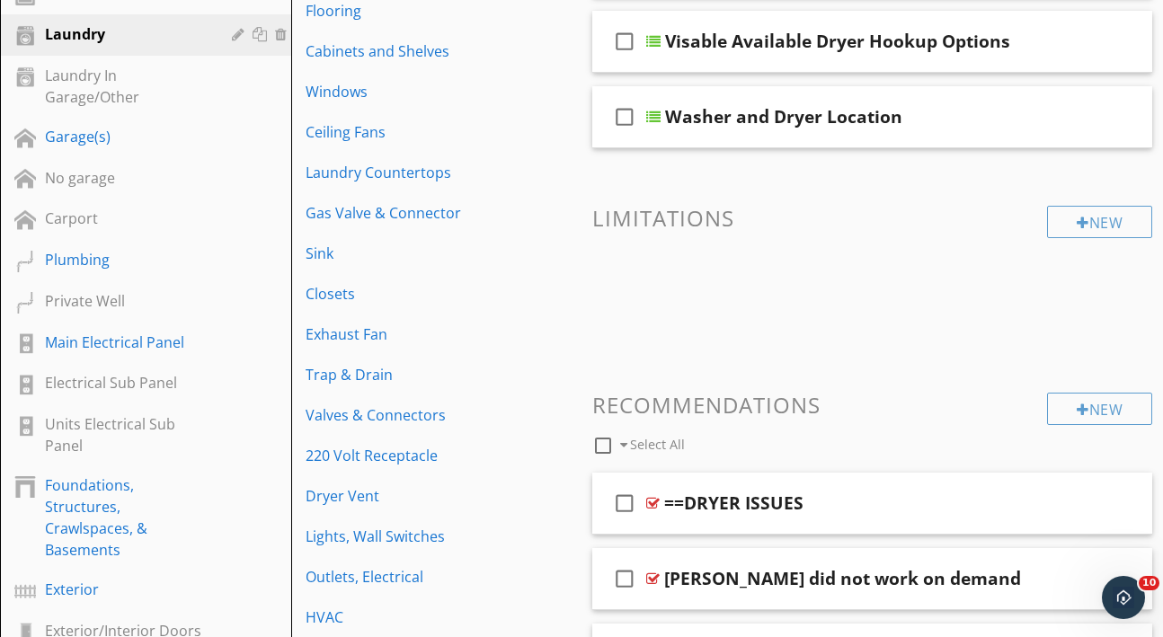
scroll to position [473, 0]
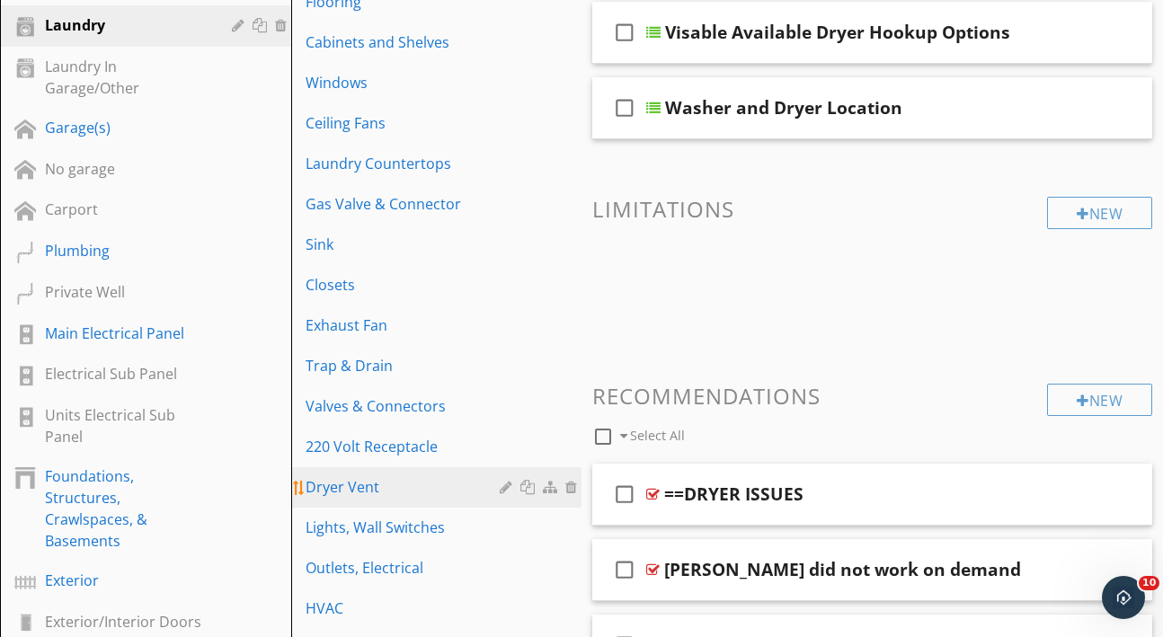
click at [363, 490] on div "Dryer Vent" at bounding box center [406, 487] width 200 height 22
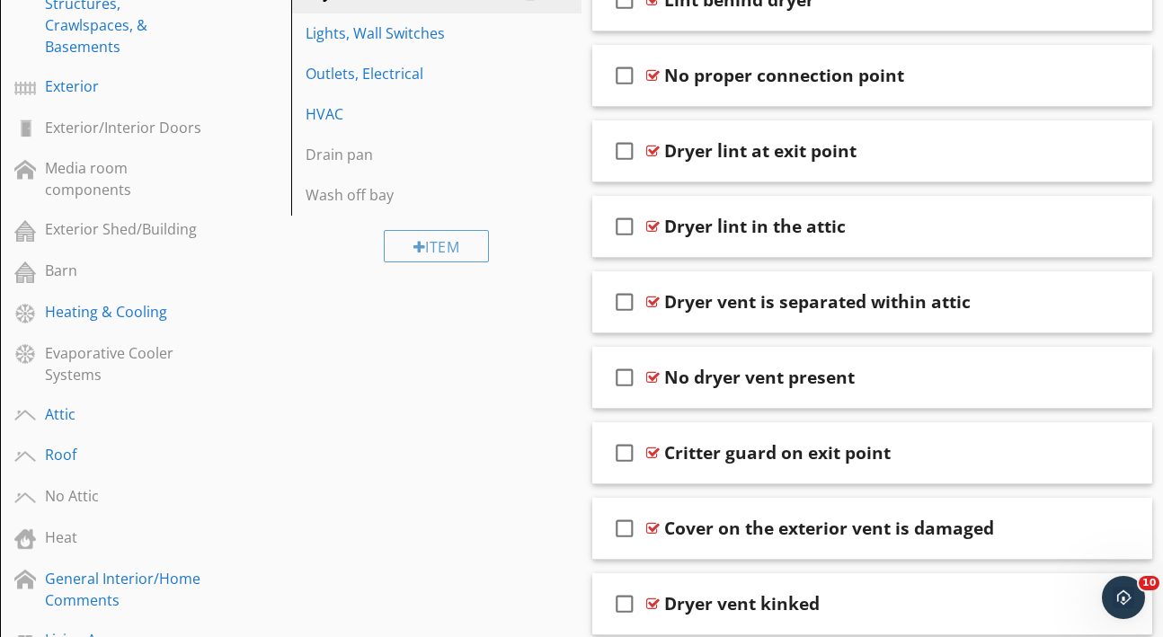
scroll to position [980, 0]
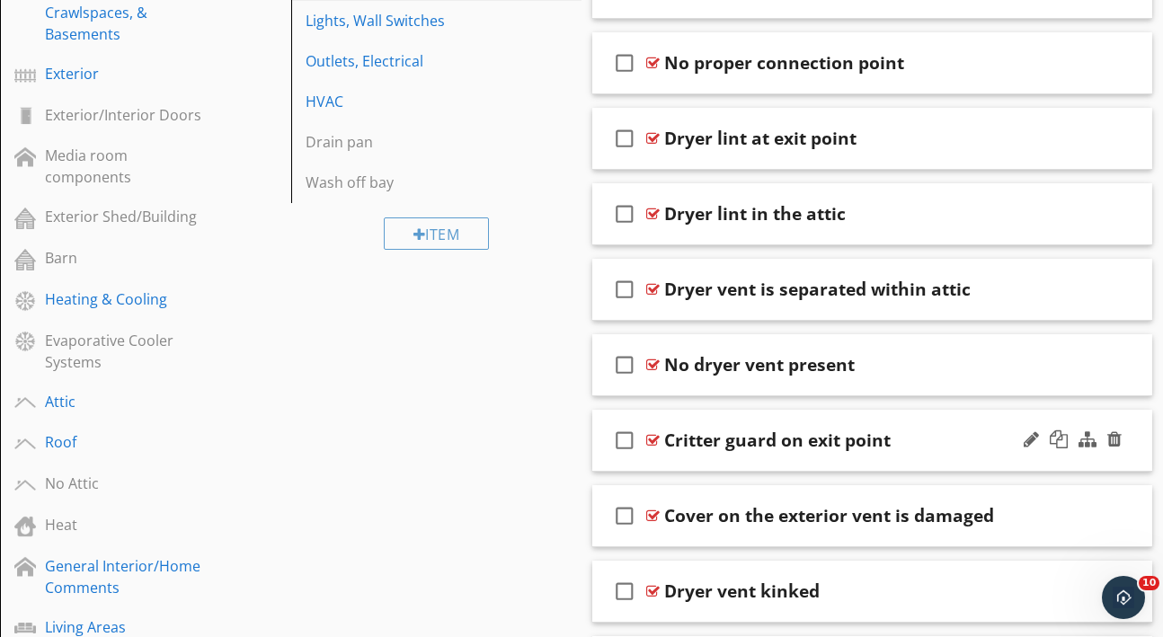
click at [935, 451] on div "check_box_outline_blank Critter guard on exit point" at bounding box center [872, 441] width 560 height 62
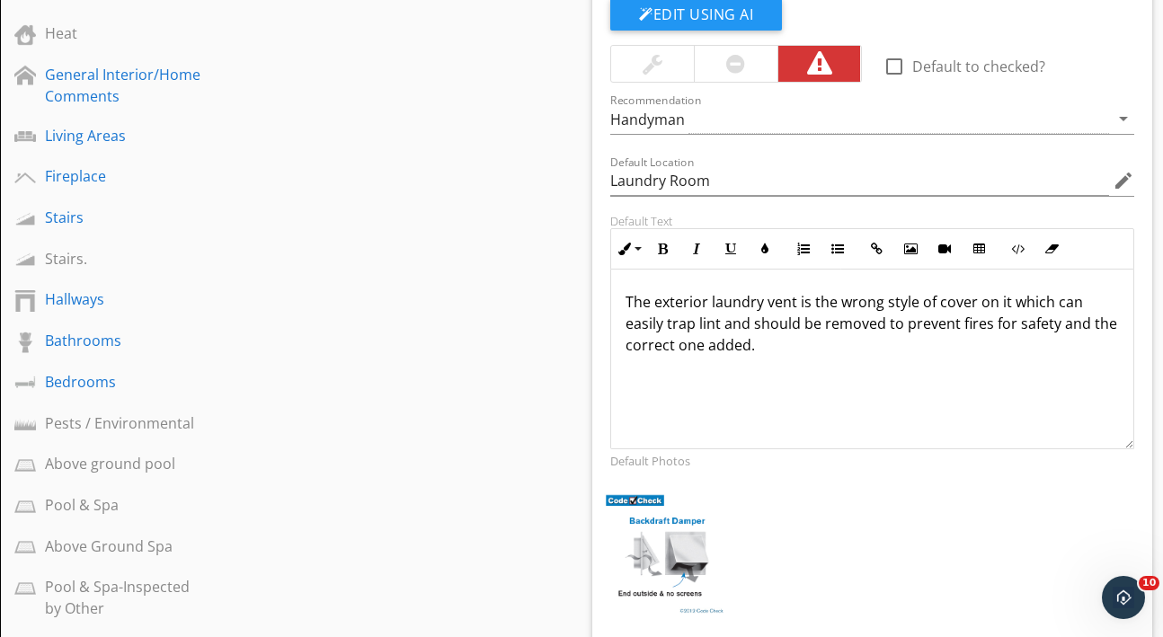
scroll to position [1486, 0]
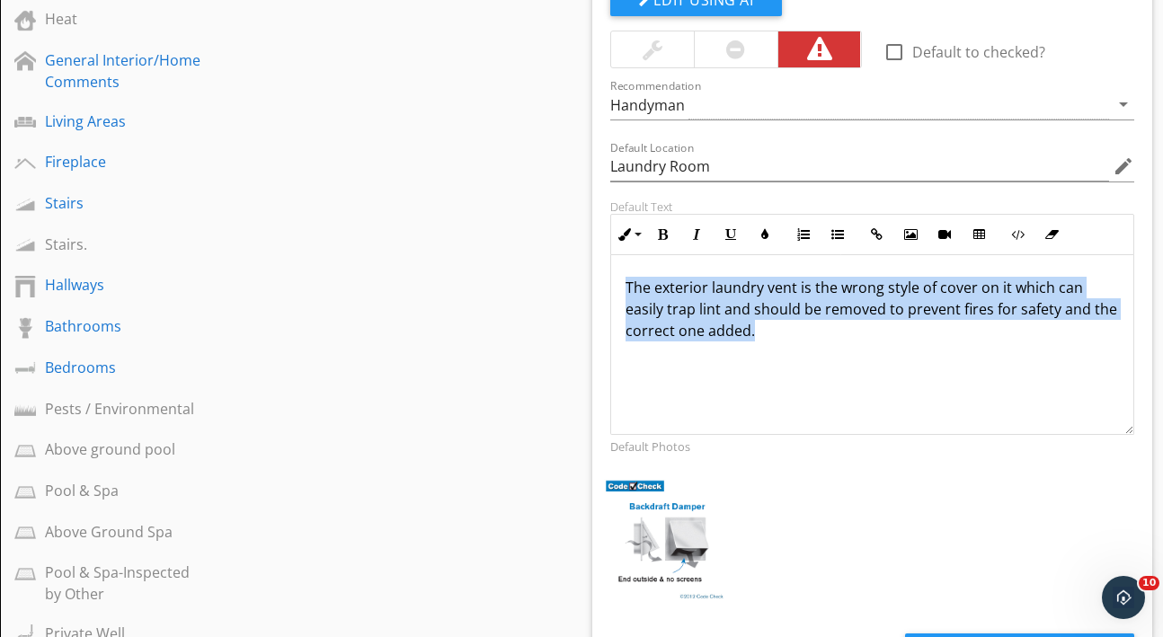
drag, startPoint x: 619, startPoint y: 278, endPoint x: 612, endPoint y: 365, distance: 87.5
click at [612, 365] on div "The exterior laundry vent is the wrong style of cover on it which can easily tr…" at bounding box center [872, 345] width 522 height 180
copy p "The exterior laundry vent is the wrong style of cover on it which can easily tr…"
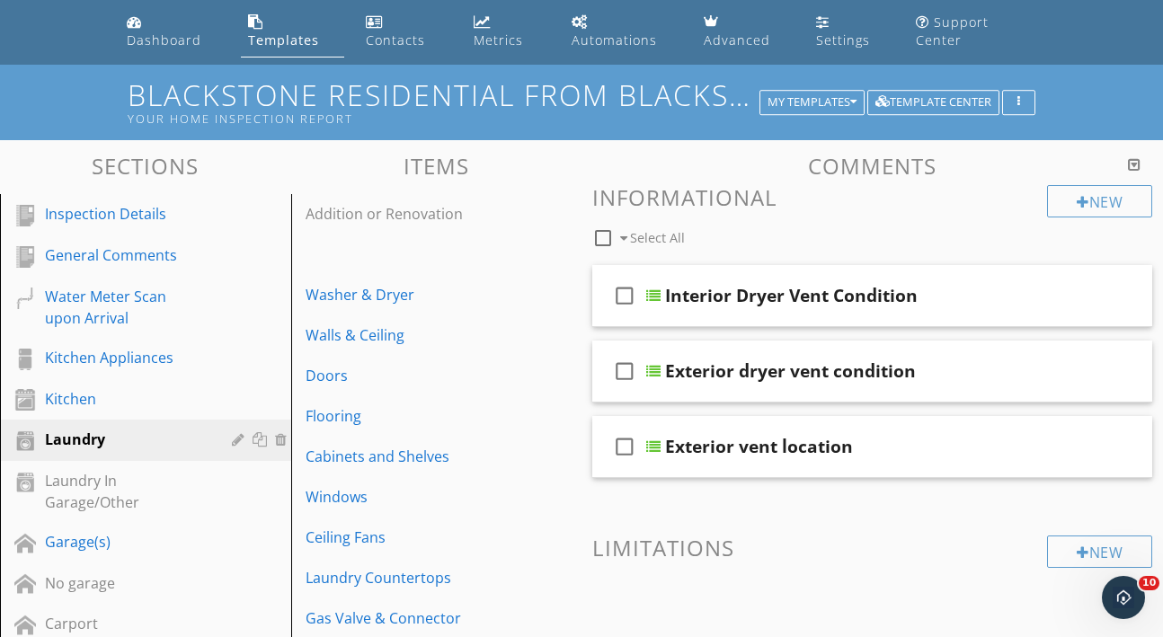
scroll to position [51, 0]
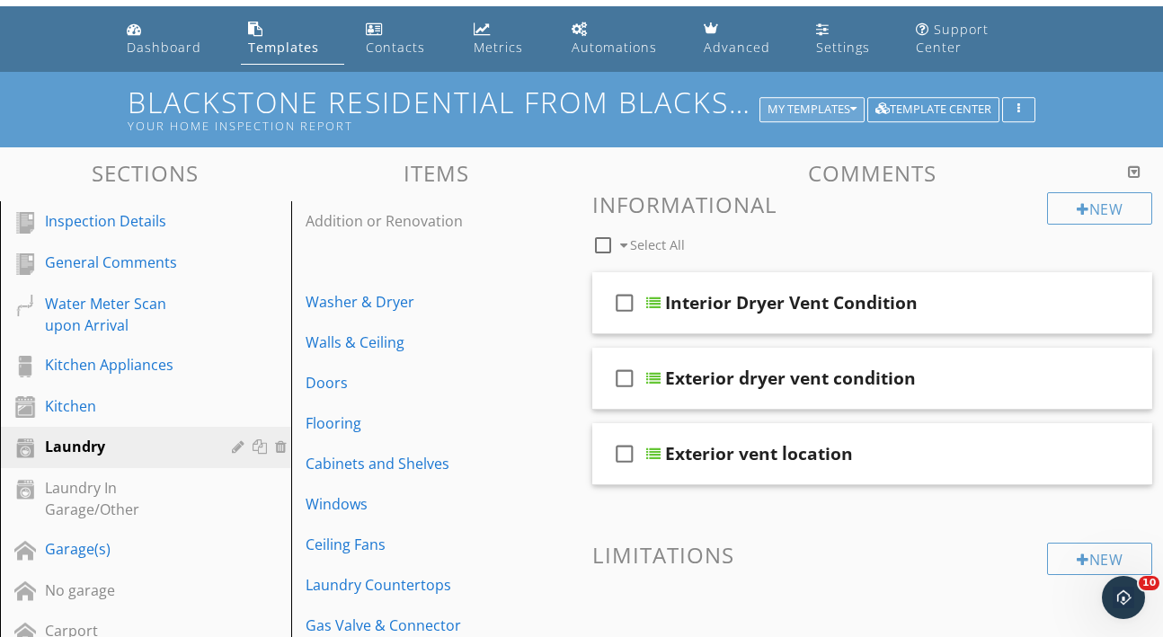
click at [854, 110] on icon "button" at bounding box center [853, 109] width 6 height 13
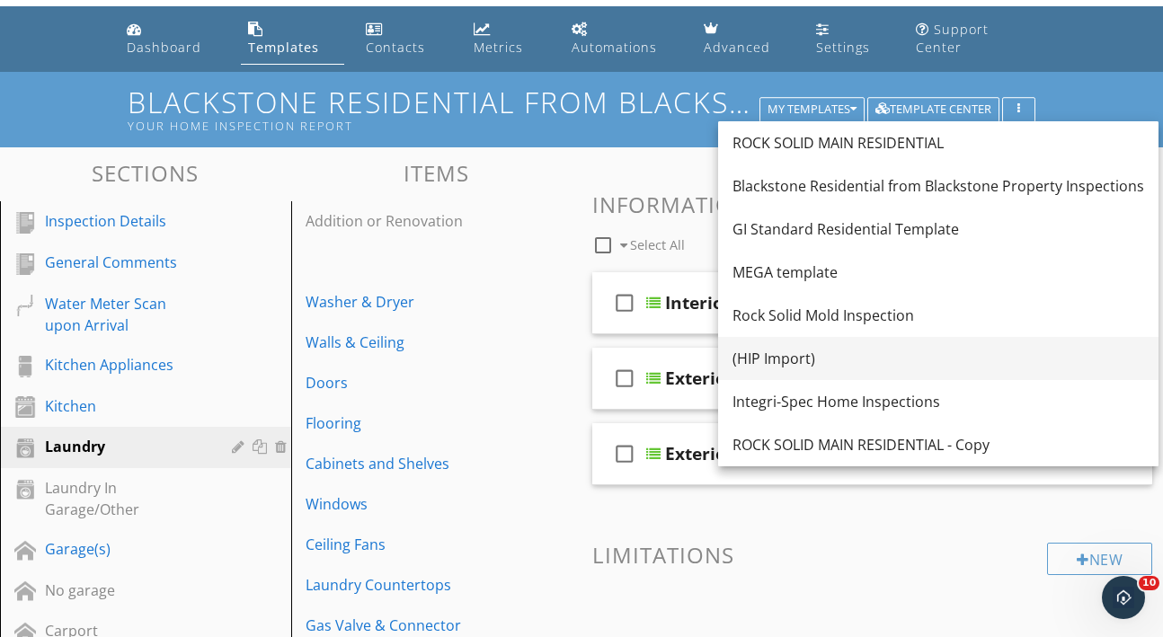
click at [789, 348] on div "(HIP Import)" at bounding box center [938, 359] width 412 height 22
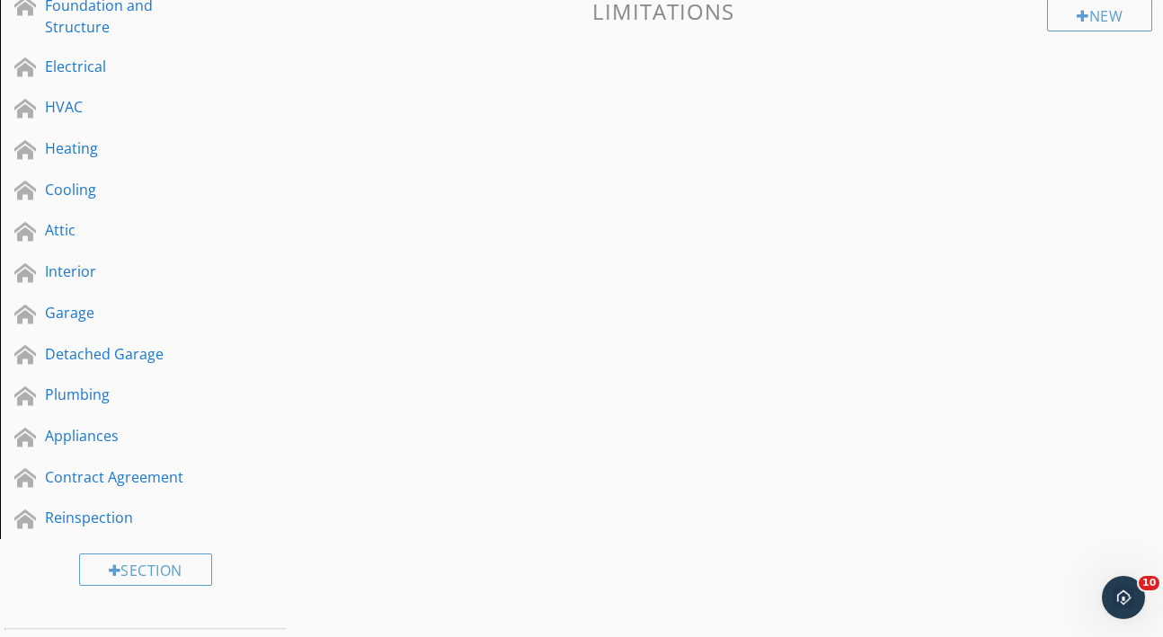
scroll to position [434, 0]
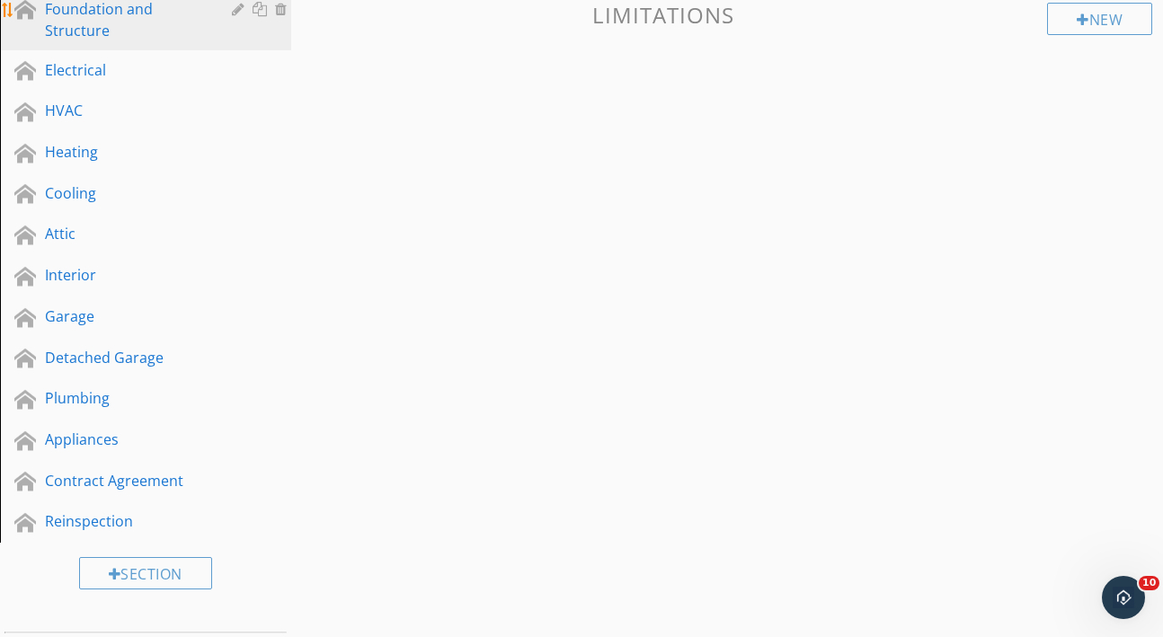
click at [109, 31] on div "Foundation and Structure" at bounding box center [125, 19] width 161 height 43
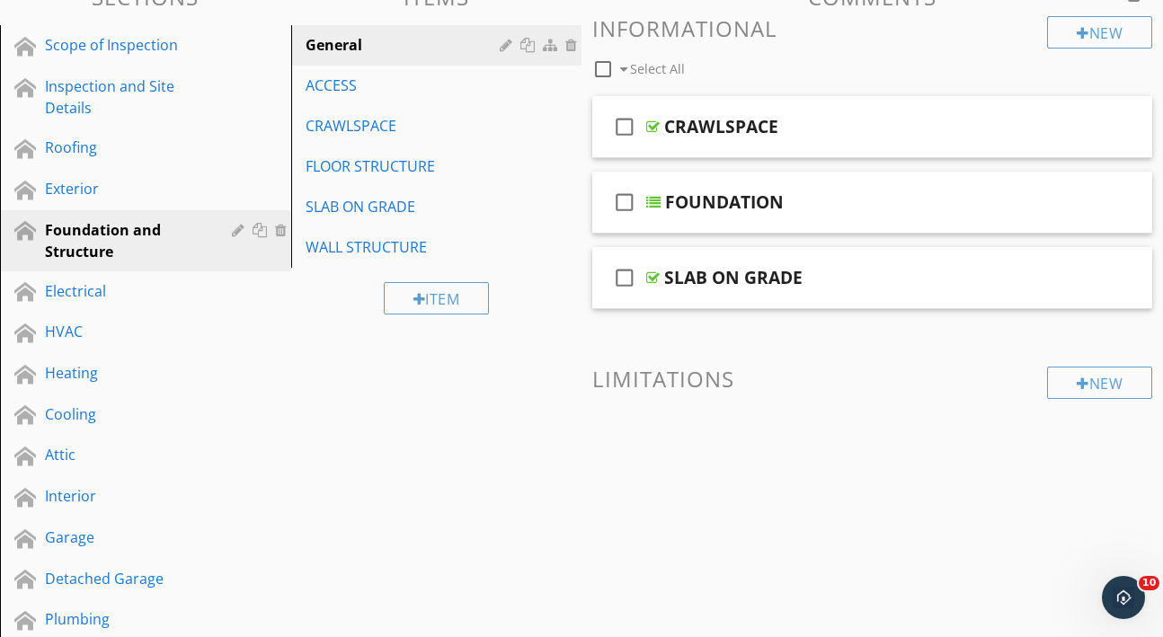
scroll to position [211, 0]
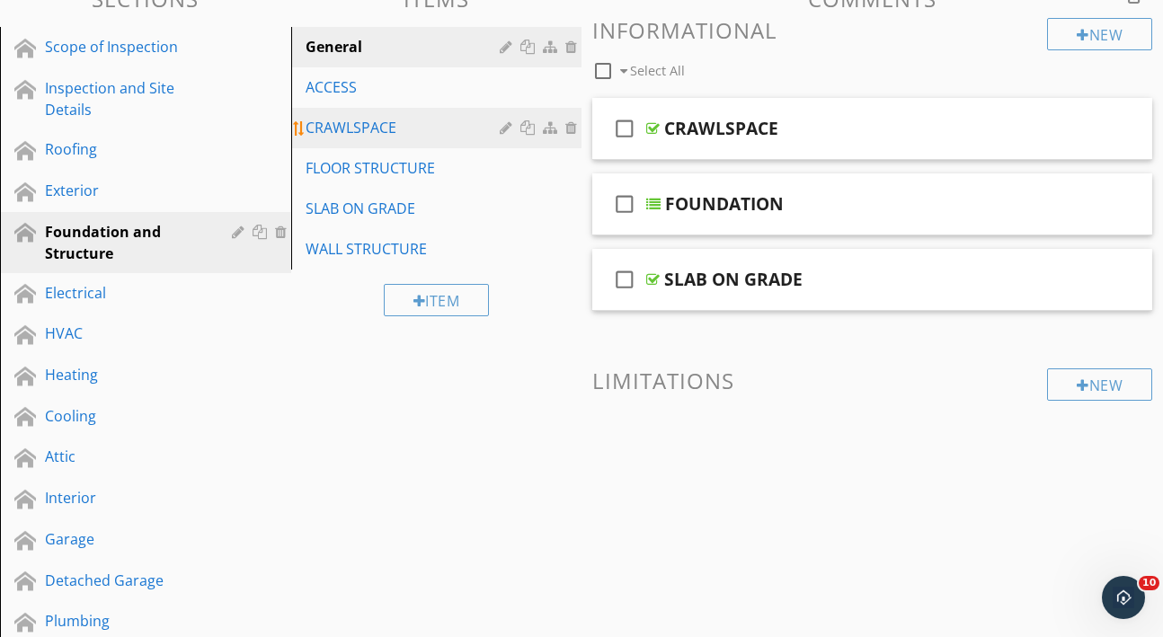
click at [386, 118] on div "CRAWLSPACE" at bounding box center [406, 128] width 200 height 22
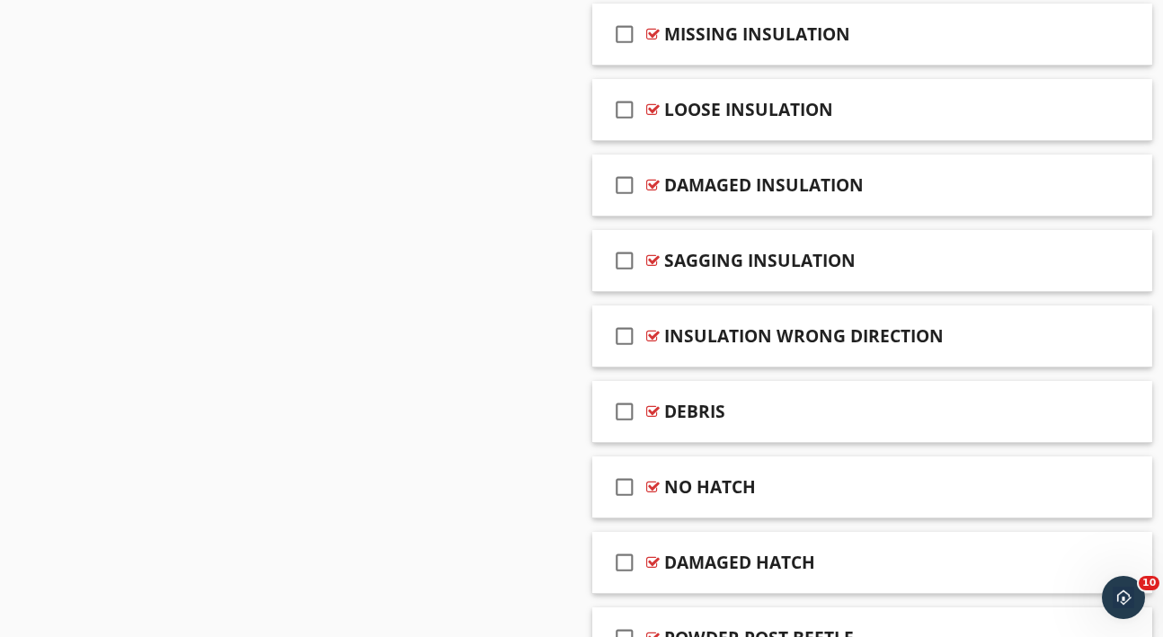
scroll to position [1387, 0]
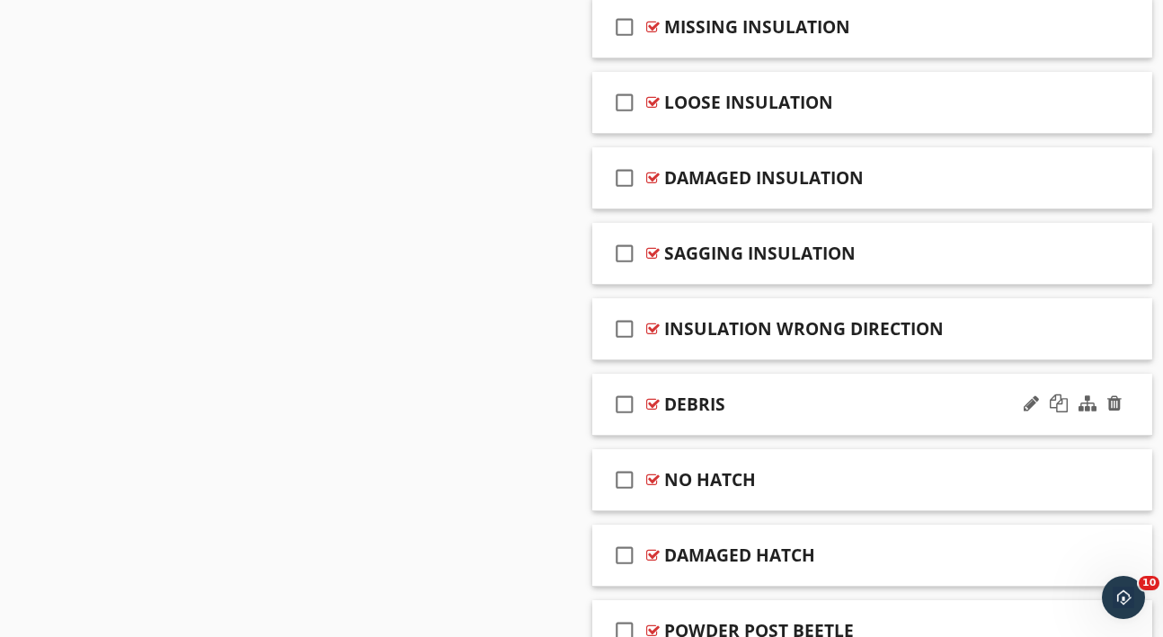
click at [924, 419] on div "check_box_outline_blank DEBRIS" at bounding box center [872, 405] width 560 height 62
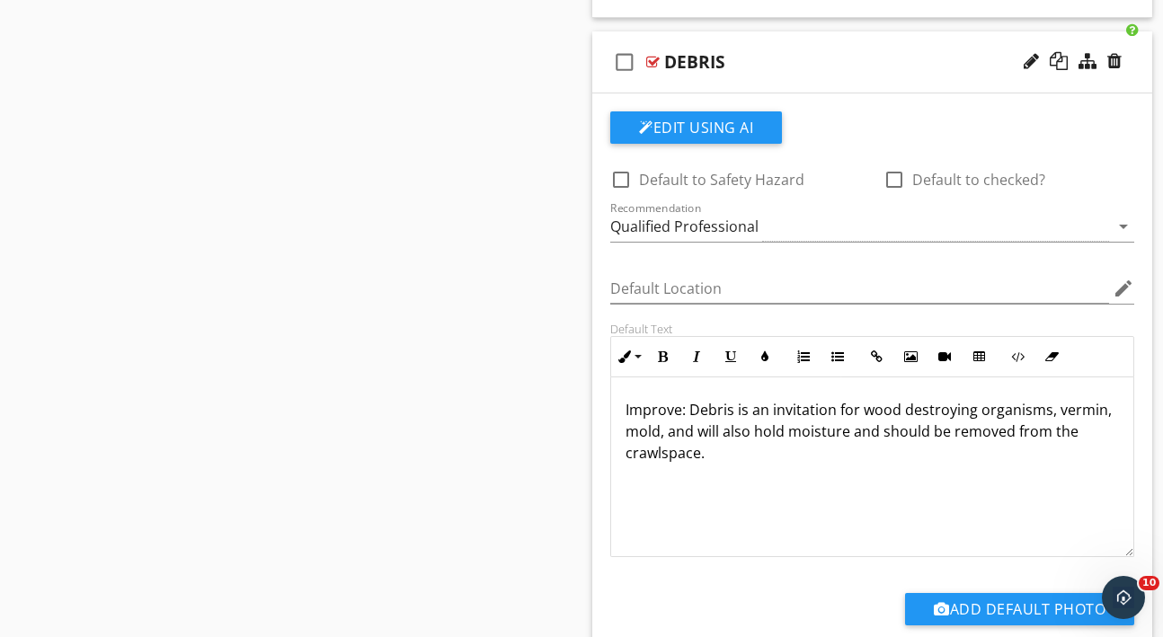
scroll to position [1736, 0]
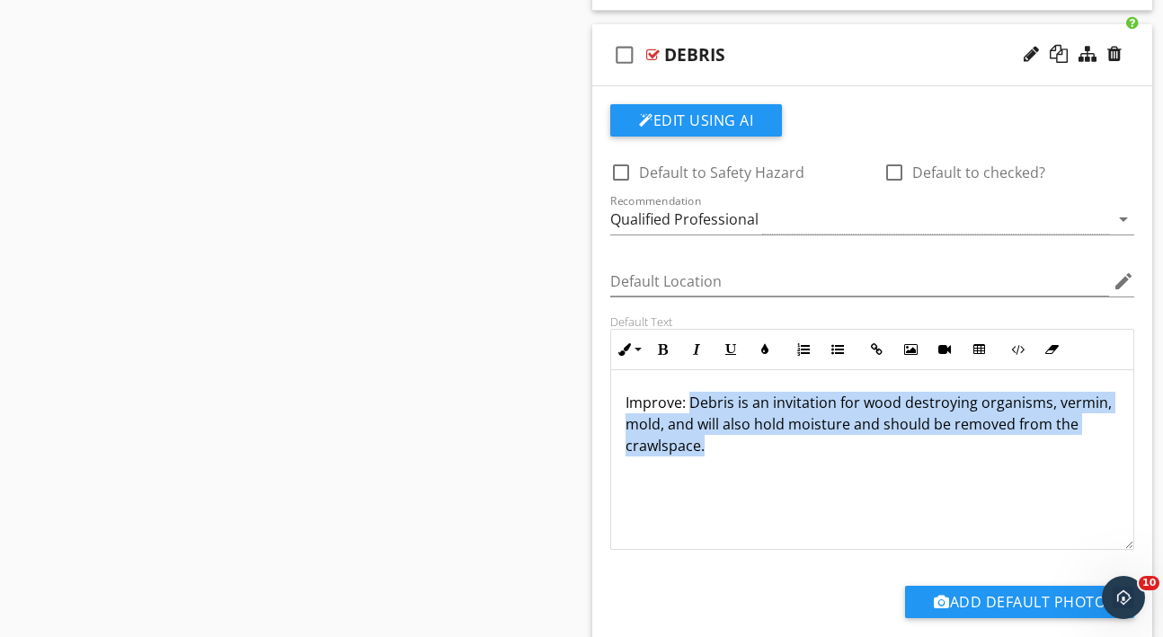
drag, startPoint x: 687, startPoint y: 396, endPoint x: 684, endPoint y: 474, distance: 77.4
click at [684, 474] on div "Improve: Debris is an invitation for wood destroying organisms, vermin, mold, a…" at bounding box center [872, 460] width 522 height 180
copy p "Debris is an invitation for wood destroying organisms, vermin, mold, and will a…"
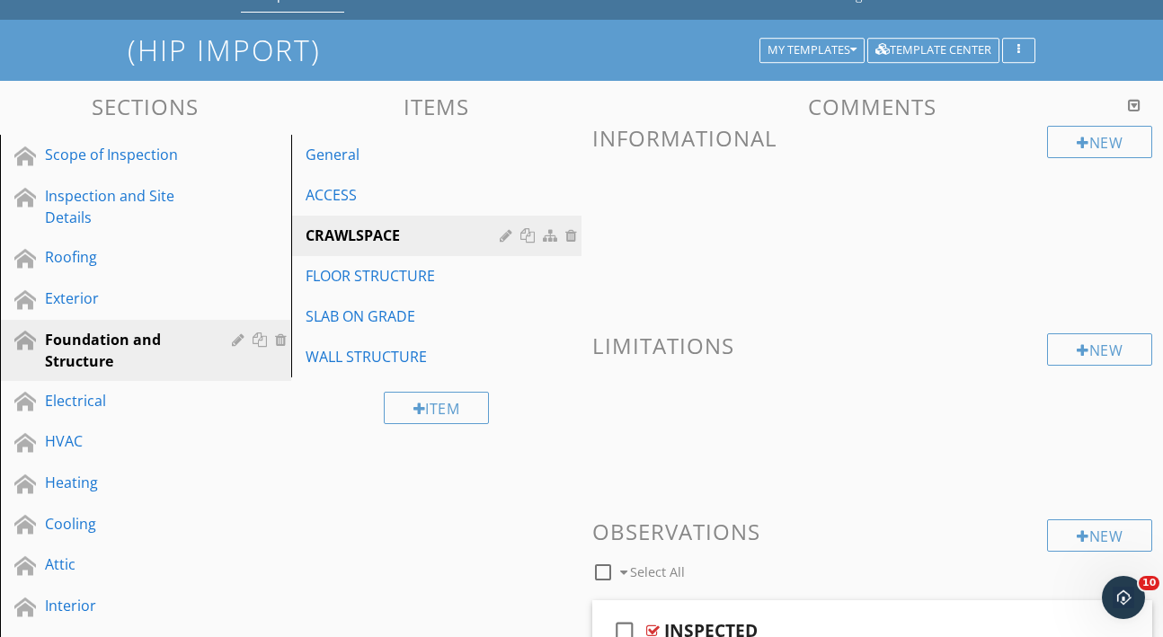
scroll to position [95, 0]
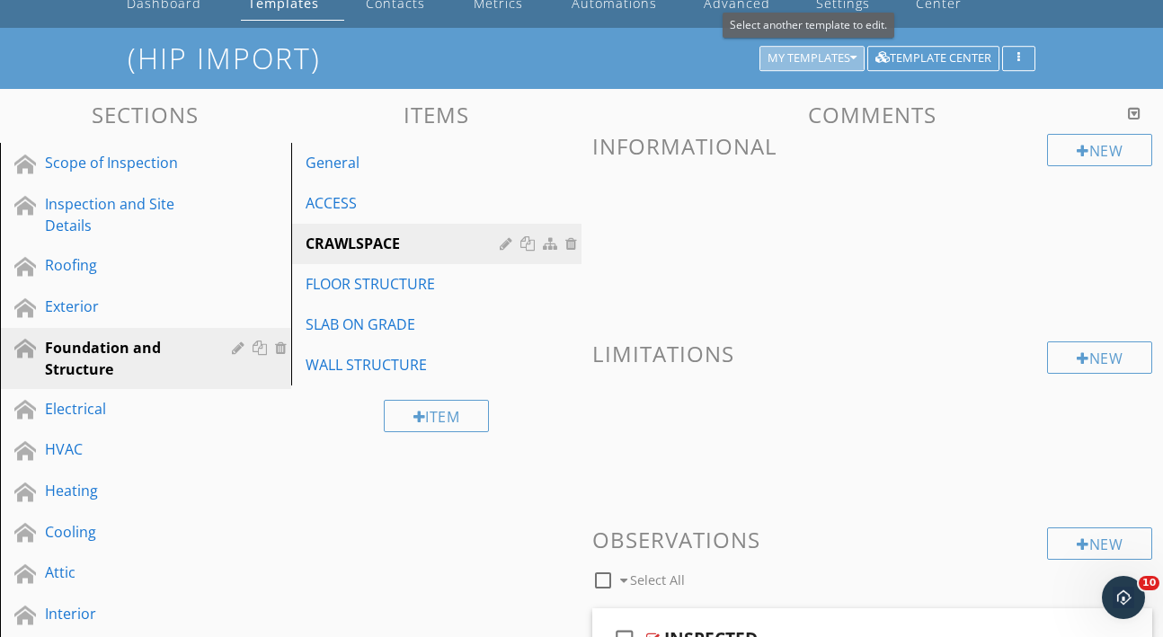
click at [856, 57] on icon "button" at bounding box center [853, 58] width 6 height 13
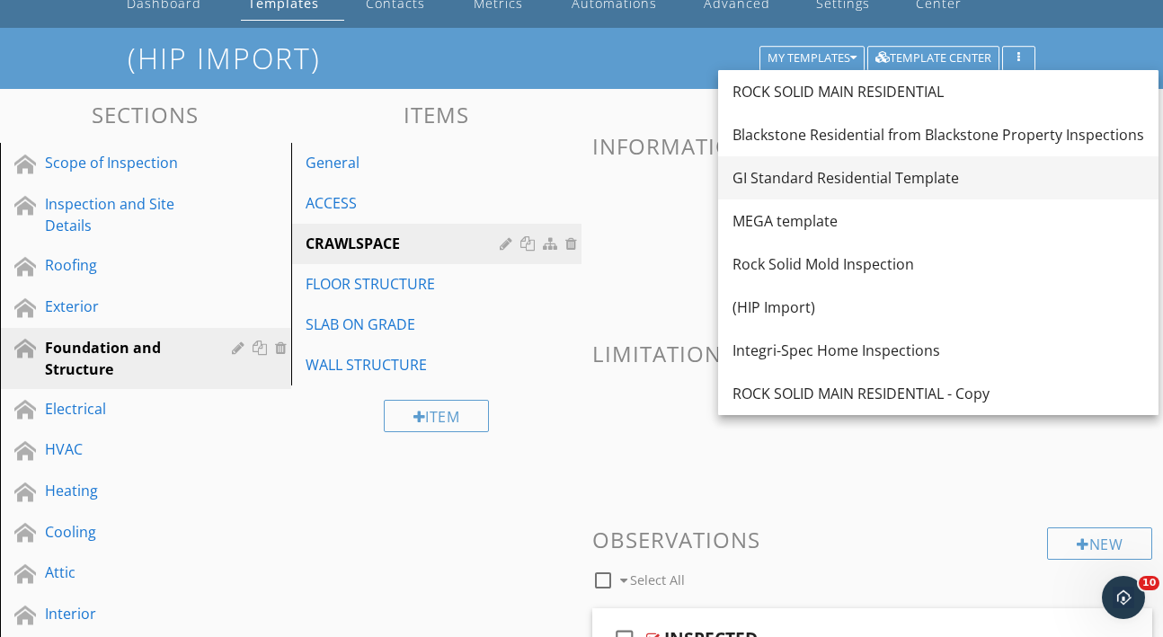
click at [822, 173] on div "GI Standard Residential Template" at bounding box center [938, 178] width 412 height 22
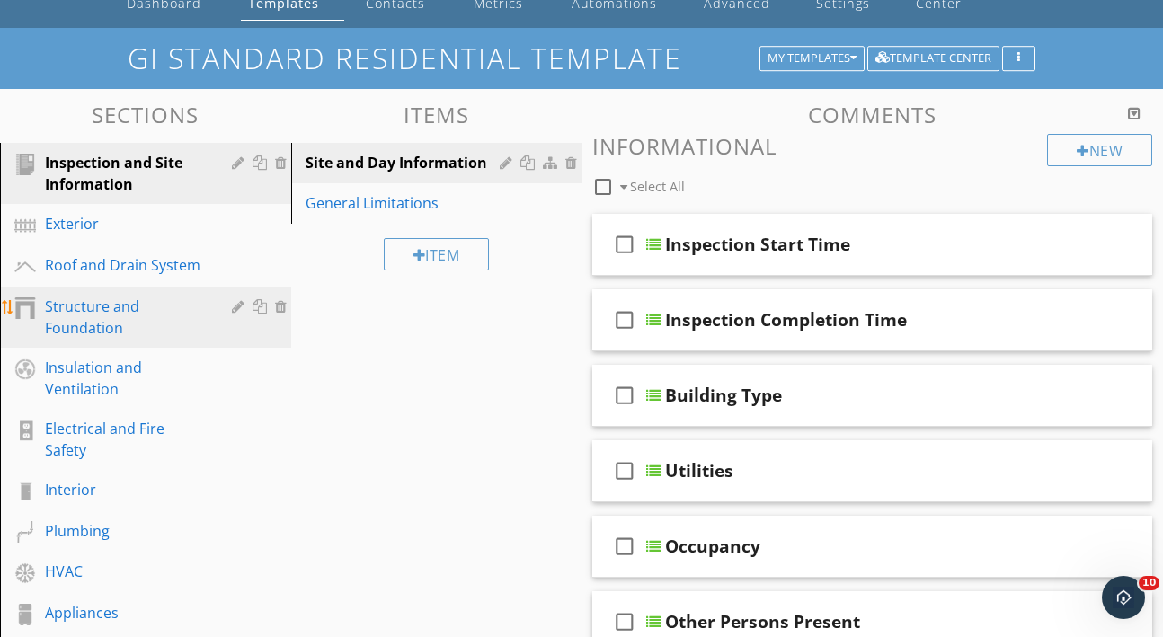
click at [137, 317] on div "Structure and Foundation" at bounding box center [125, 317] width 161 height 43
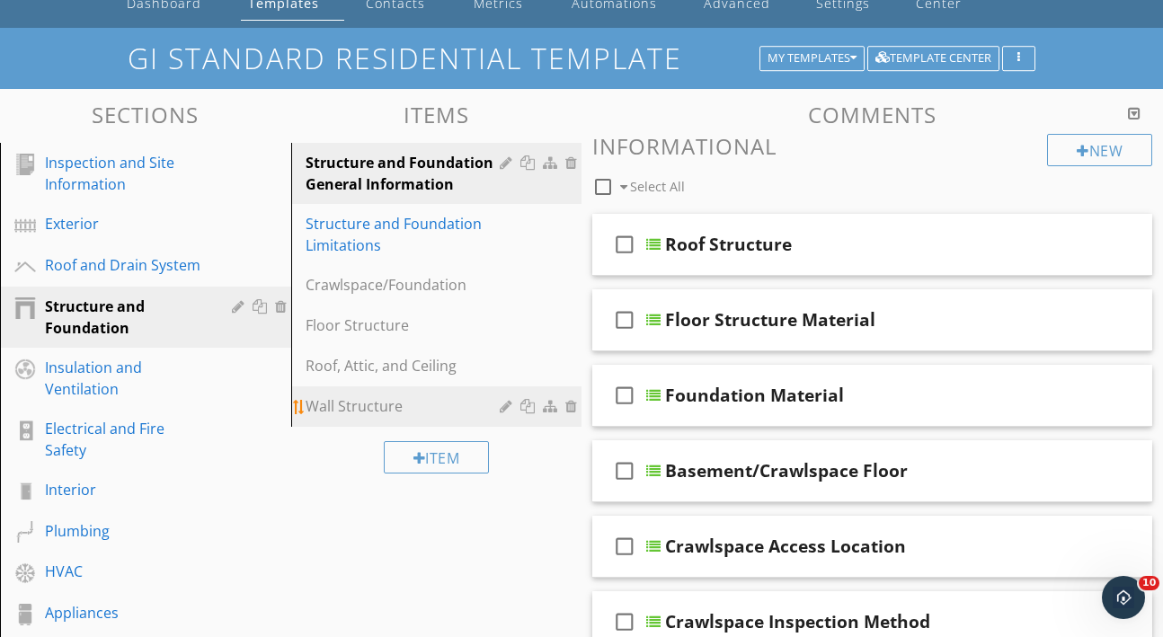
click at [372, 412] on div "Wall Structure" at bounding box center [406, 406] width 200 height 22
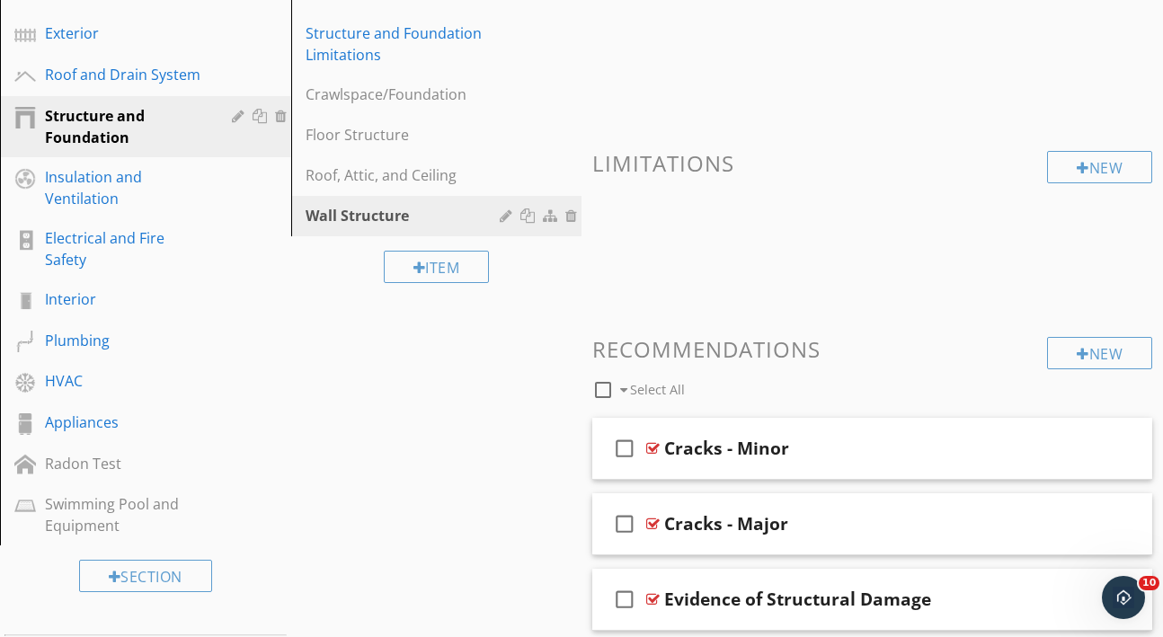
scroll to position [279, 0]
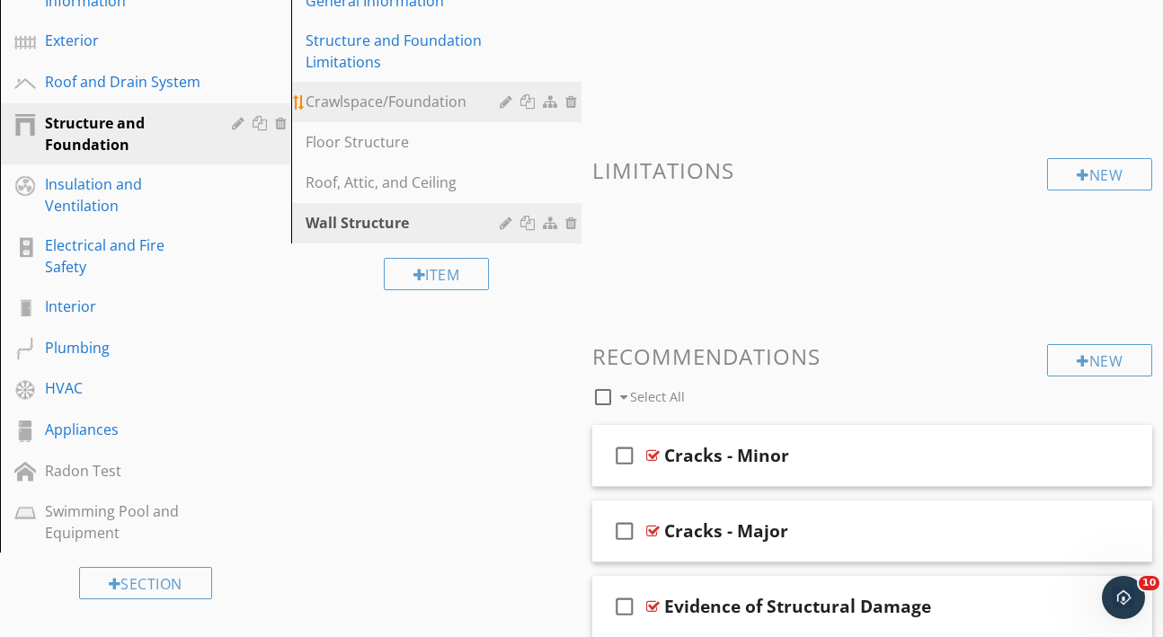
click at [397, 105] on div "Crawlspace/Foundation" at bounding box center [406, 102] width 200 height 22
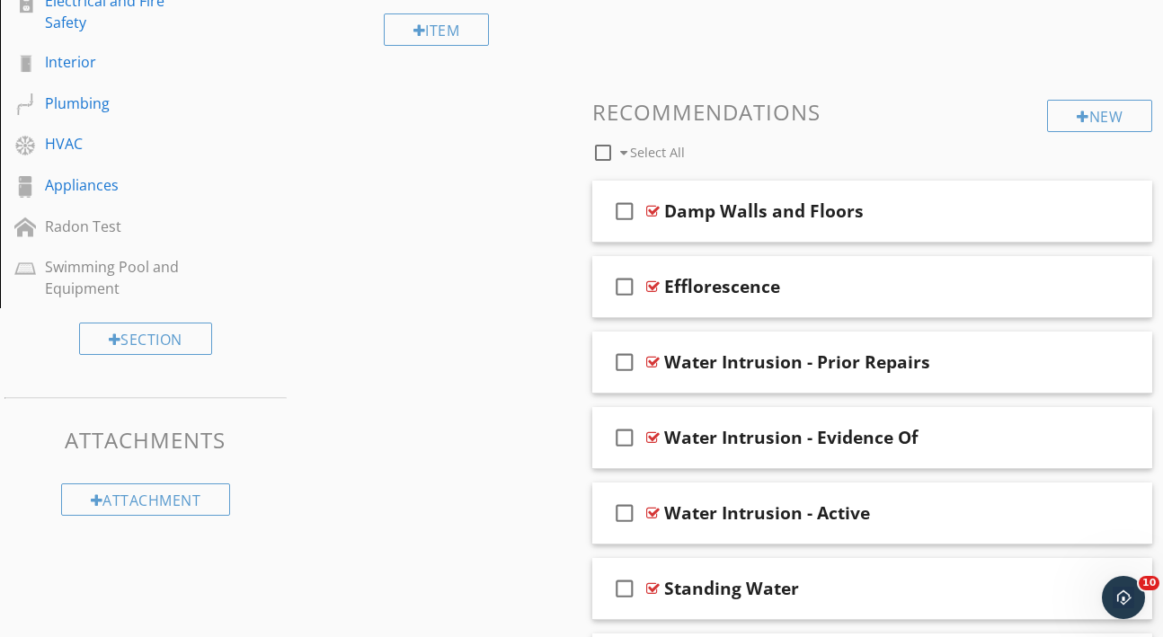
scroll to position [527, 0]
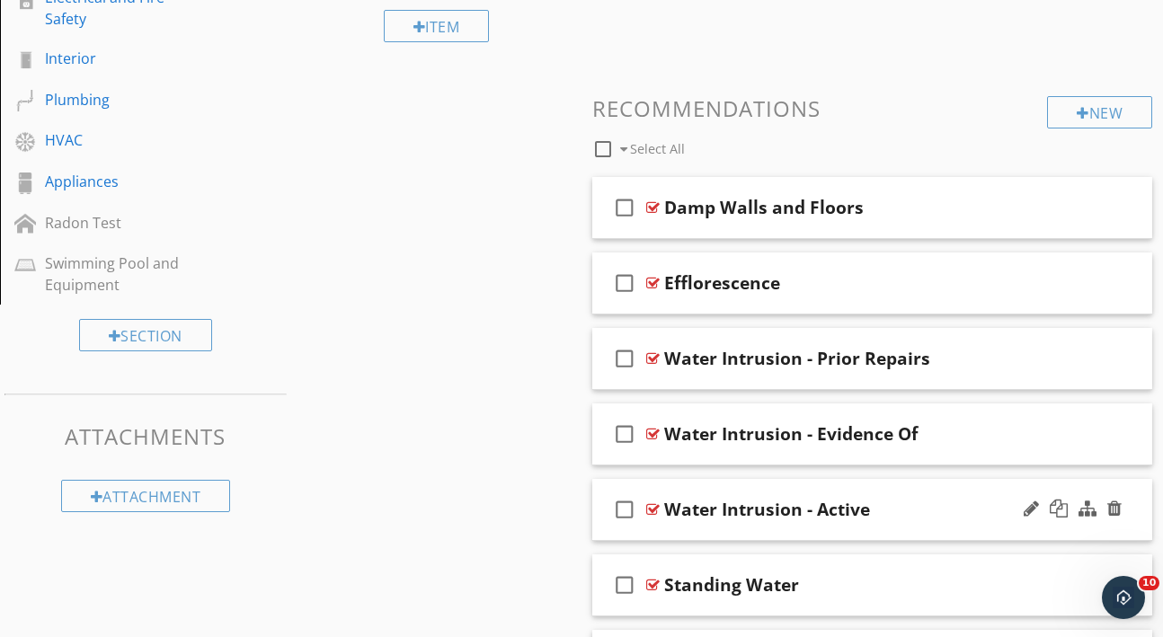
click at [923, 503] on div "Water Intrusion - Active" at bounding box center [860, 510] width 393 height 22
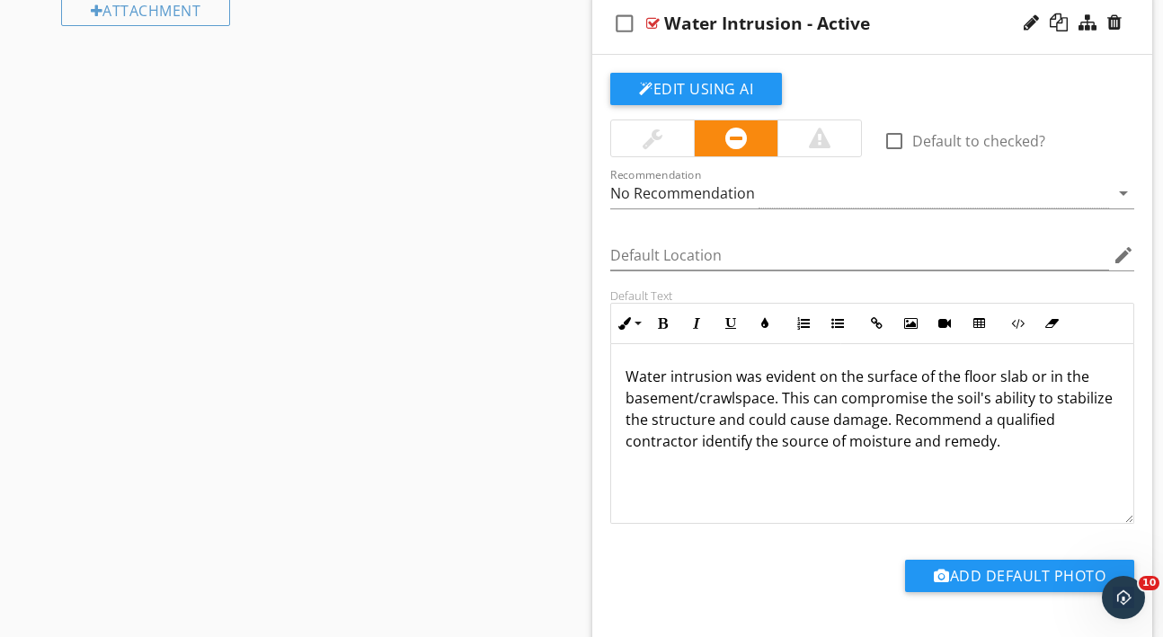
scroll to position [1016, 0]
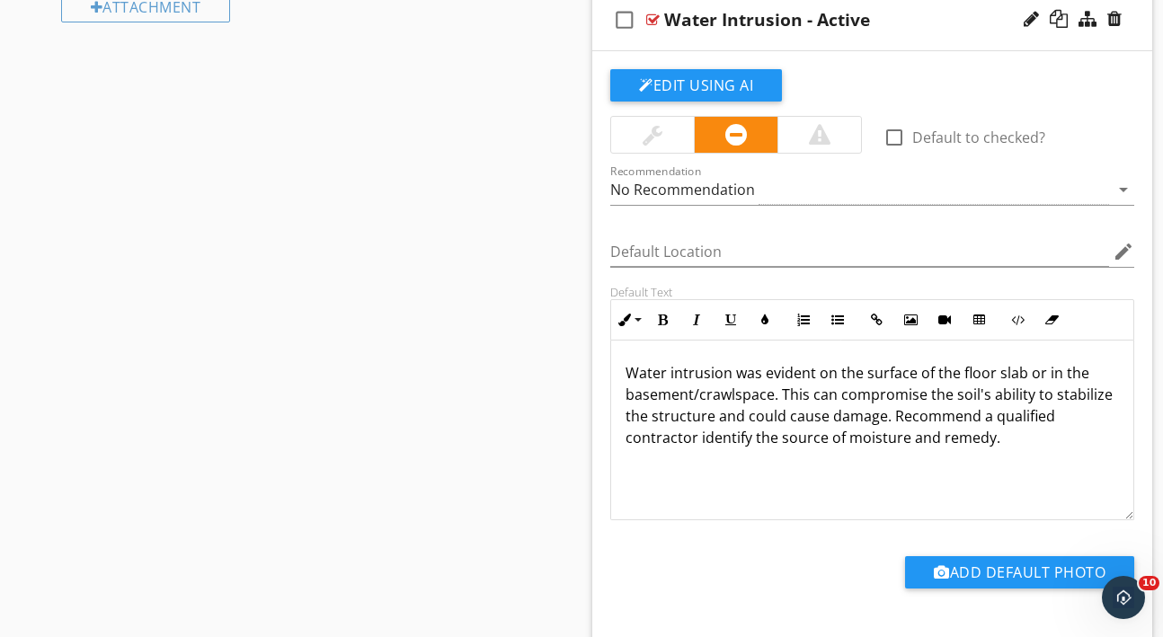
drag, startPoint x: 625, startPoint y: 365, endPoint x: 619, endPoint y: 458, distance: 93.6
click at [619, 458] on div "Water intrusion was evident on the surface of the floor slab or in the basement…" at bounding box center [872, 431] width 522 height 180
copy p "Water intrusion was evident on the surface of the floor slab or in the basement…"
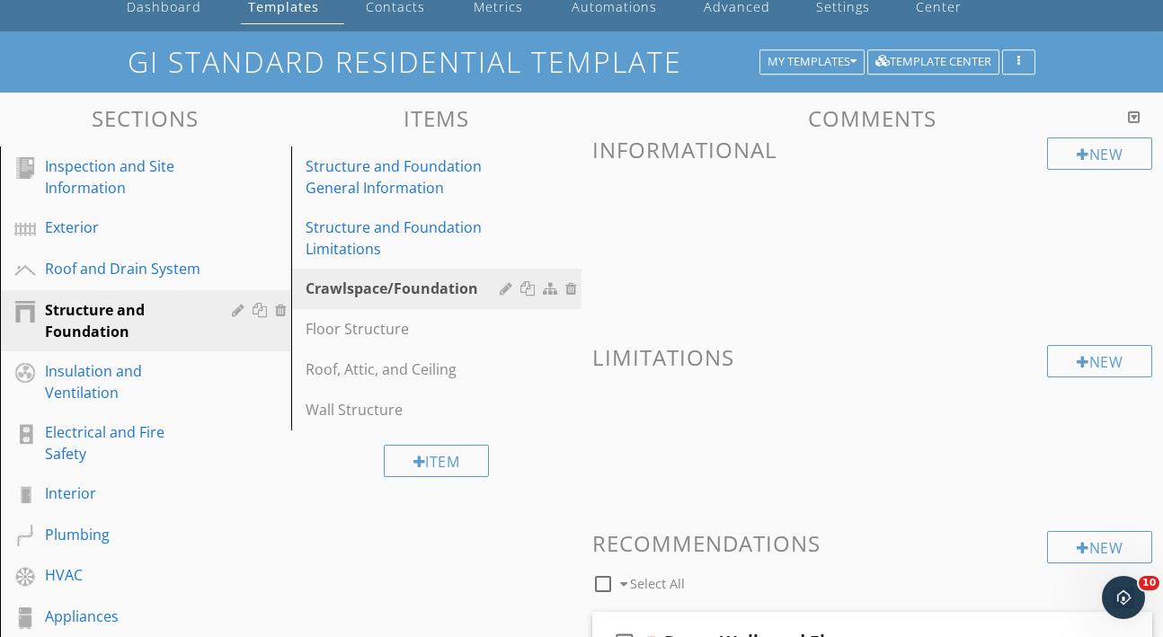
scroll to position [79, 0]
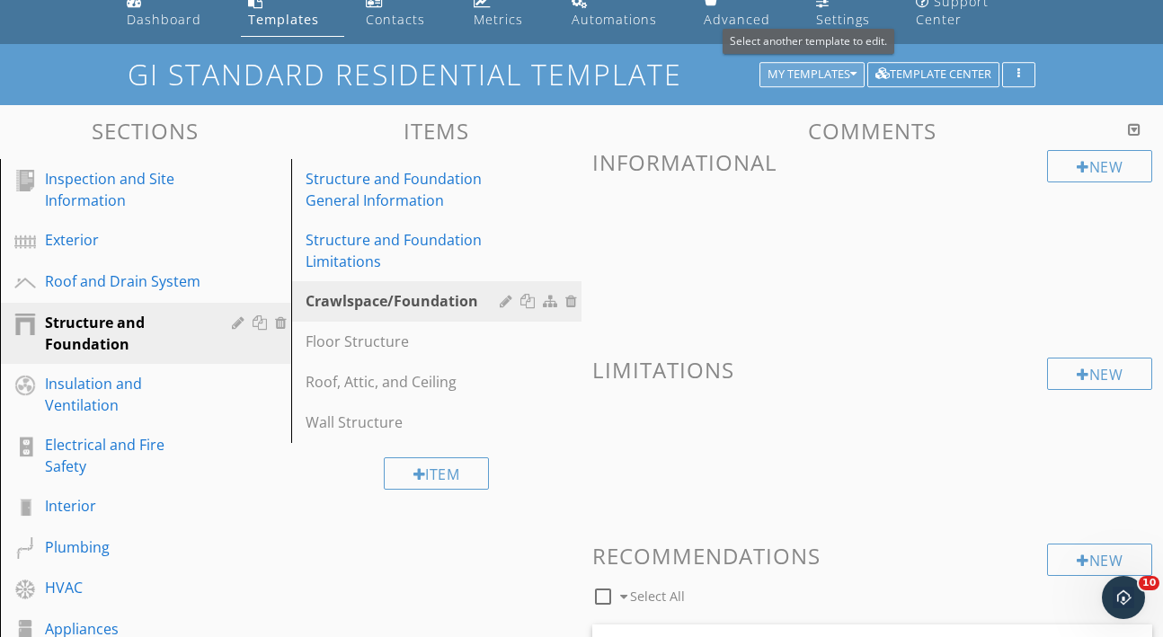
click at [856, 74] on icon "button" at bounding box center [853, 74] width 6 height 13
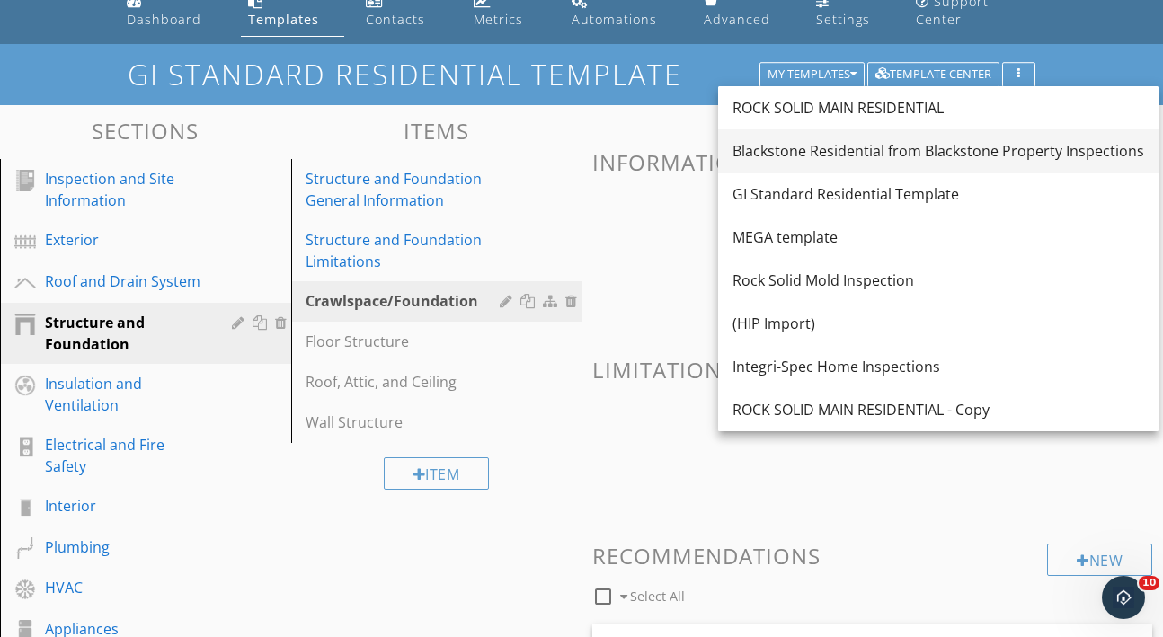
click at [837, 156] on div "Blackstone Residential from Blackstone Property Inspections" at bounding box center [938, 151] width 412 height 22
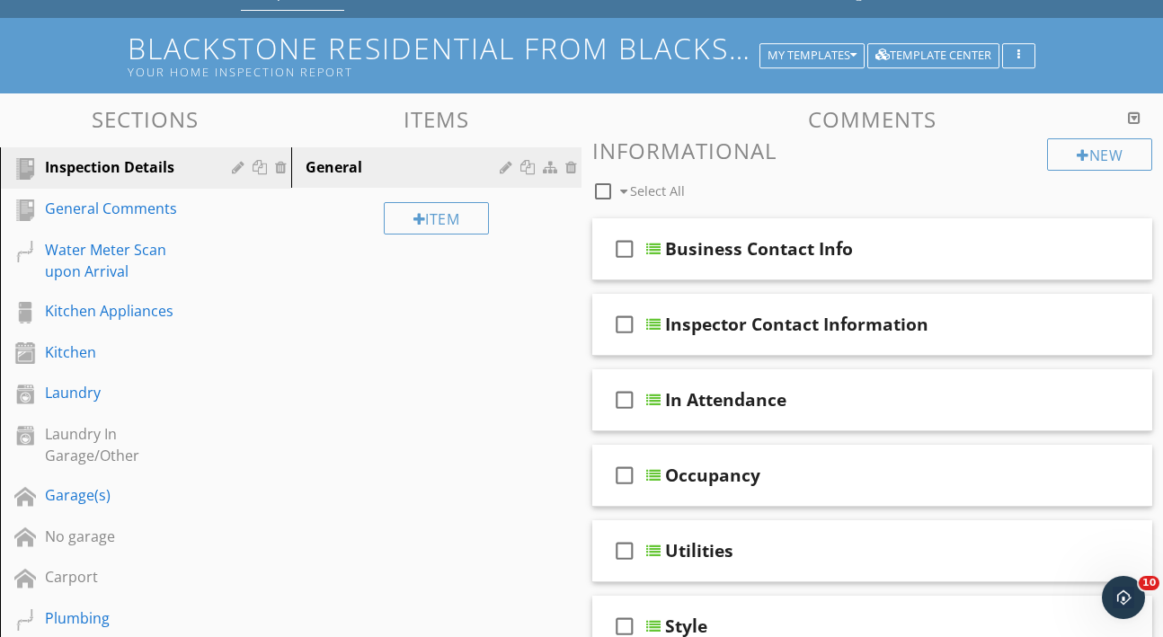
scroll to position [98, 0]
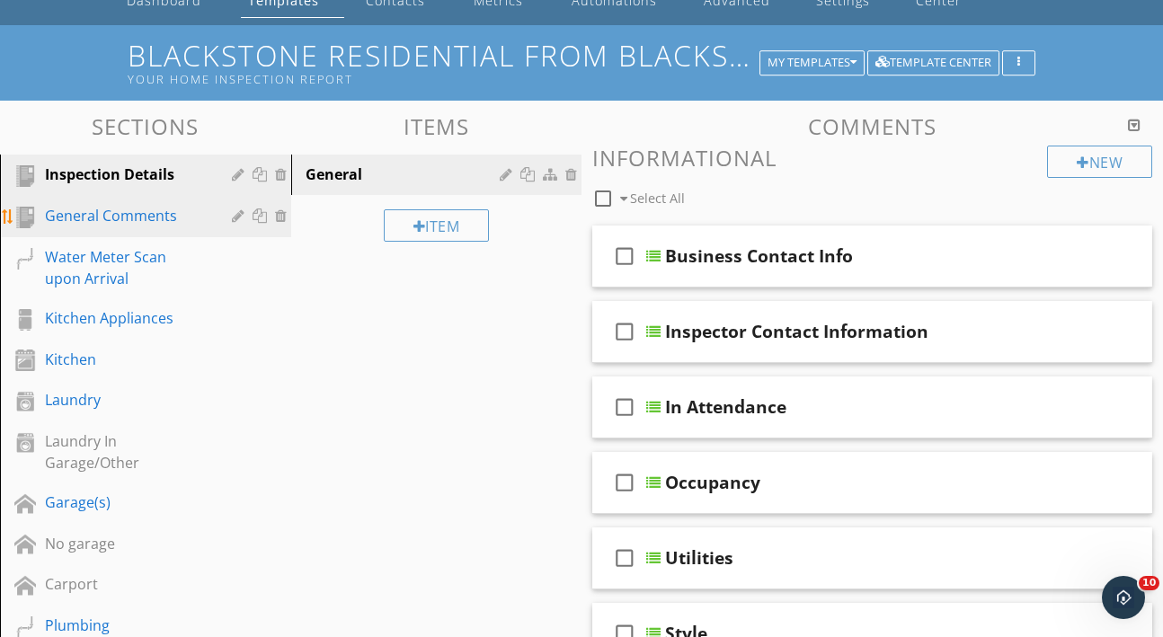
click at [172, 219] on div "General Comments" at bounding box center [125, 216] width 161 height 22
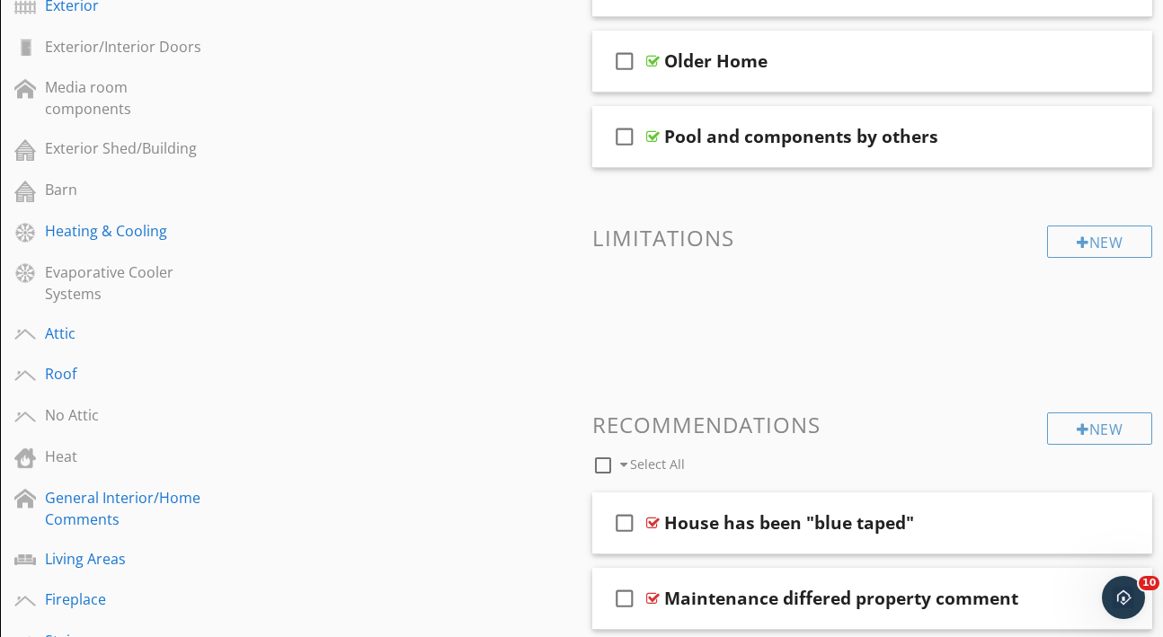
scroll to position [1052, 0]
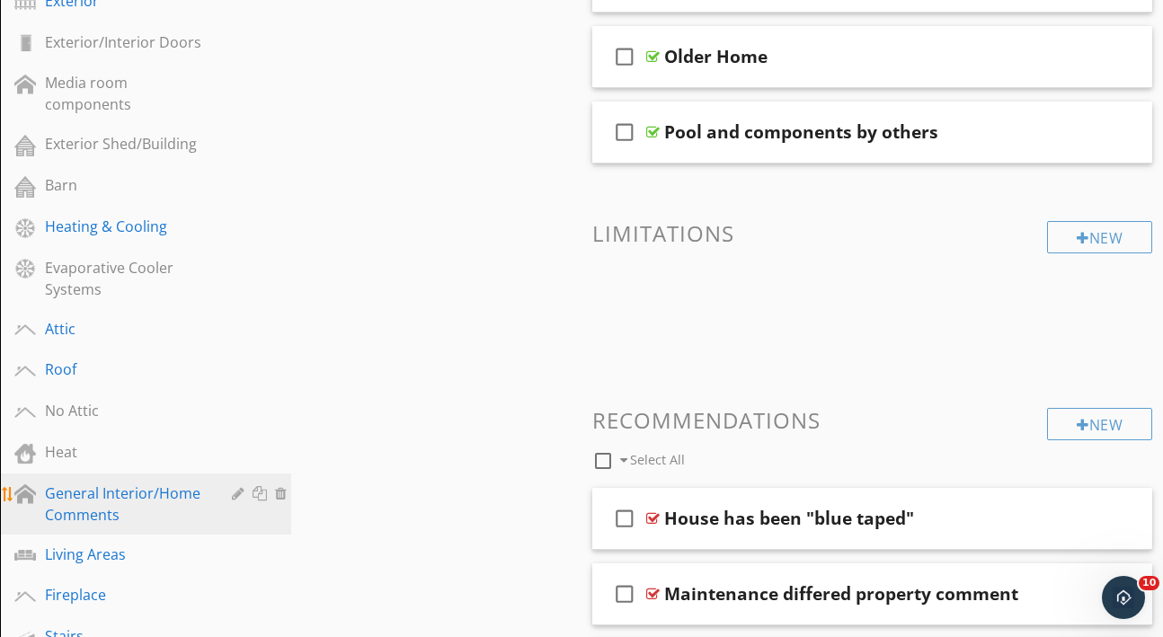
click at [177, 506] on div "General Interior/Home Comments" at bounding box center [125, 504] width 161 height 43
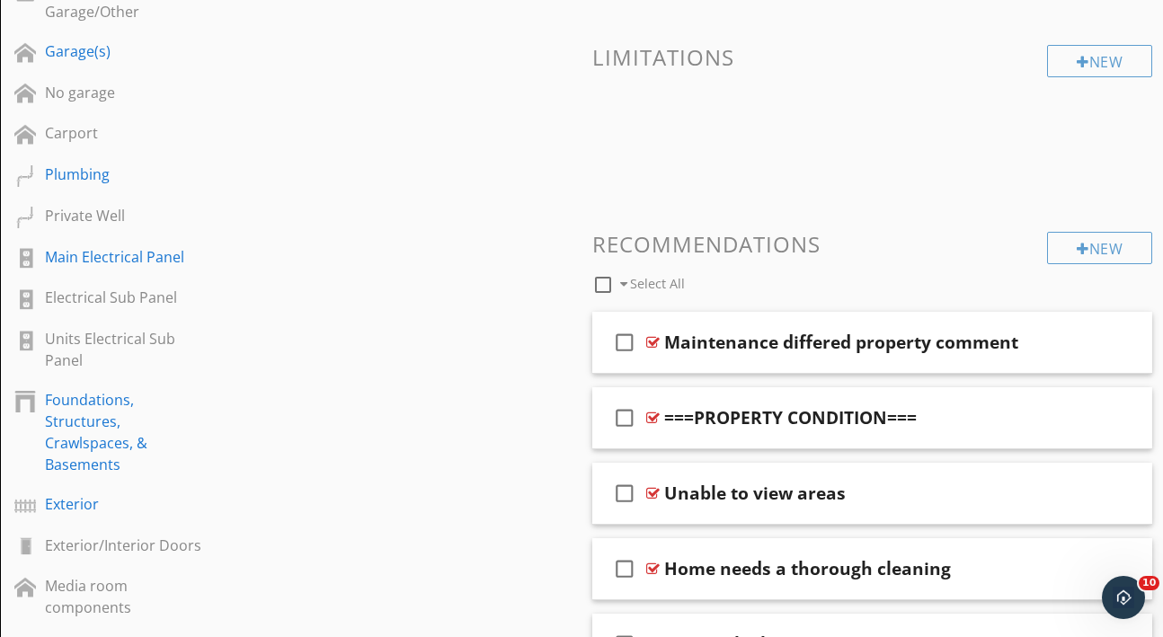
scroll to position [513, 0]
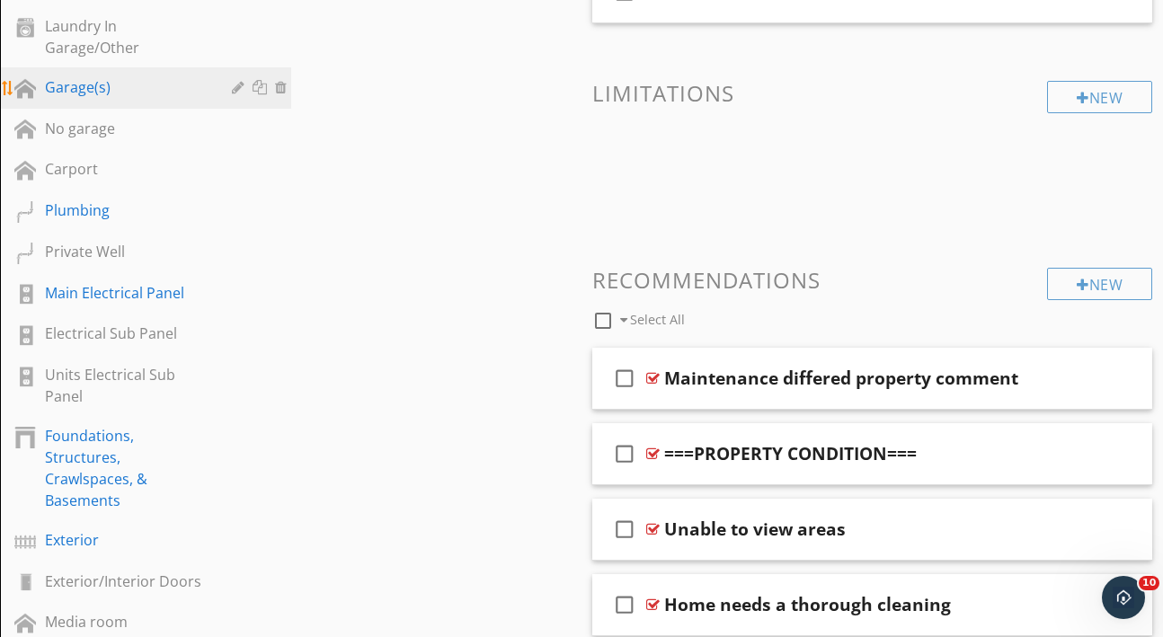
click at [113, 93] on div "Garage(s)" at bounding box center [125, 87] width 161 height 22
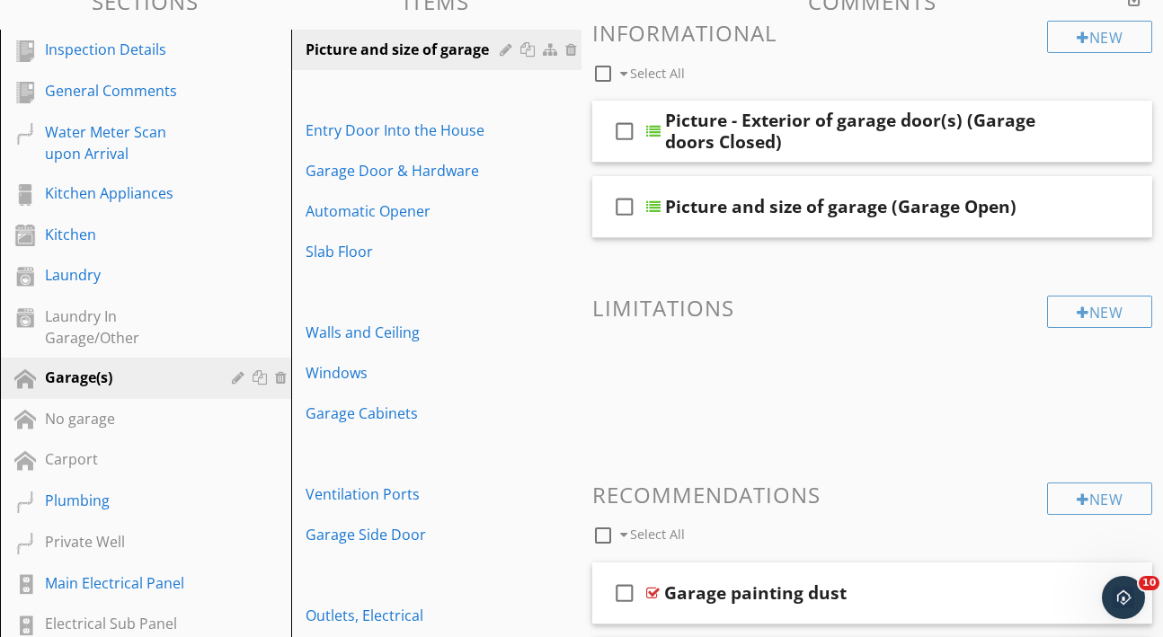
scroll to position [218, 0]
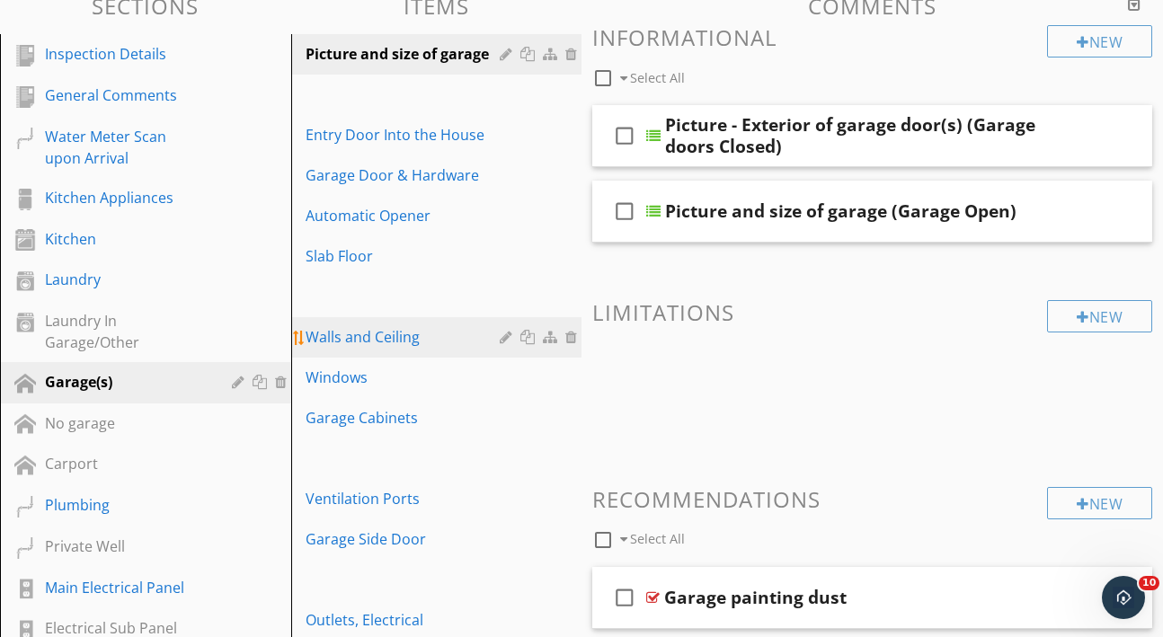
click at [410, 346] on div "Walls and Ceiling" at bounding box center [406, 337] width 200 height 22
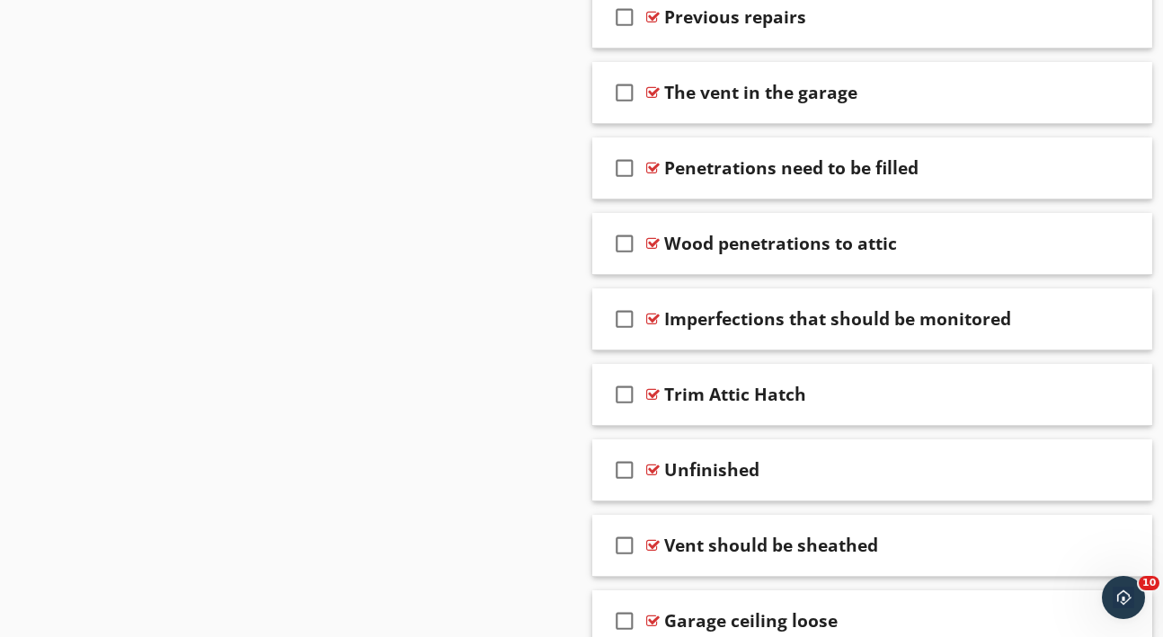
scroll to position [3197, 0]
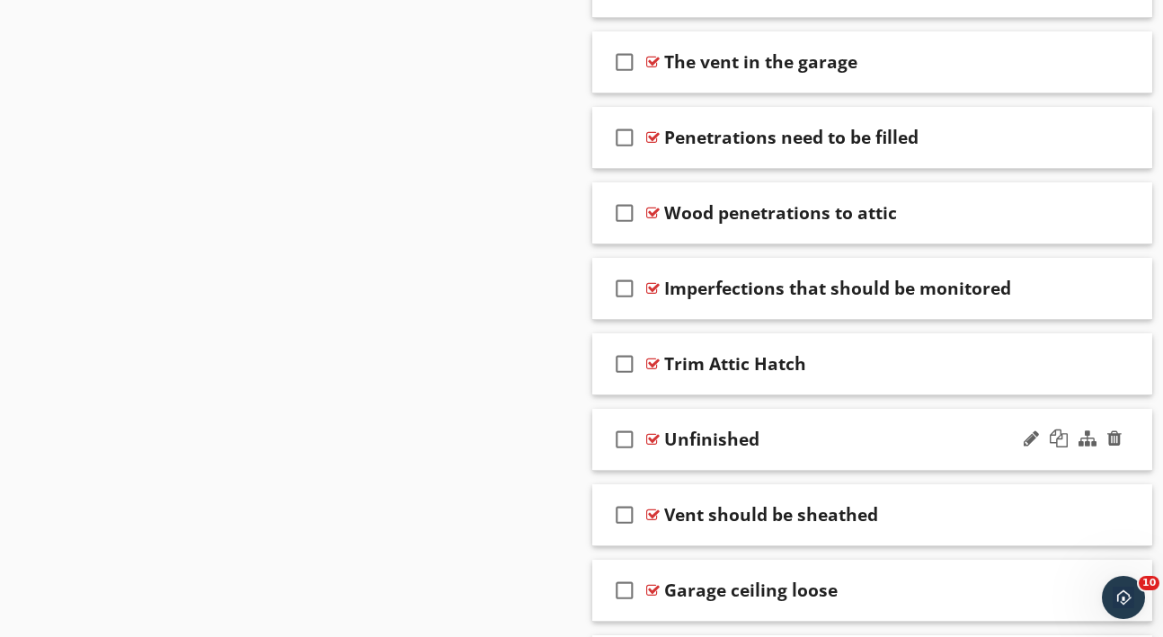
click at [900, 439] on div "Unfinished" at bounding box center [860, 440] width 393 height 22
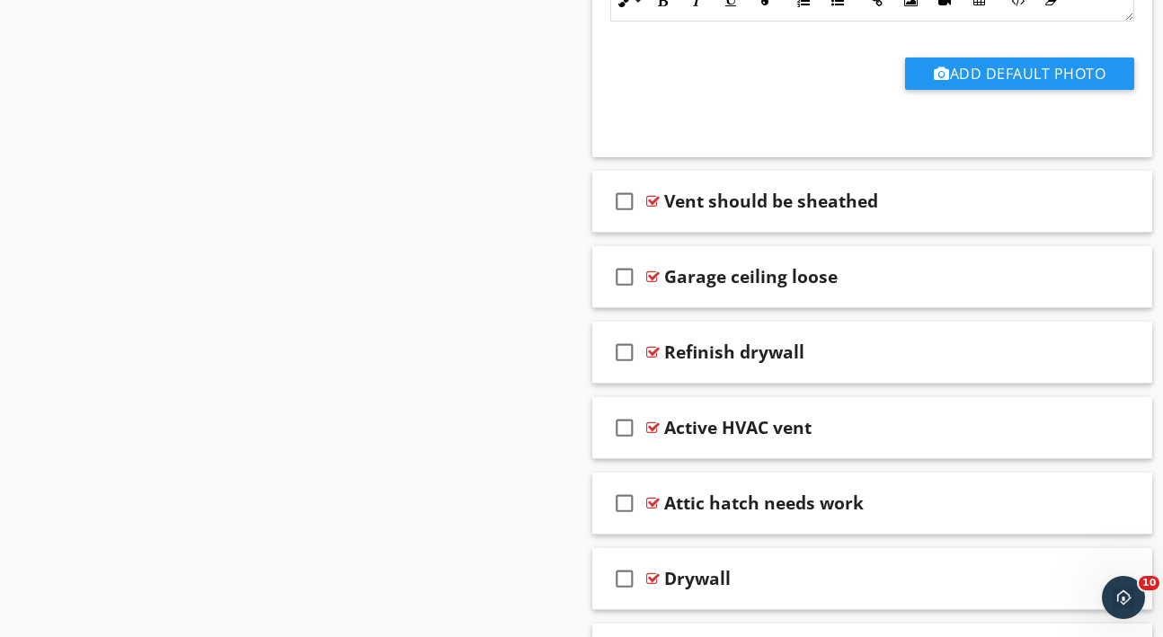
scroll to position [4161, 0]
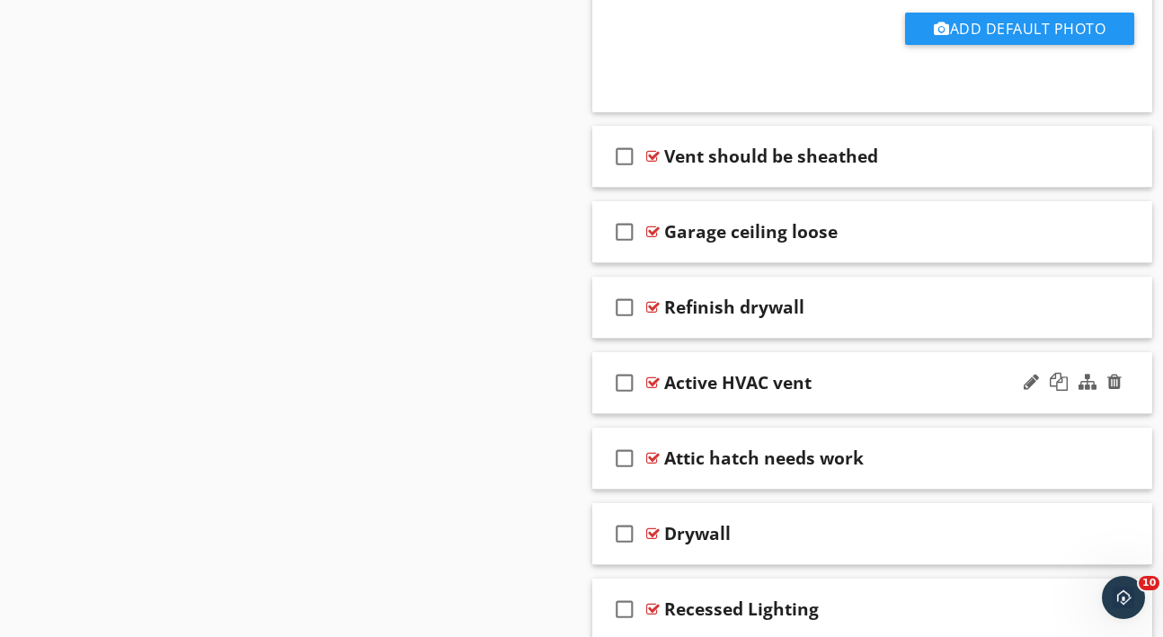
click at [872, 393] on div "check_box_outline_blank Active HVAC vent" at bounding box center [872, 383] width 560 height 62
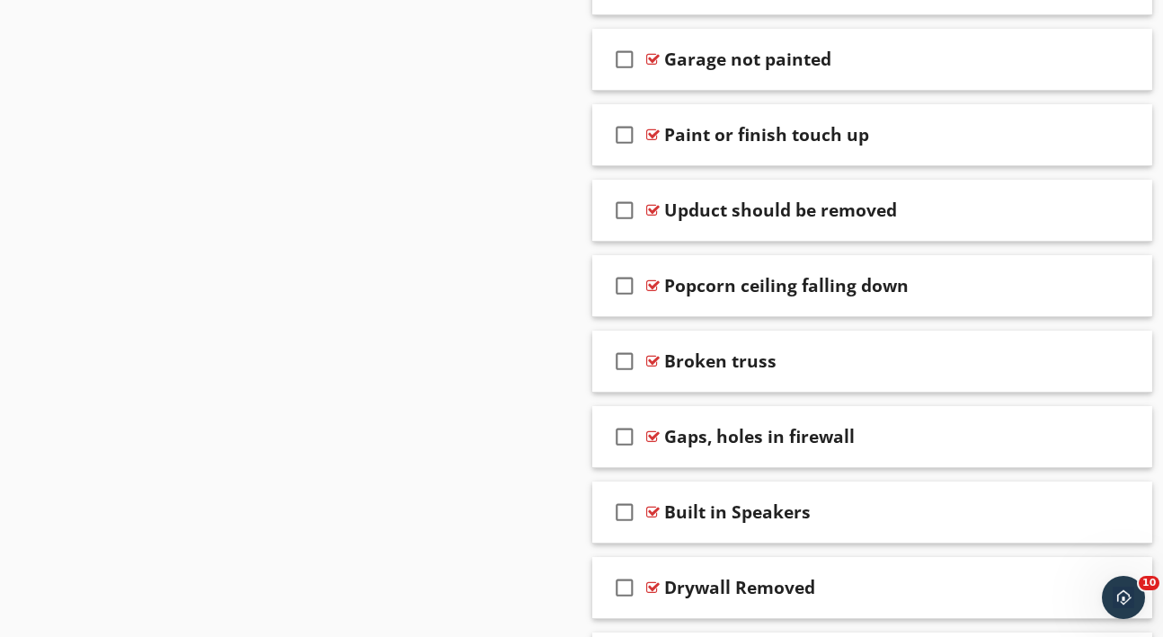
scroll to position [5880, 0]
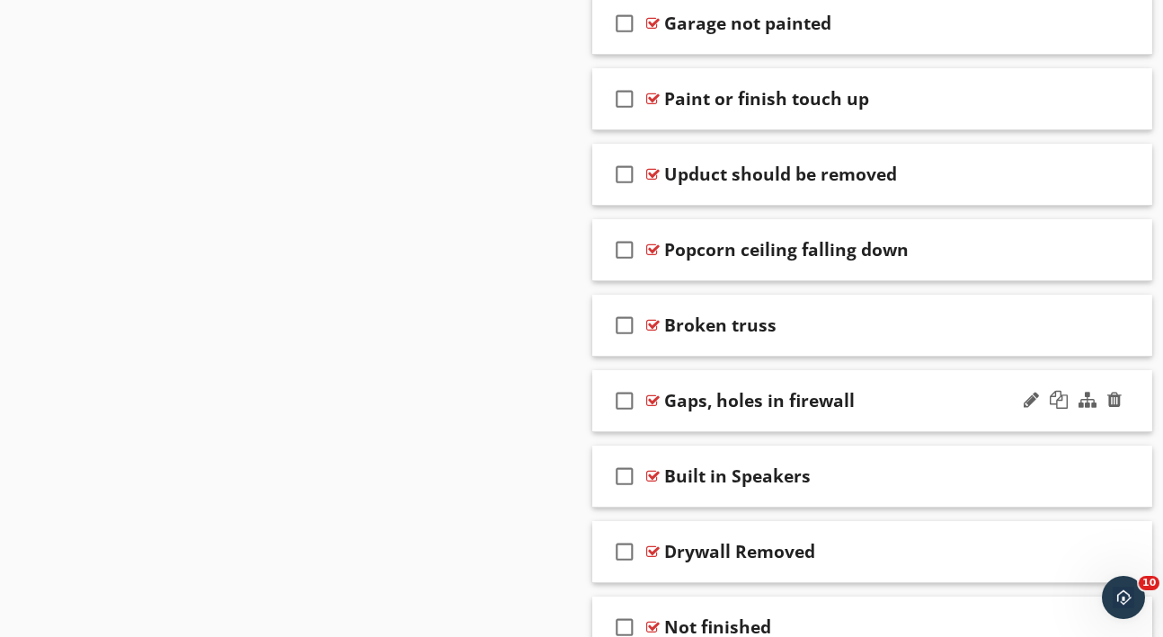
click at [960, 415] on div "check_box_outline_blank Gaps, holes in firewall" at bounding box center [872, 401] width 560 height 62
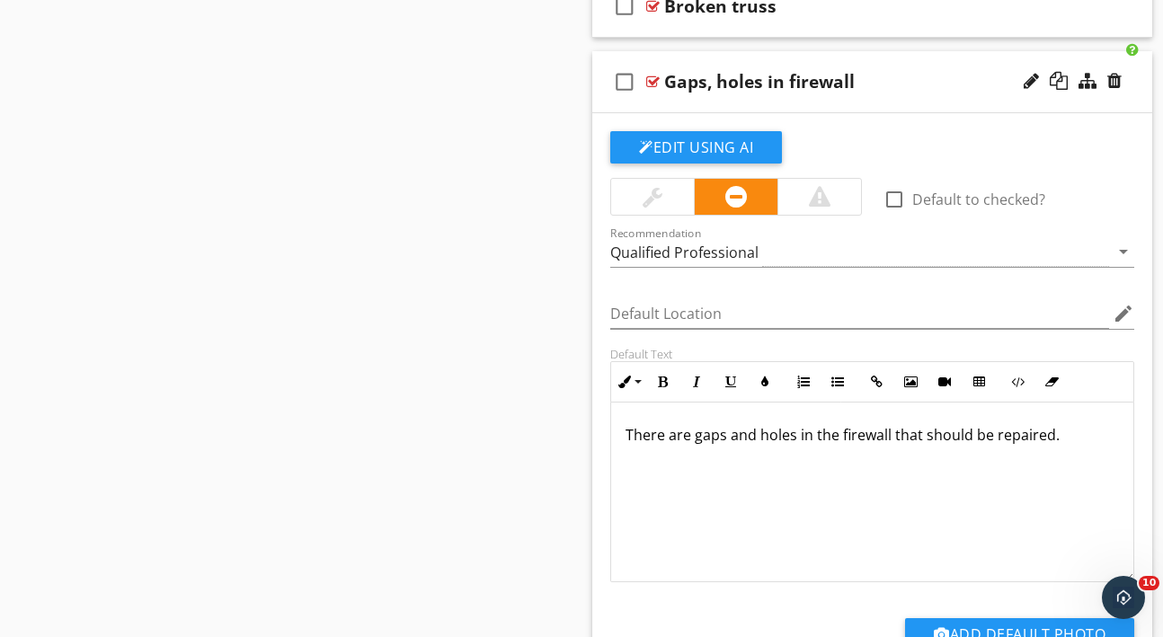
scroll to position [6213, 0]
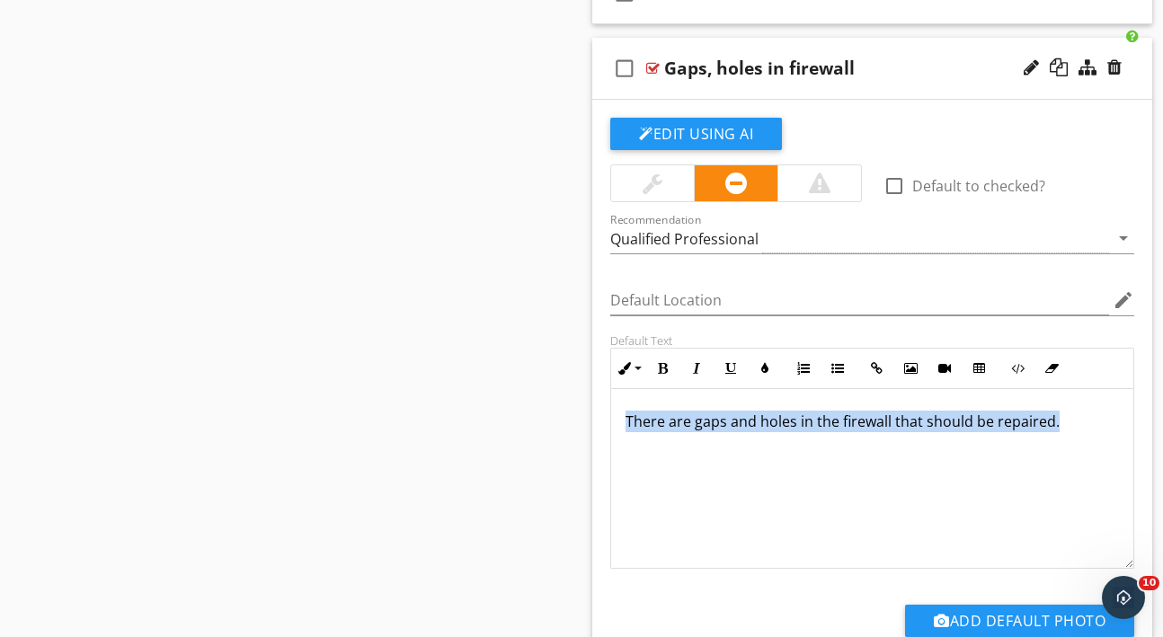
drag, startPoint x: 620, startPoint y: 411, endPoint x: 620, endPoint y: 447, distance: 35.9
click at [620, 447] on div "There are gaps and holes in the firewall that should be repaired." at bounding box center [872, 479] width 522 height 180
copy p "There are gaps and holes in the firewall that should be repaired."
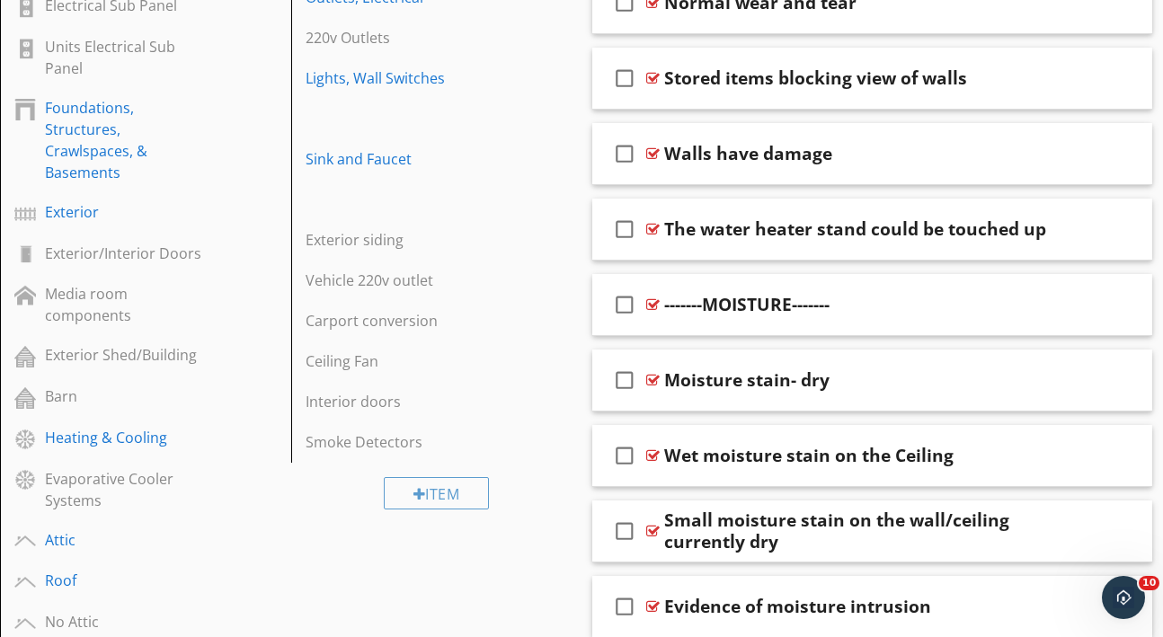
scroll to position [893, 0]
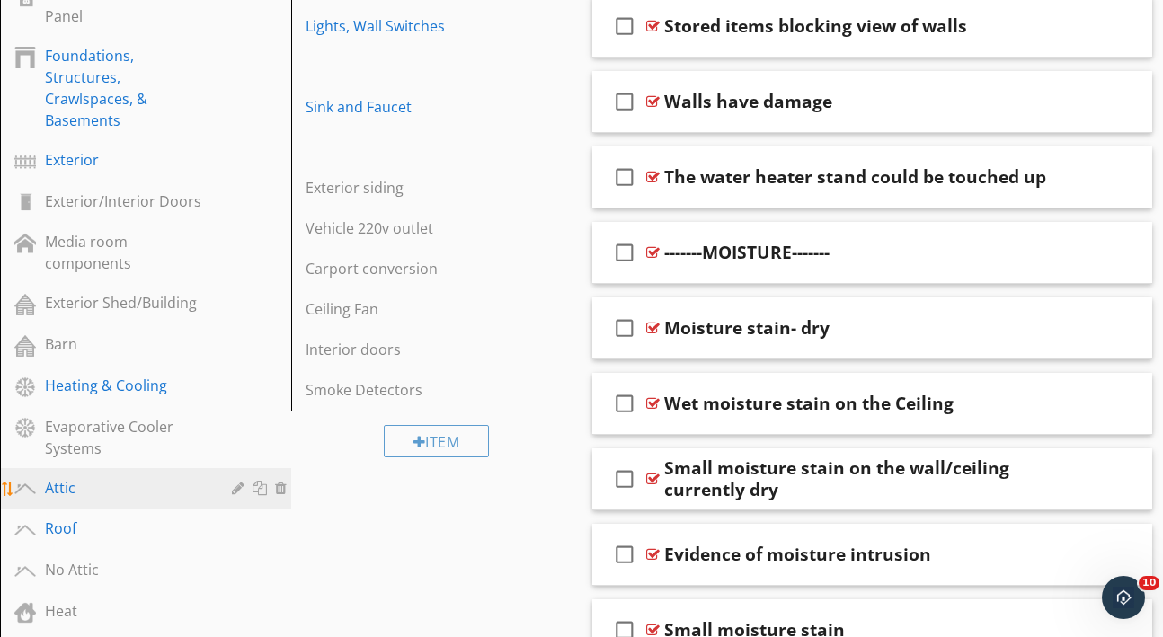
click at [125, 504] on link "Attic" at bounding box center [148, 488] width 286 height 41
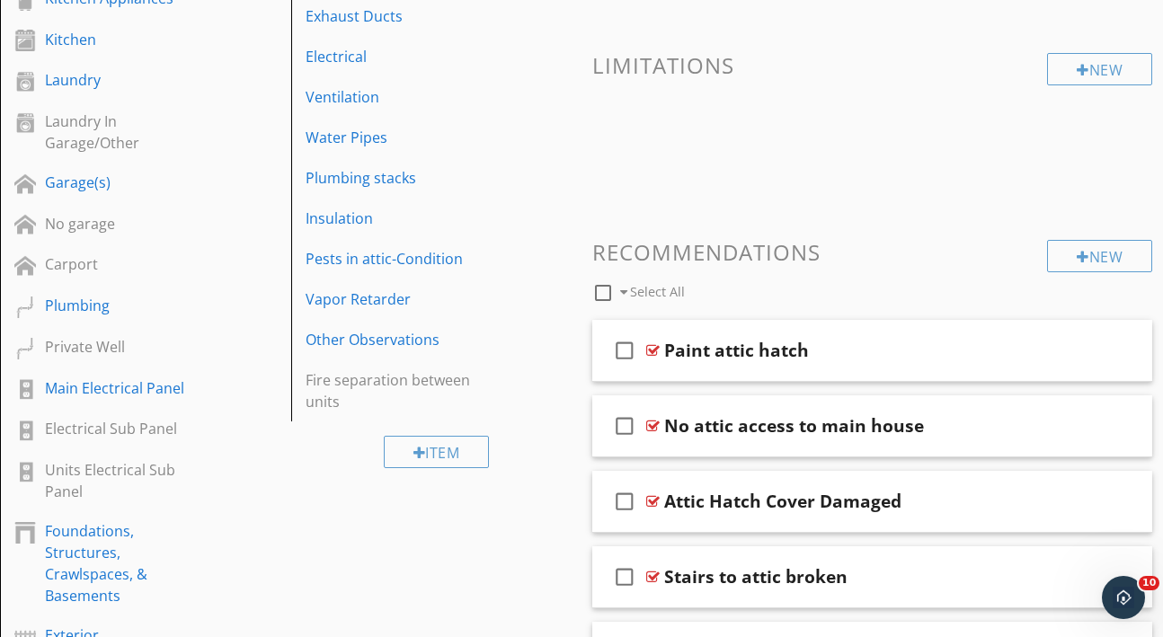
scroll to position [390, 0]
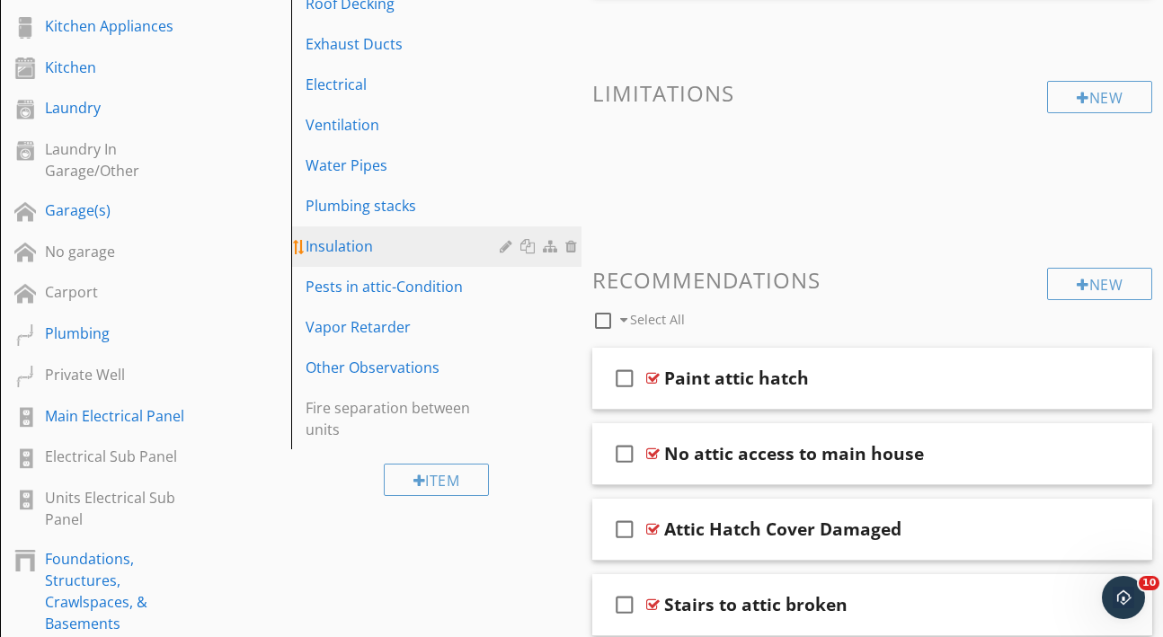
click at [377, 250] on div "Insulation" at bounding box center [406, 246] width 200 height 22
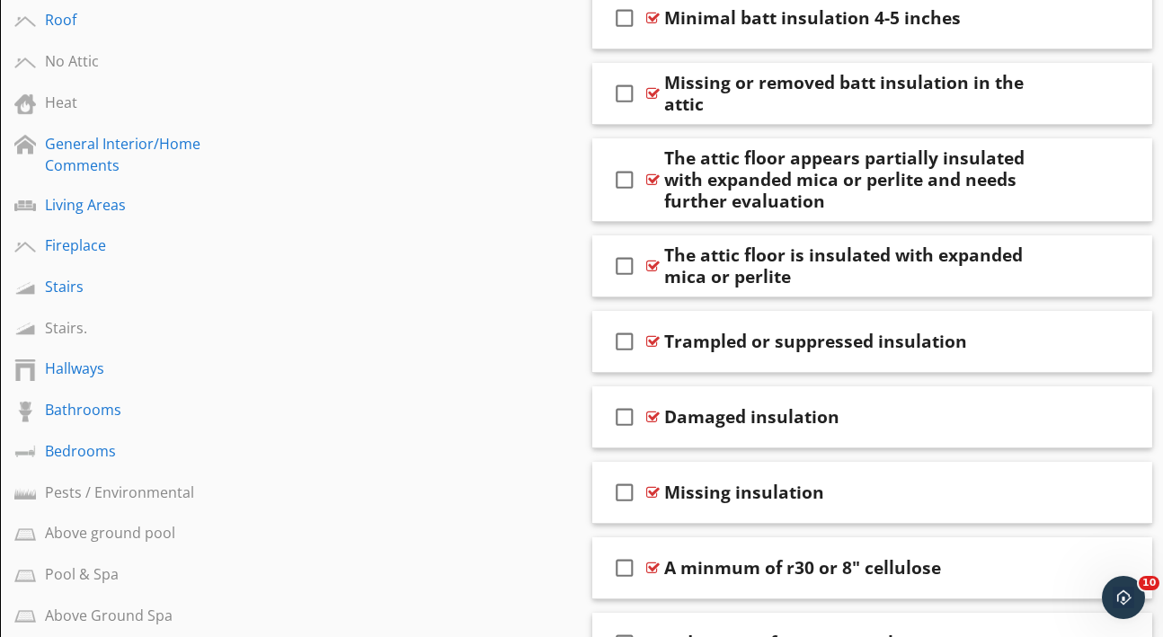
scroll to position [1435, 0]
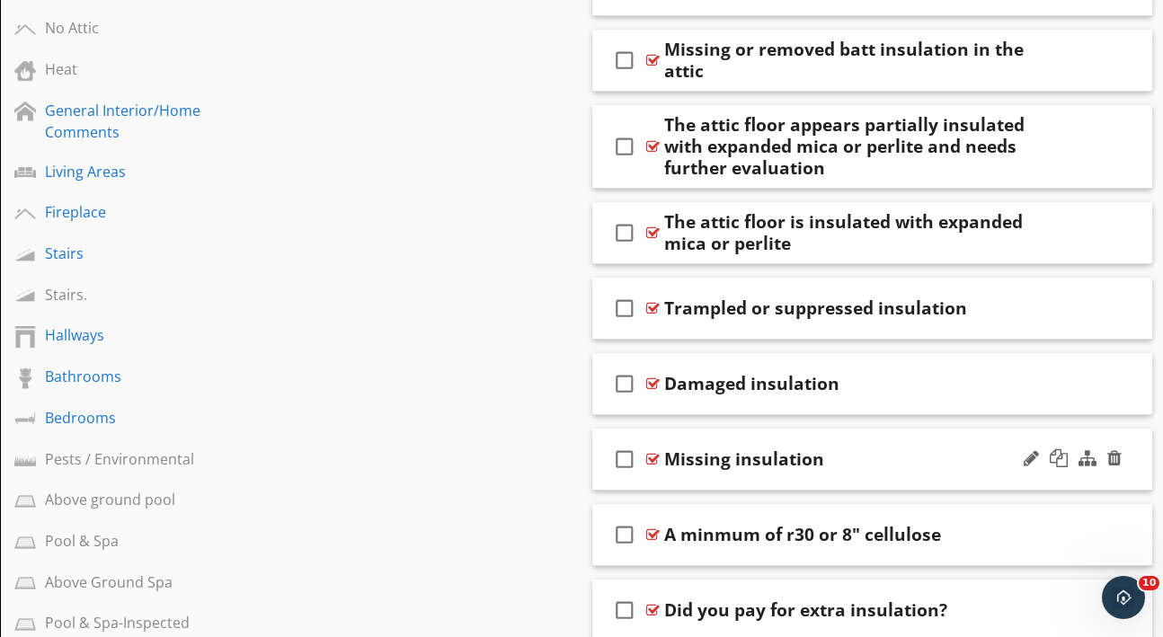
click at [951, 456] on div "Missing insulation" at bounding box center [860, 459] width 393 height 22
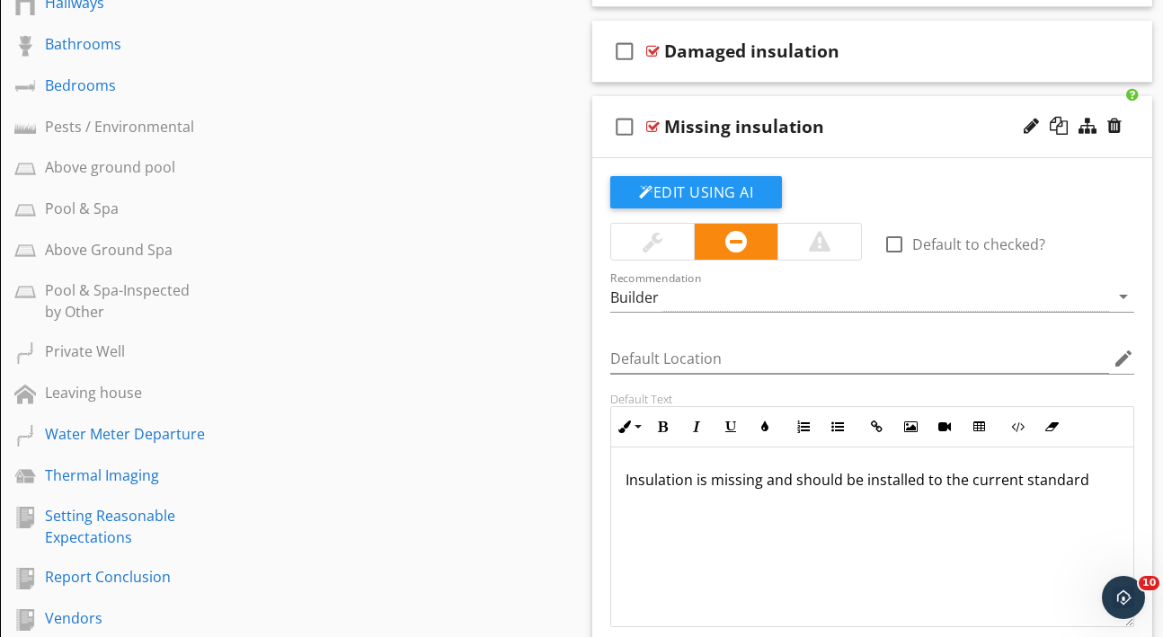
scroll to position [1793, 0]
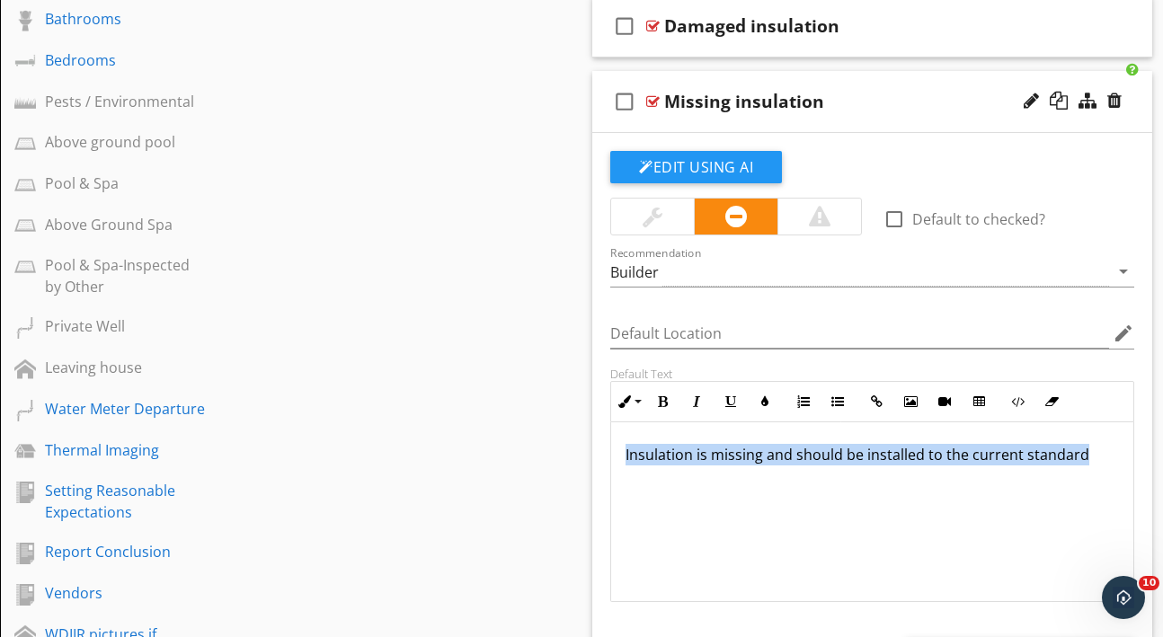
drag, startPoint x: 620, startPoint y: 446, endPoint x: 620, endPoint y: 503, distance: 57.5
click at [620, 503] on div "Insulation is missing and should be installed to the current standard" at bounding box center [872, 512] width 522 height 180
copy p "Insulation is missing and should be installed to the current standard"
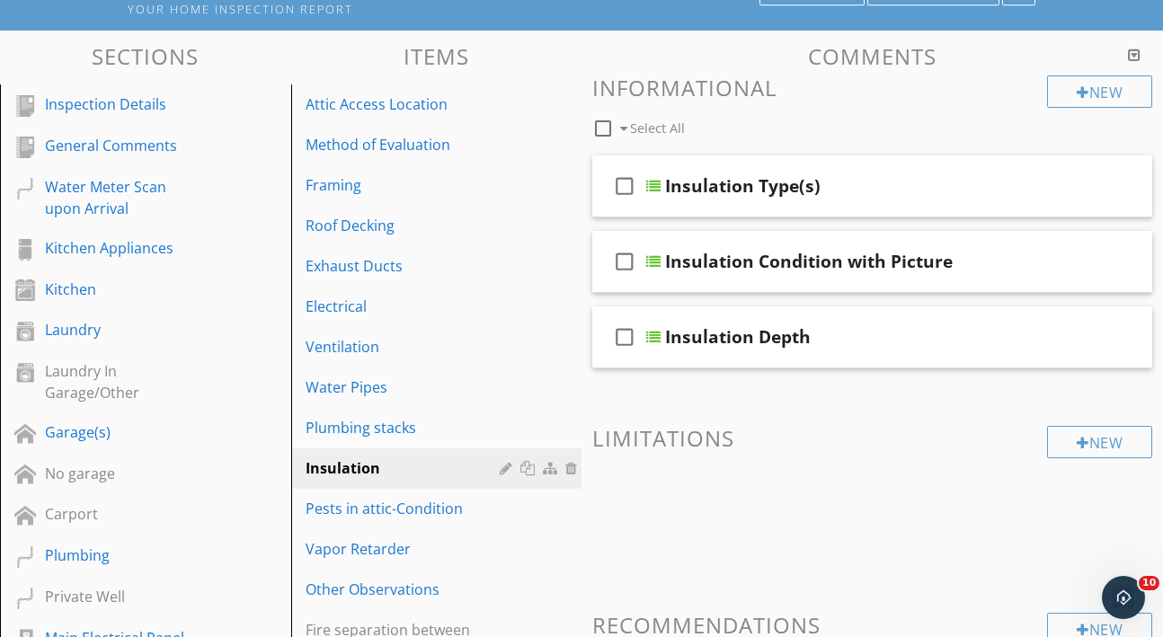
scroll to position [79, 0]
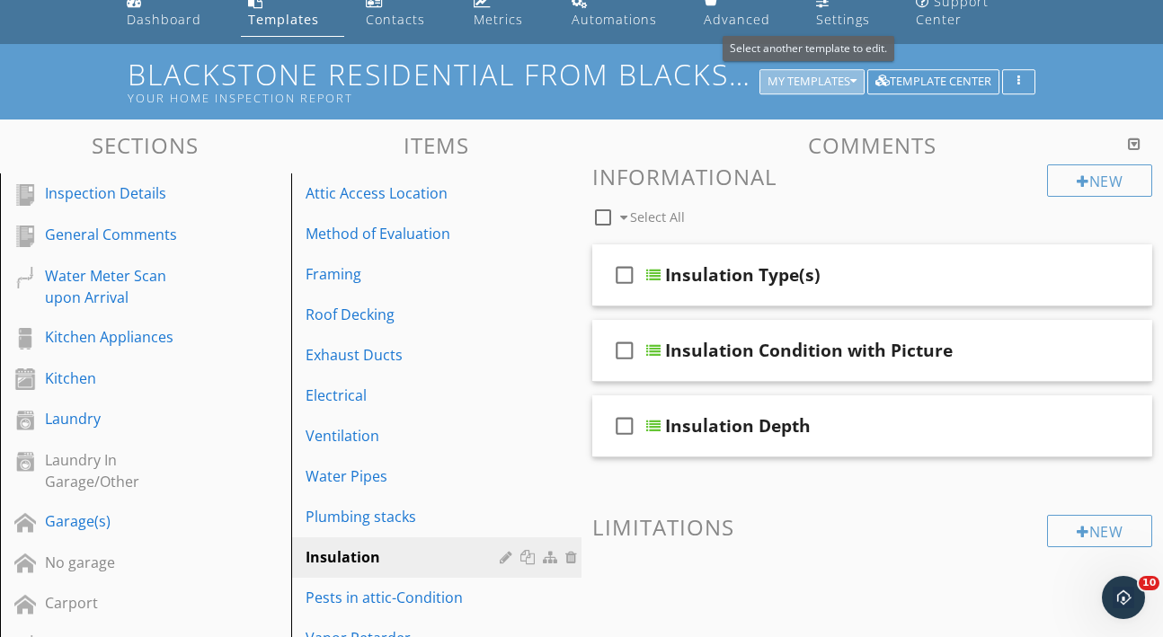
click at [851, 79] on icon "button" at bounding box center [853, 81] width 6 height 13
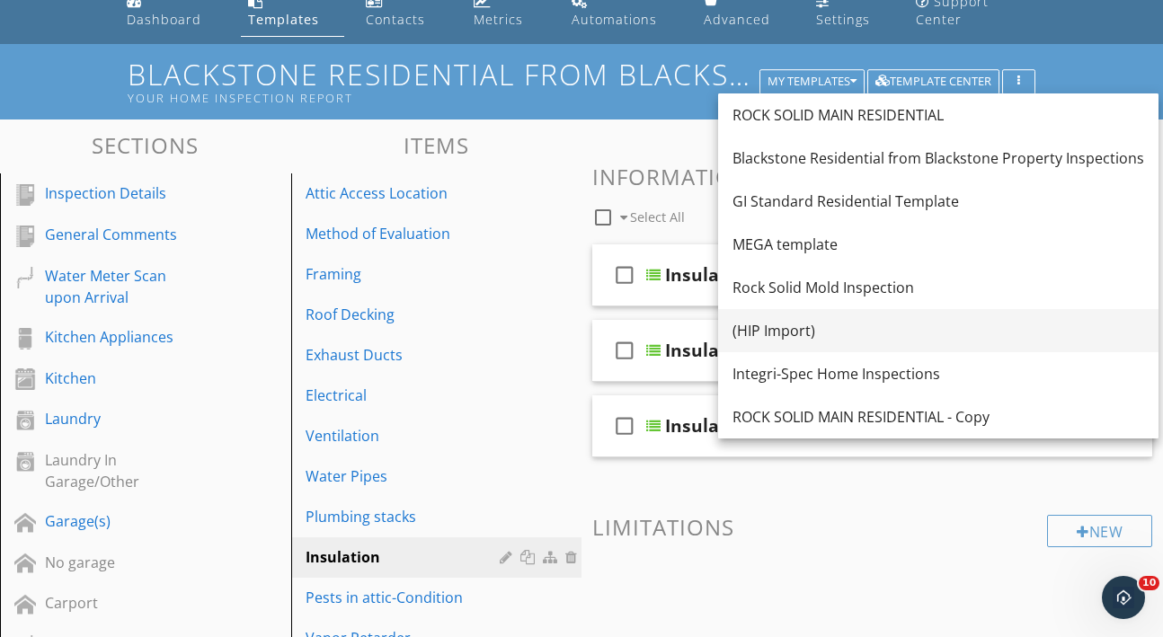
click at [786, 335] on div "(HIP Import)" at bounding box center [938, 331] width 412 height 22
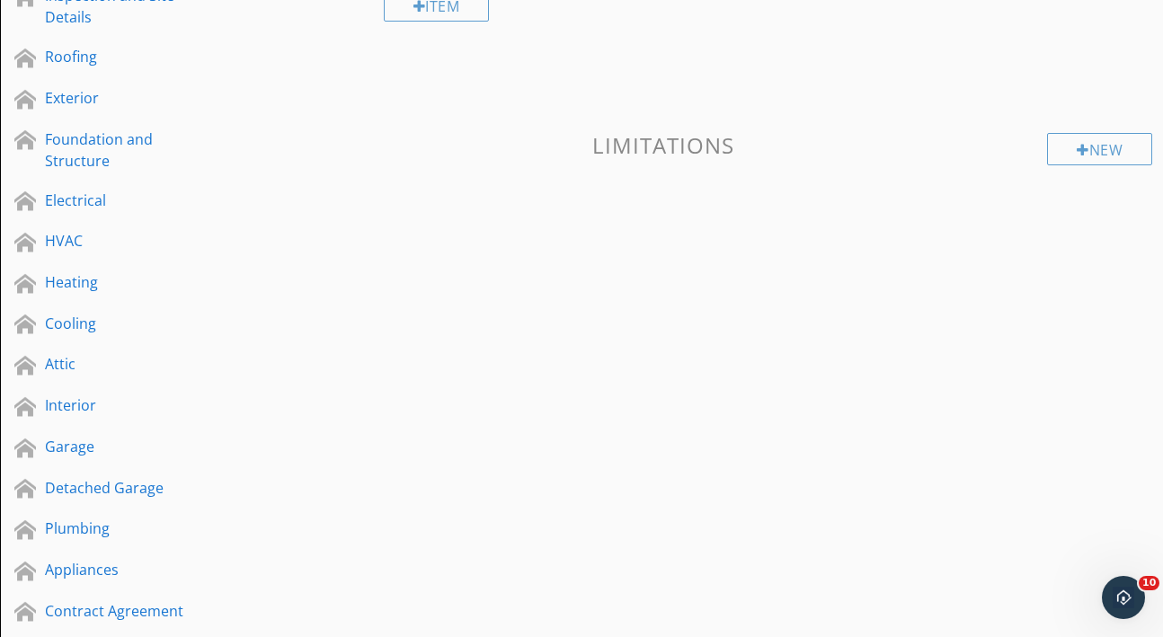
scroll to position [363, 0]
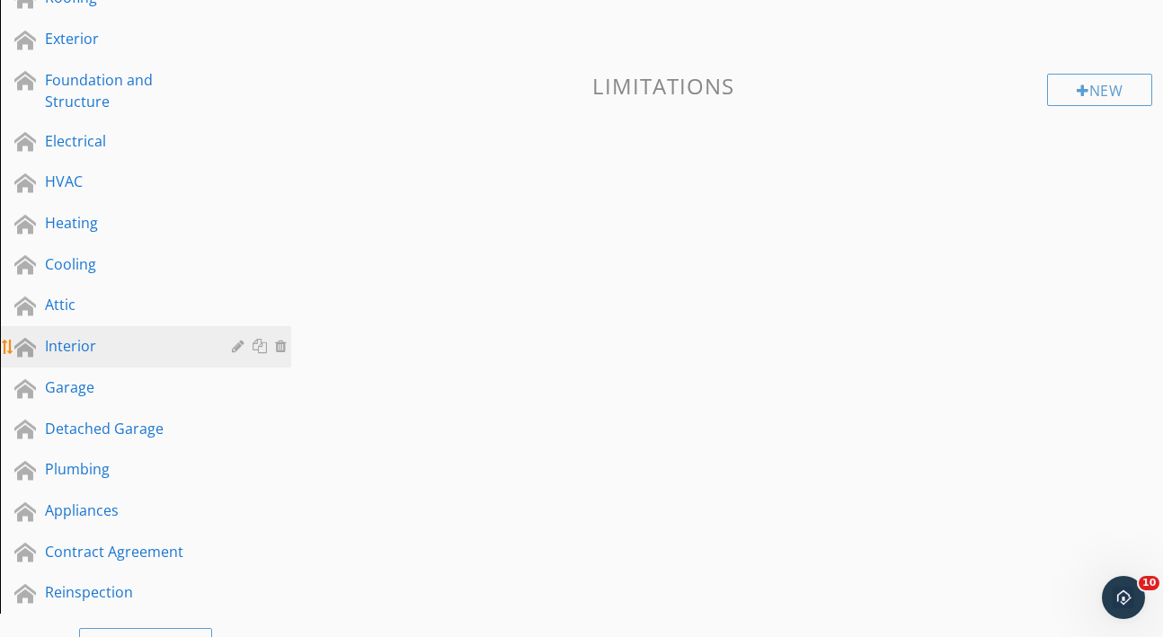
click at [142, 353] on div "Interior" at bounding box center [125, 346] width 161 height 22
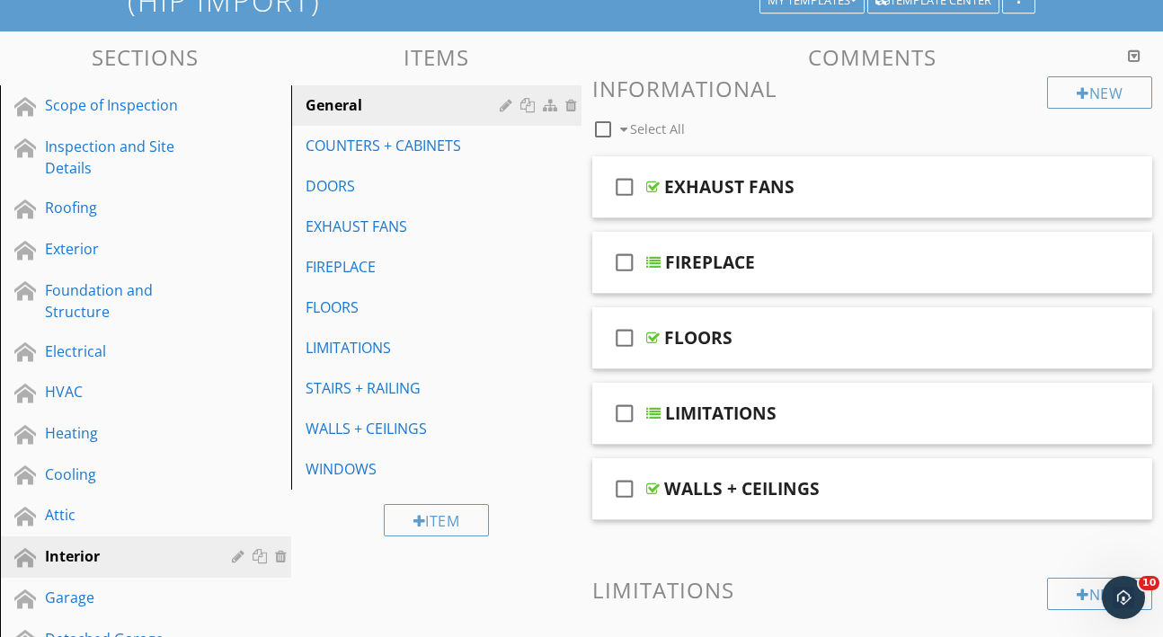
scroll to position [147, 0]
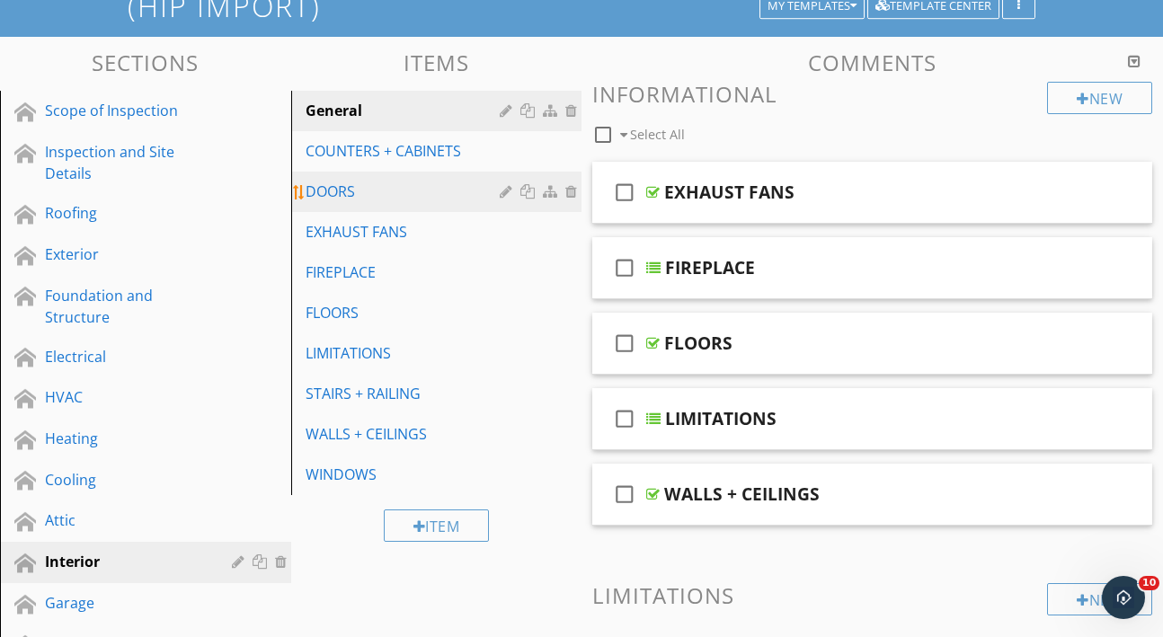
click at [405, 195] on div "DOORS" at bounding box center [406, 192] width 200 height 22
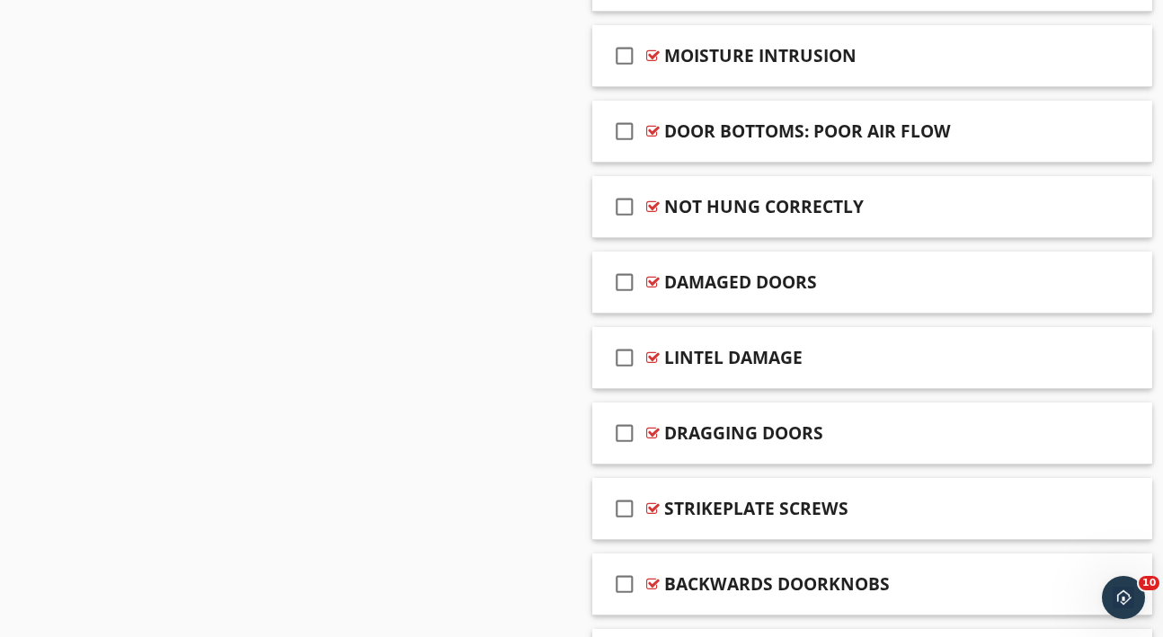
scroll to position [2726, 0]
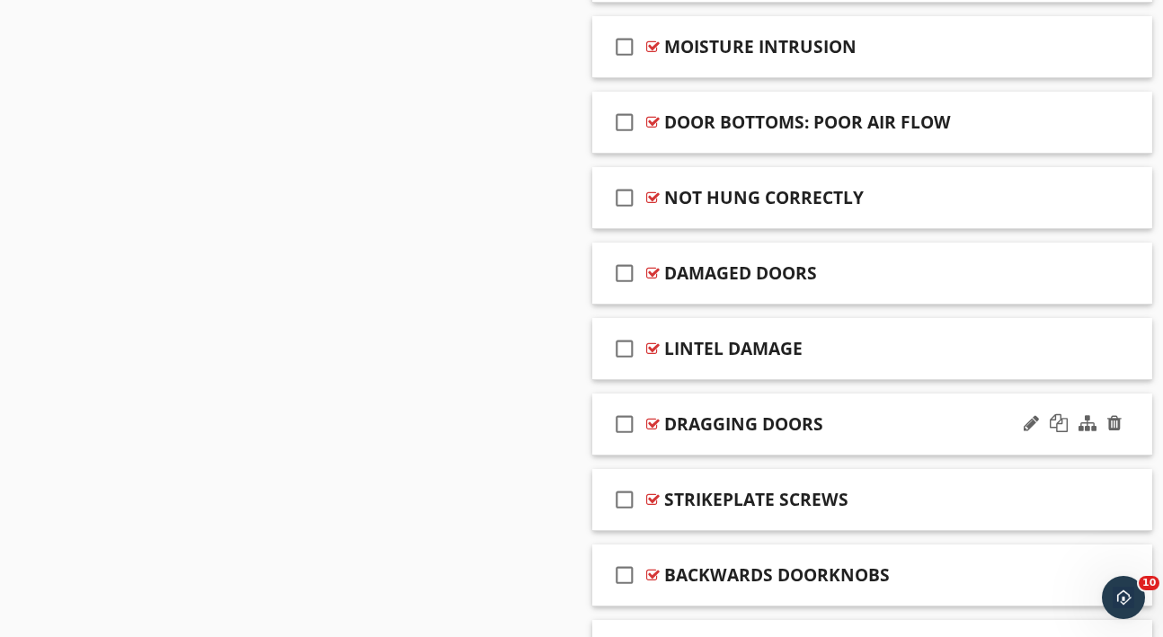
click at [936, 421] on div "DRAGGING DOORS" at bounding box center [860, 424] width 393 height 22
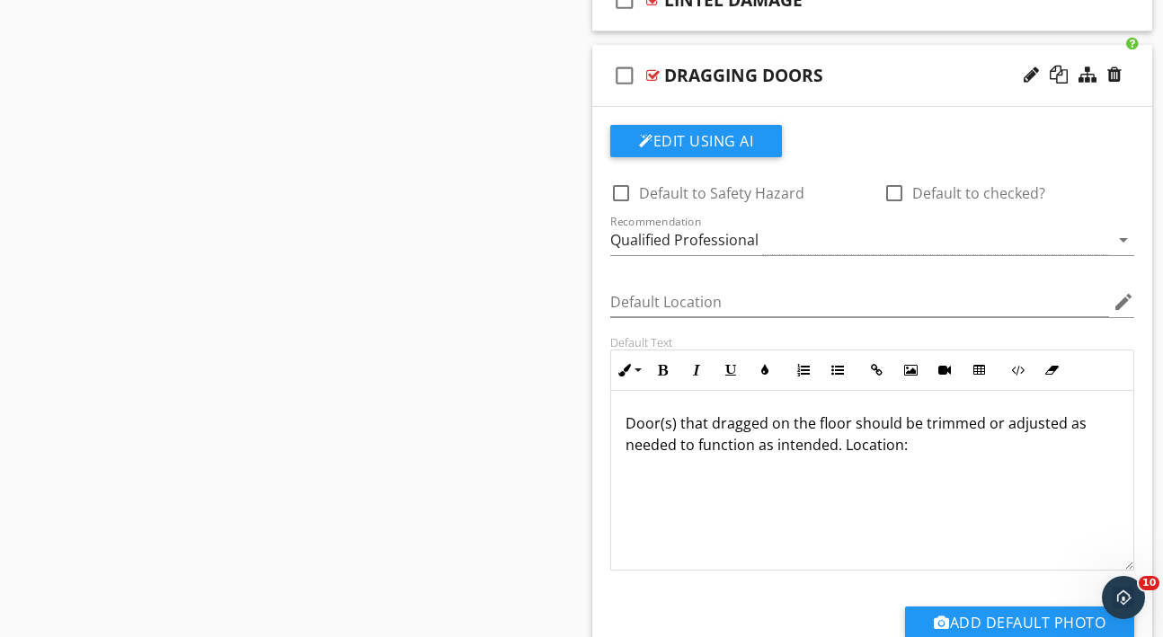
scroll to position [3094, 0]
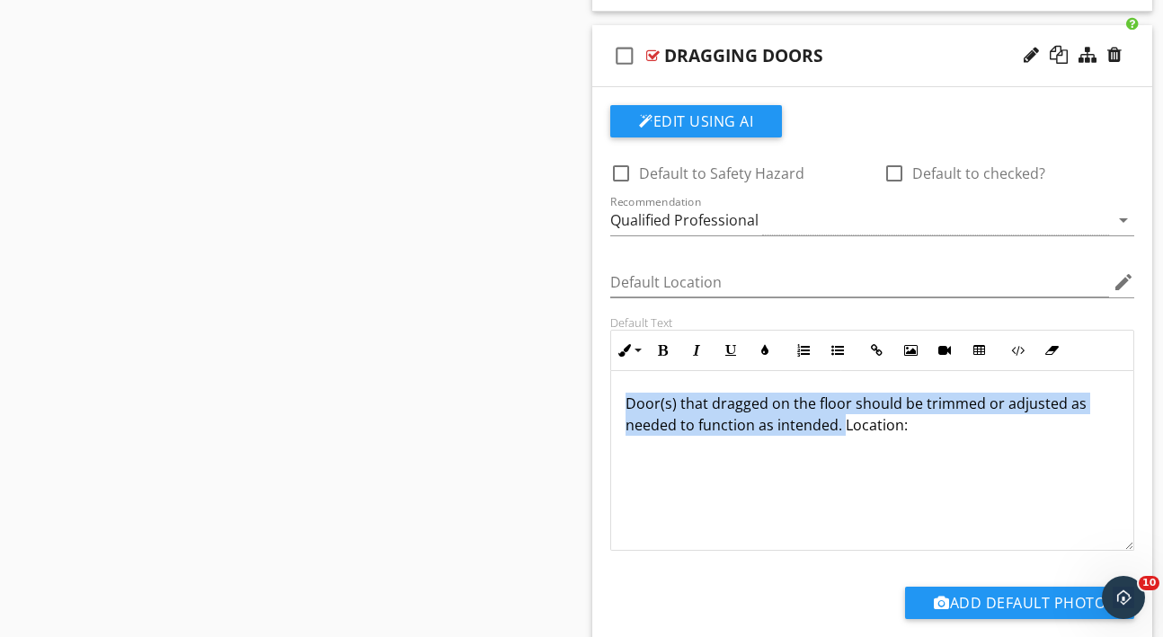
drag, startPoint x: 615, startPoint y: 394, endPoint x: 843, endPoint y: 425, distance: 230.4
click at [843, 425] on div "Door(s) that dragged on the floor should be trimmed or adjusted as needed to fu…" at bounding box center [872, 461] width 522 height 180
